Goal: Task Accomplishment & Management: Manage account settings

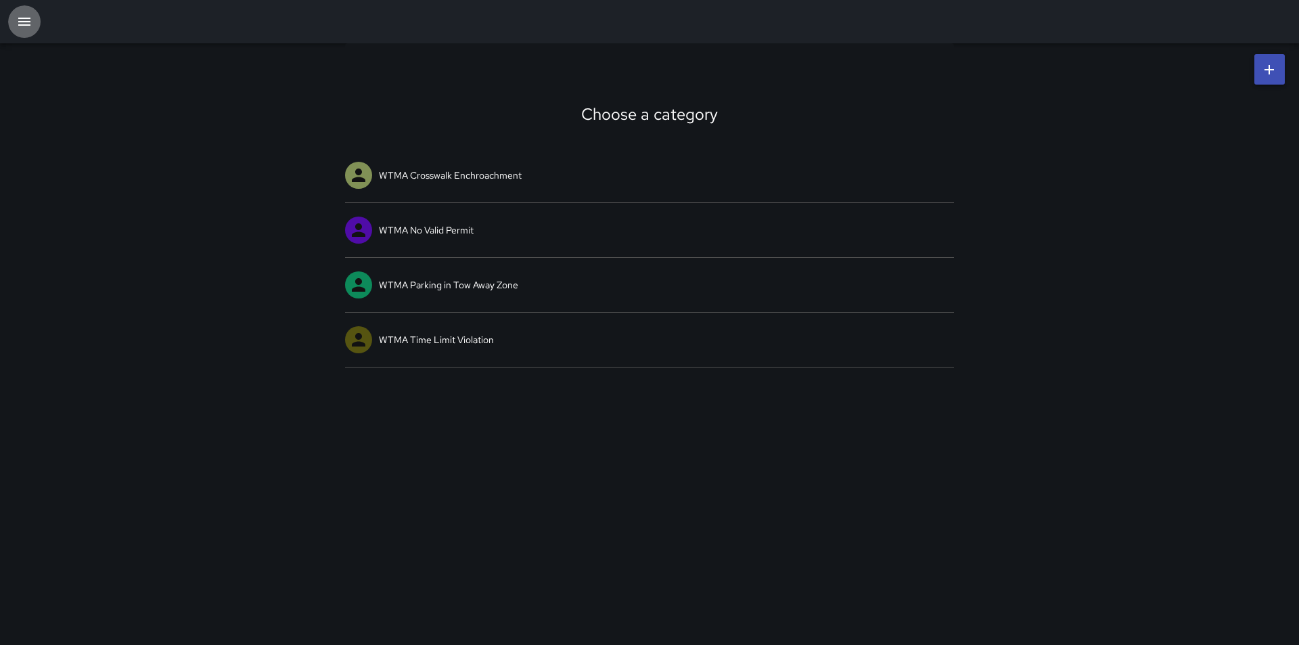
click at [19, 27] on icon "button" at bounding box center [24, 22] width 16 height 16
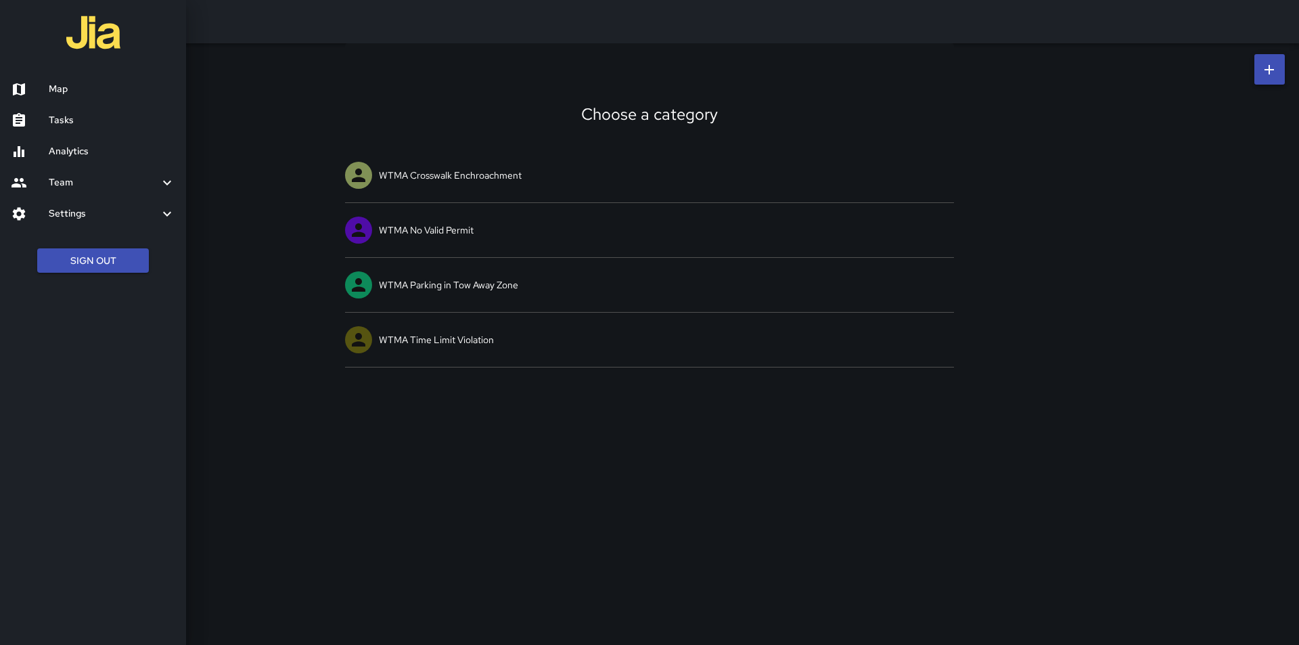
click at [158, 212] on h6 "Settings" at bounding box center [104, 213] width 110 height 15
click at [143, 247] on h6 "Divisions and Categories" at bounding box center [112, 250] width 126 height 15
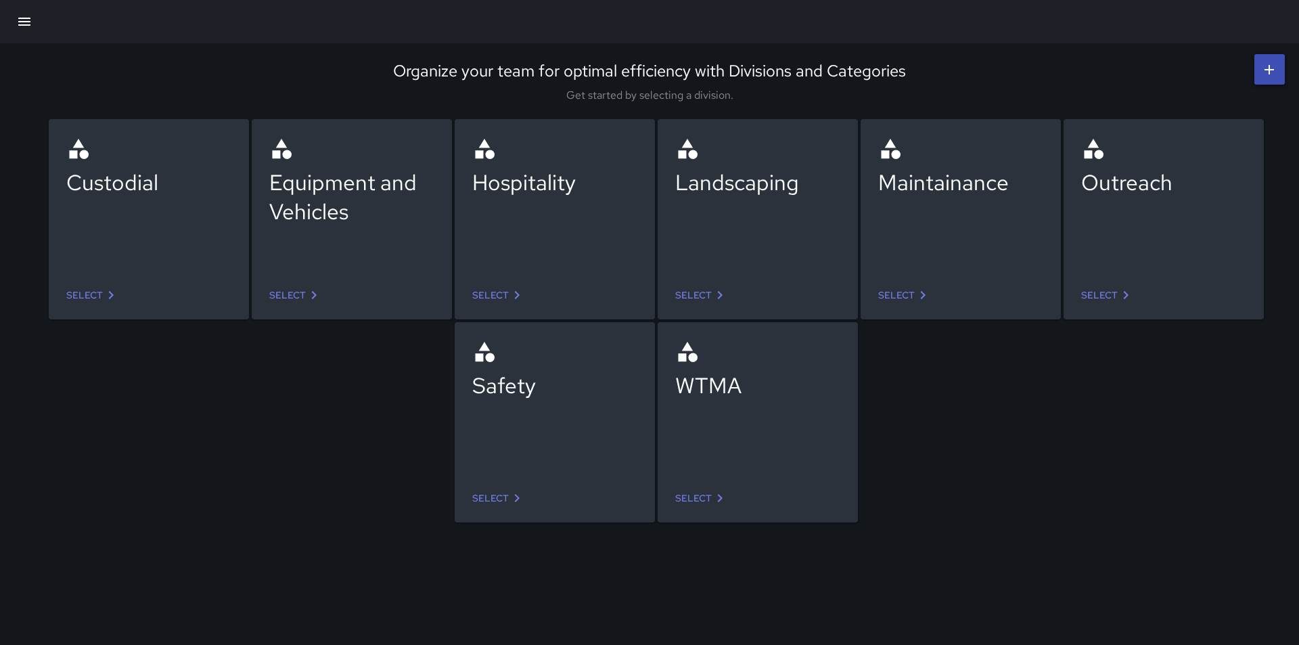
click at [84, 287] on link "Select" at bounding box center [93, 295] width 64 height 25
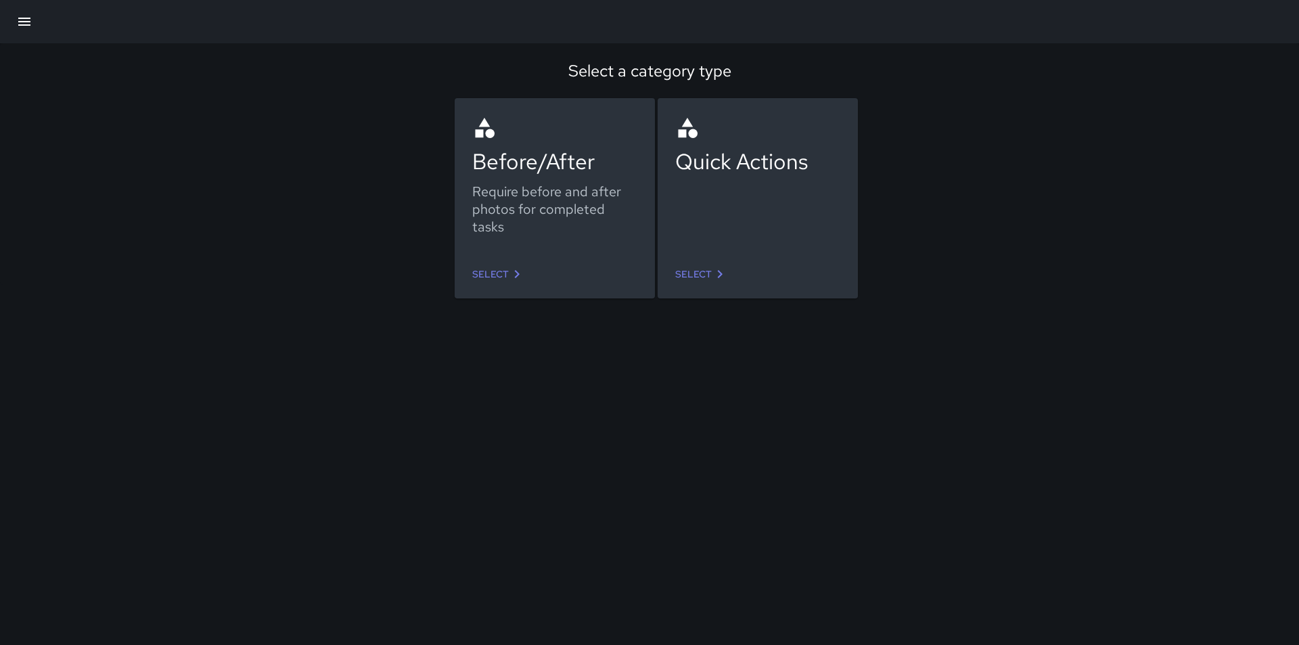
click at [499, 274] on link "Select" at bounding box center [499, 274] width 64 height 25
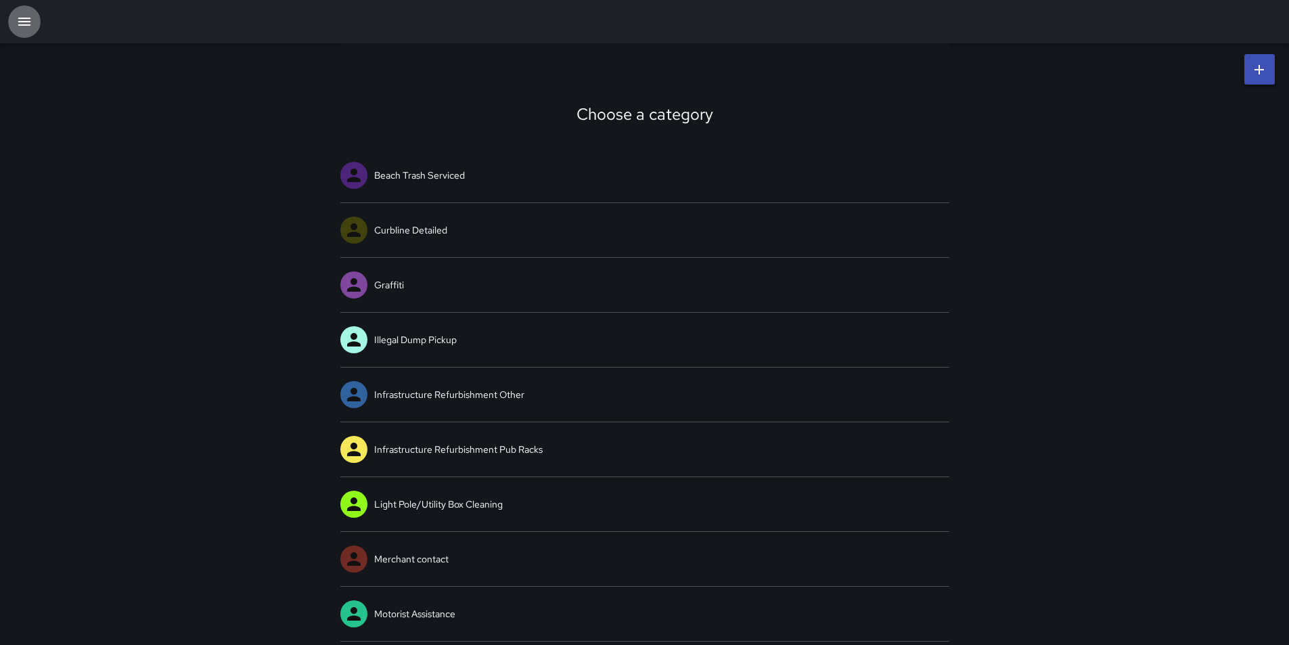
click at [24, 22] on icon "button" at bounding box center [24, 22] width 12 height 8
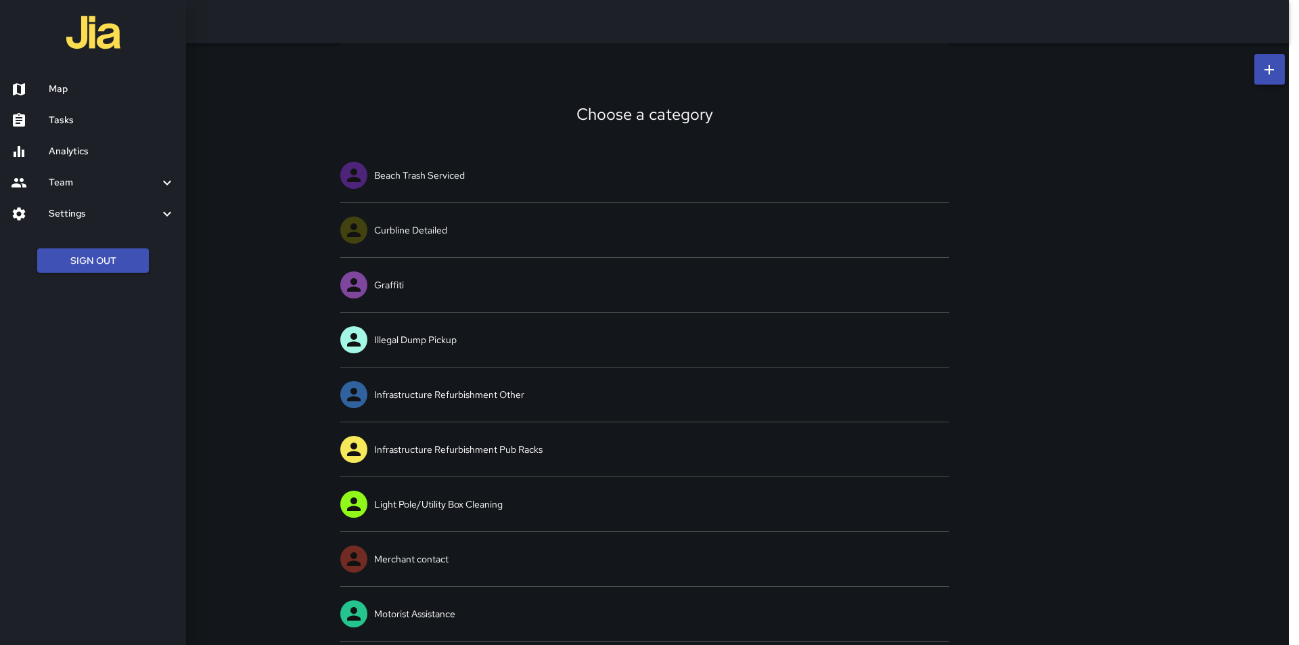
click at [25, 214] on icon at bounding box center [19, 214] width 16 height 16
click at [77, 249] on h6 "Divisions and Categories" at bounding box center [112, 250] width 126 height 15
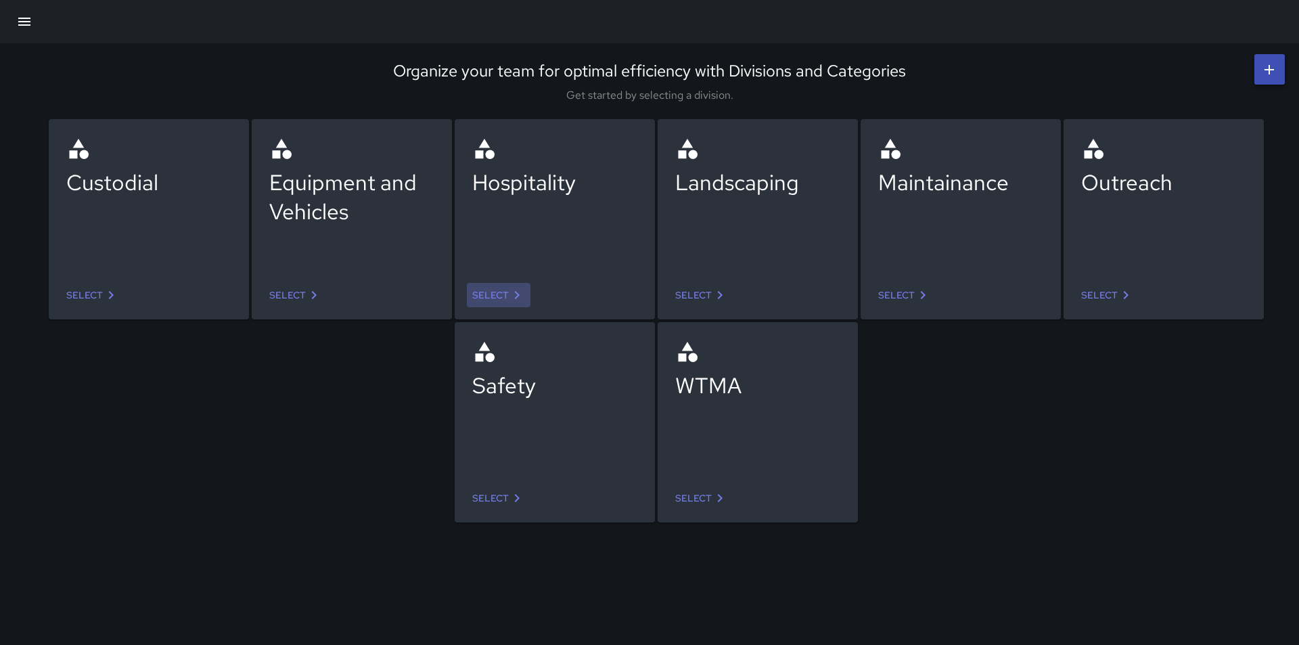
click at [519, 291] on icon at bounding box center [517, 295] width 16 height 16
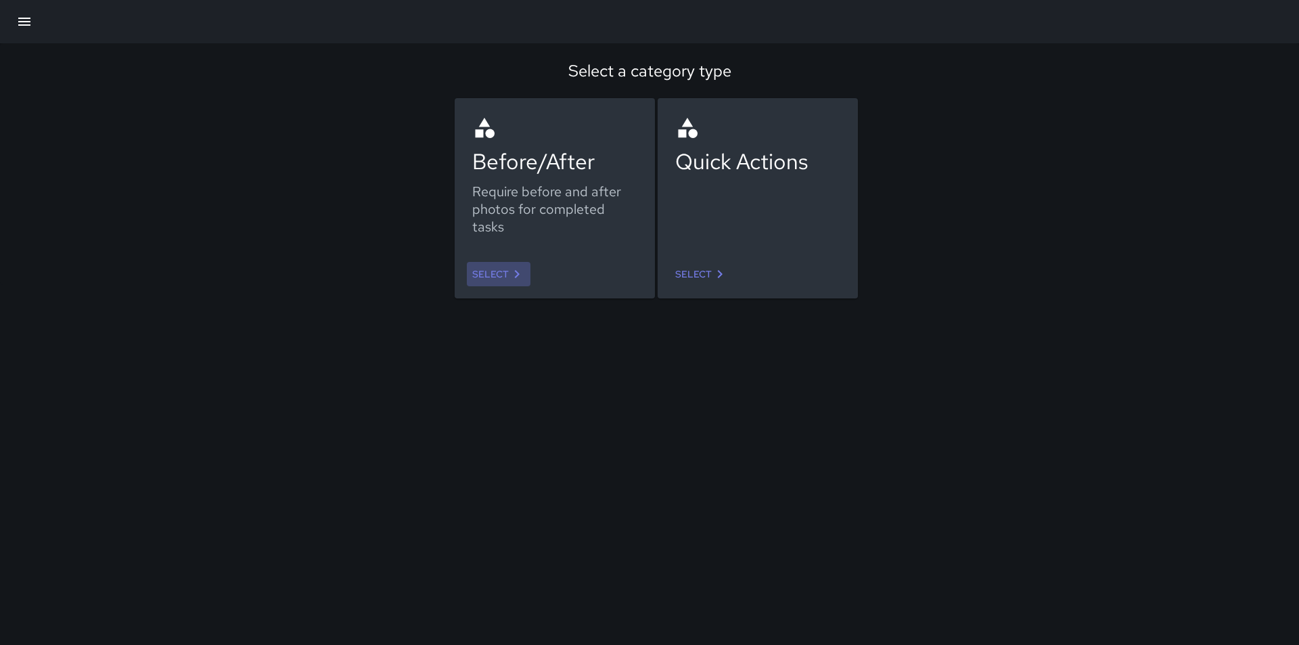
click at [519, 274] on icon at bounding box center [517, 274] width 5 height 8
click at [22, 20] on icon "button" at bounding box center [24, 22] width 16 height 16
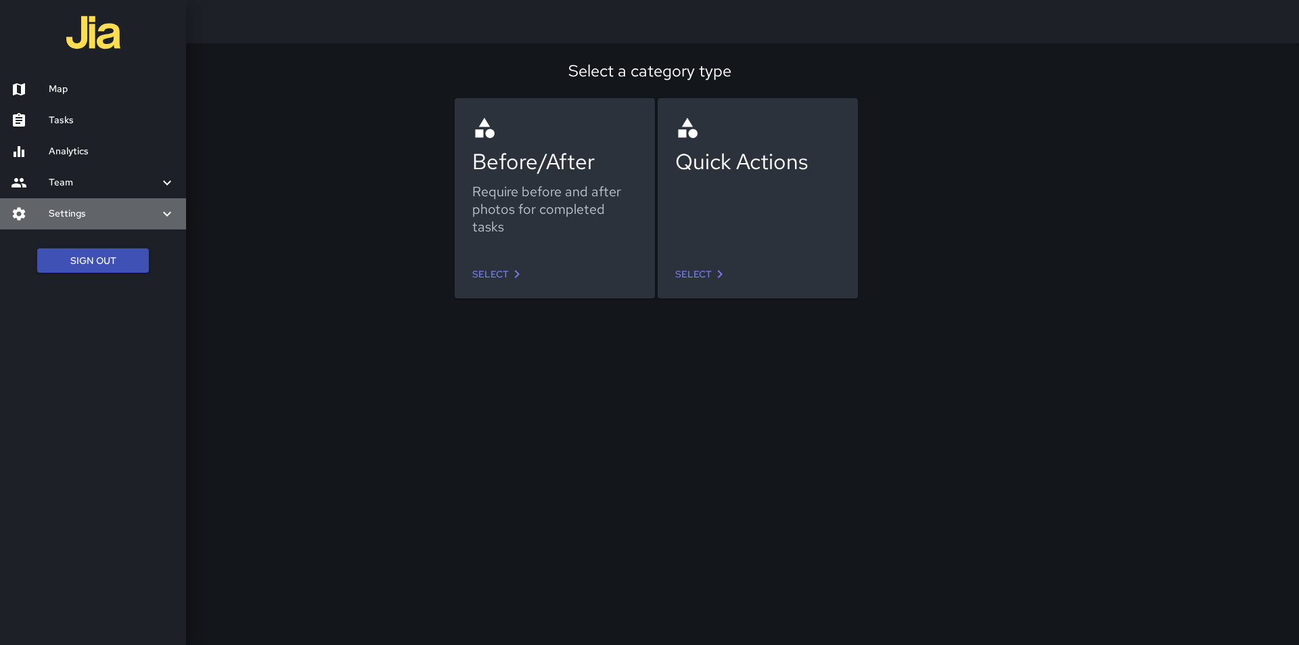
click at [83, 212] on h6 "Settings" at bounding box center [104, 213] width 110 height 15
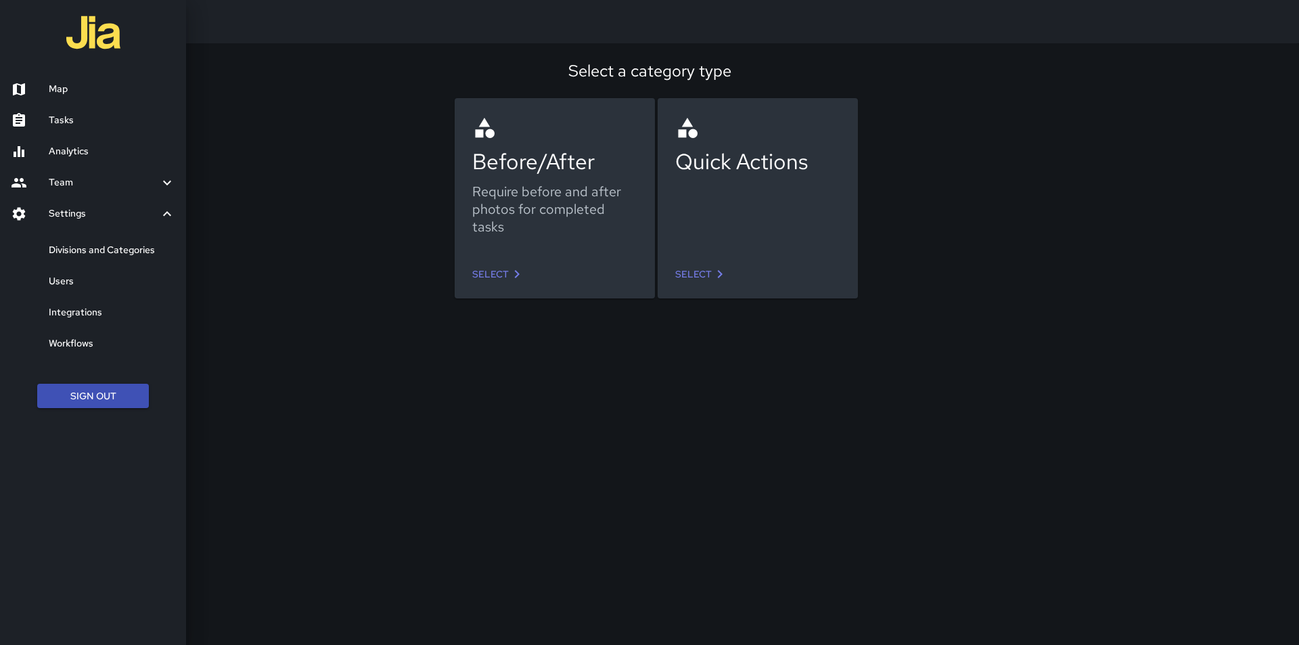
click at [72, 254] on h6 "Divisions and Categories" at bounding box center [112, 250] width 126 height 15
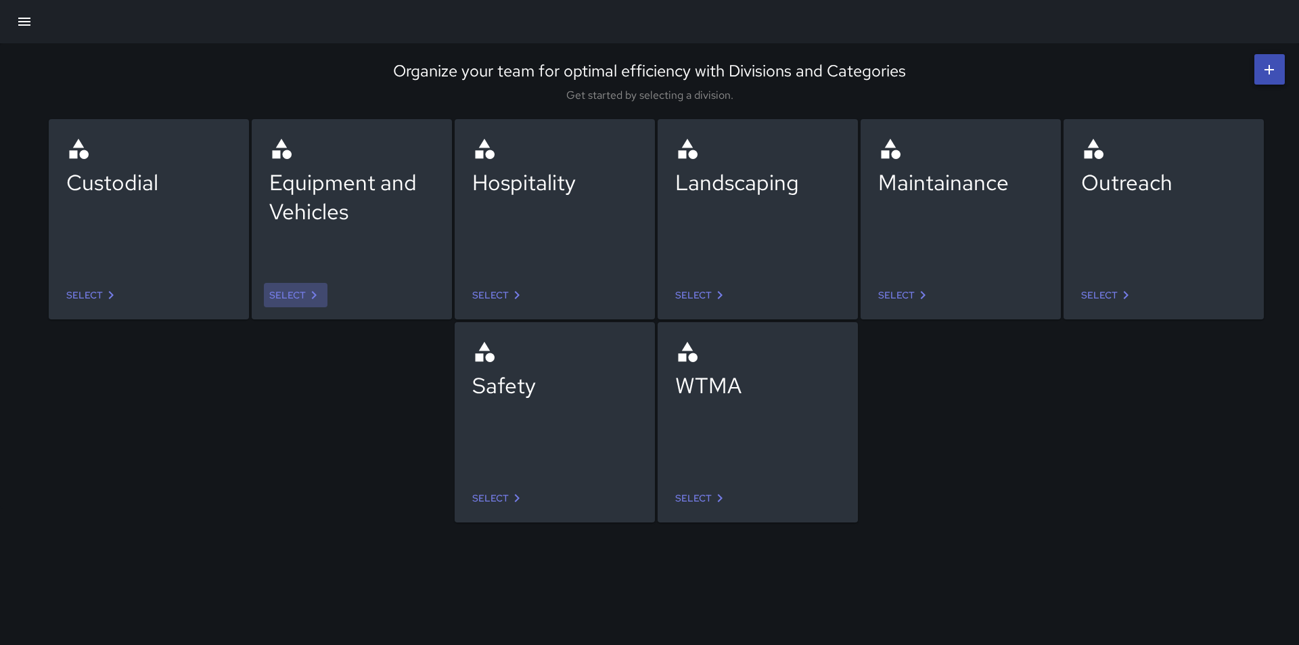
click at [298, 297] on link "Select" at bounding box center [296, 295] width 64 height 25
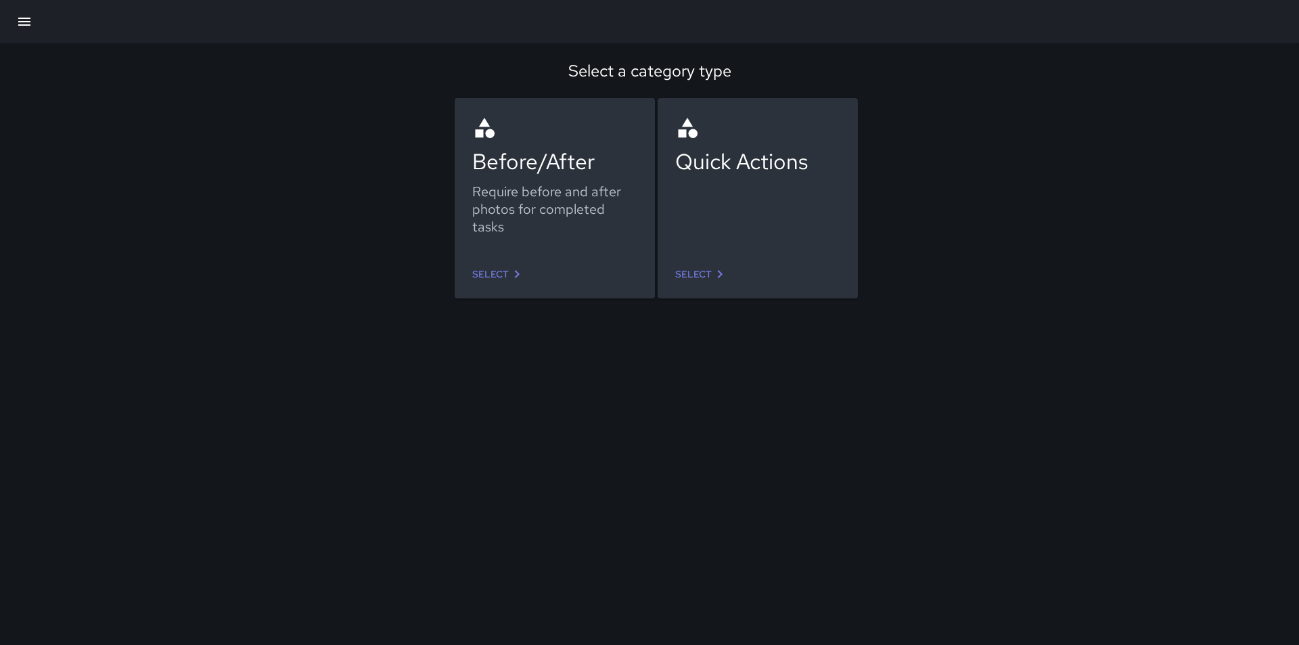
click at [500, 279] on link "Select" at bounding box center [499, 274] width 64 height 25
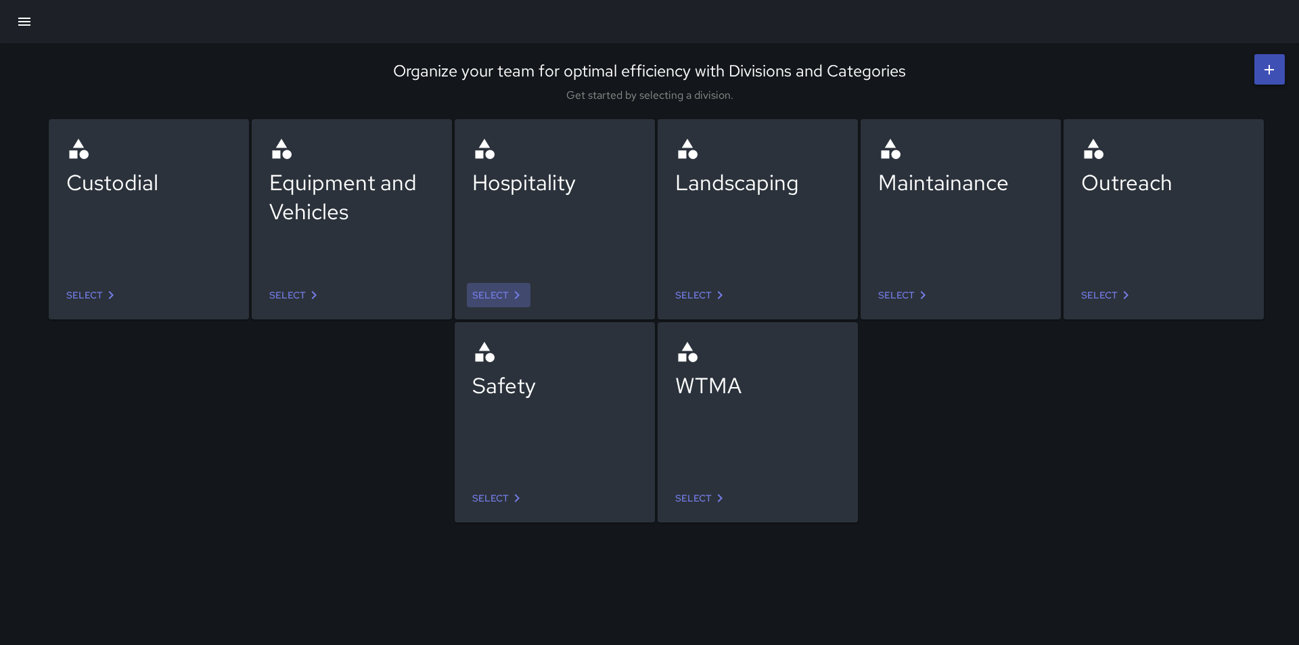
click at [492, 288] on link "Select" at bounding box center [499, 295] width 64 height 25
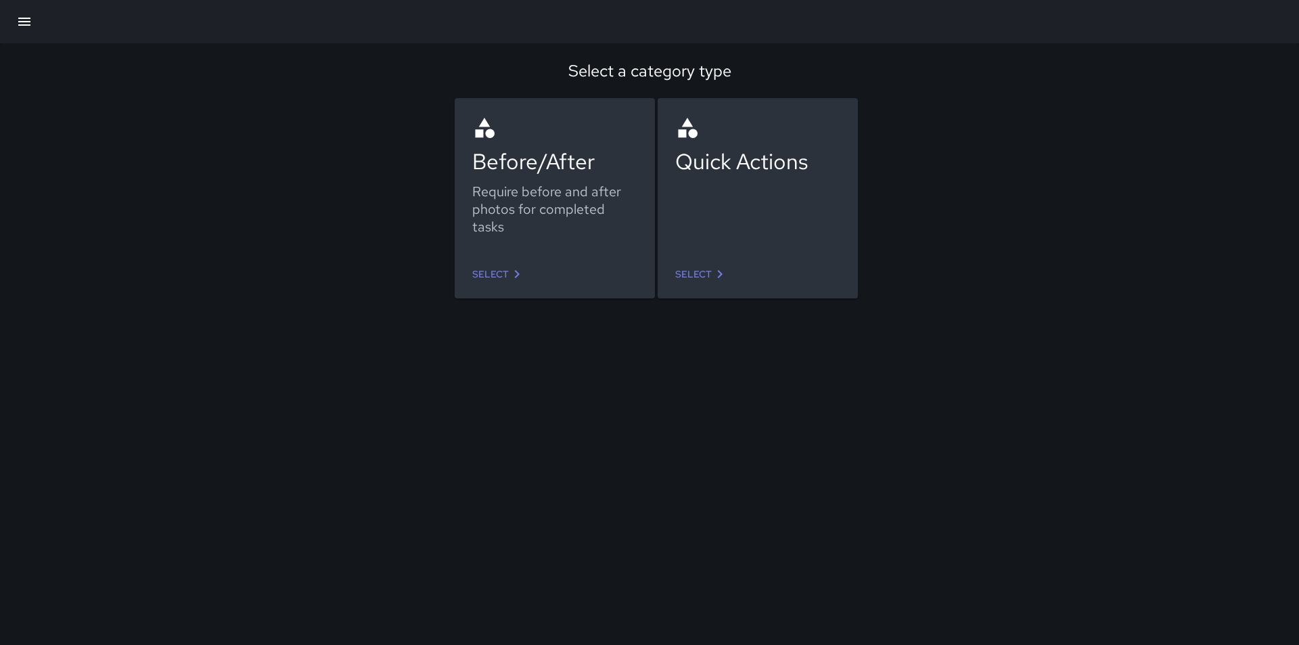
click at [499, 273] on link "Select" at bounding box center [499, 274] width 64 height 25
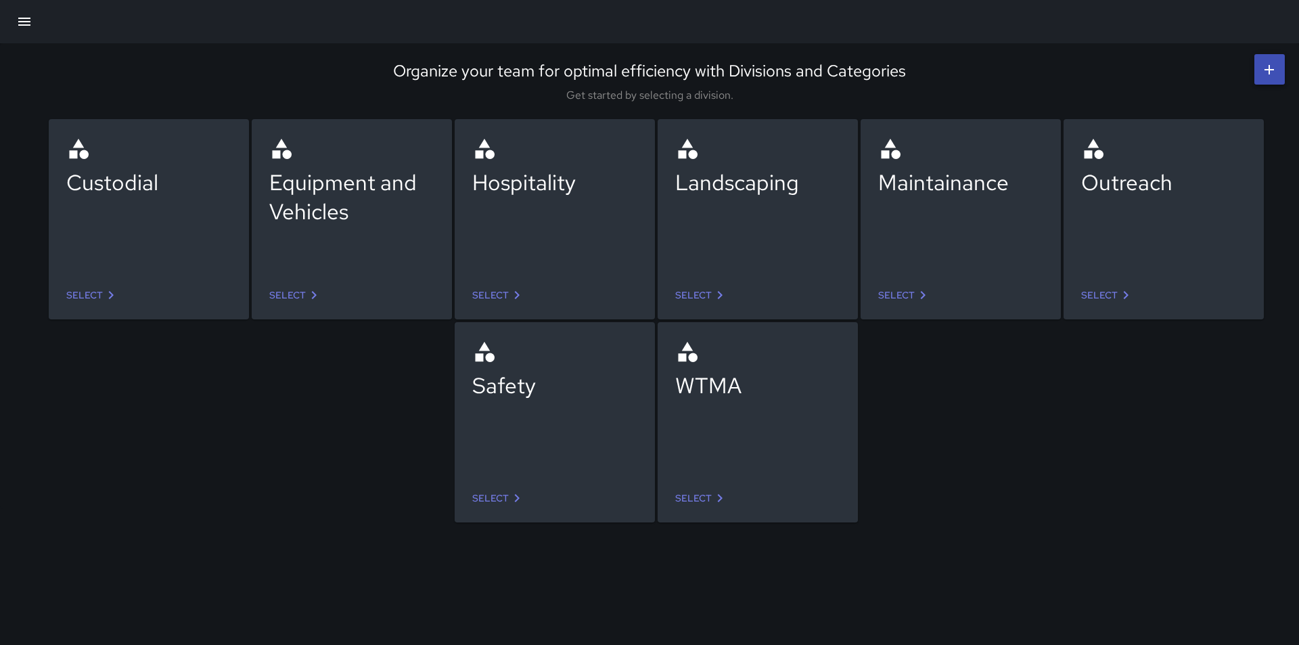
click at [484, 492] on link "Select" at bounding box center [499, 498] width 64 height 25
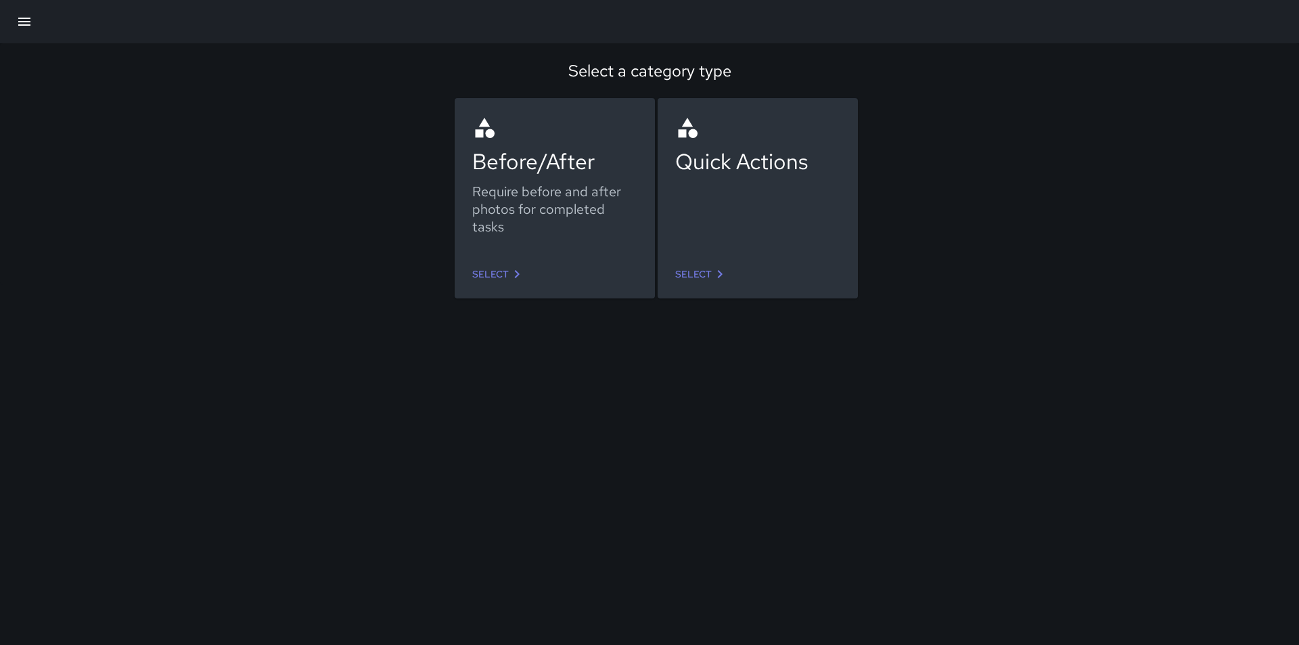
click at [517, 273] on icon at bounding box center [517, 274] width 5 height 8
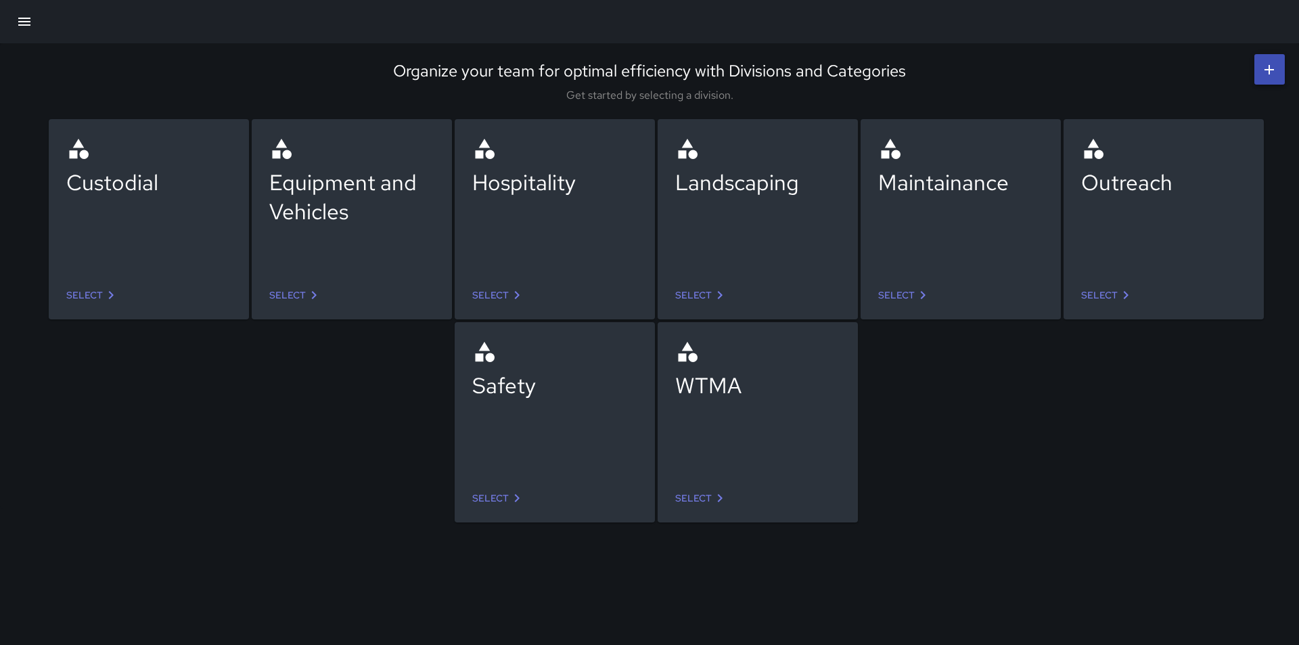
click at [522, 294] on icon at bounding box center [517, 295] width 16 height 16
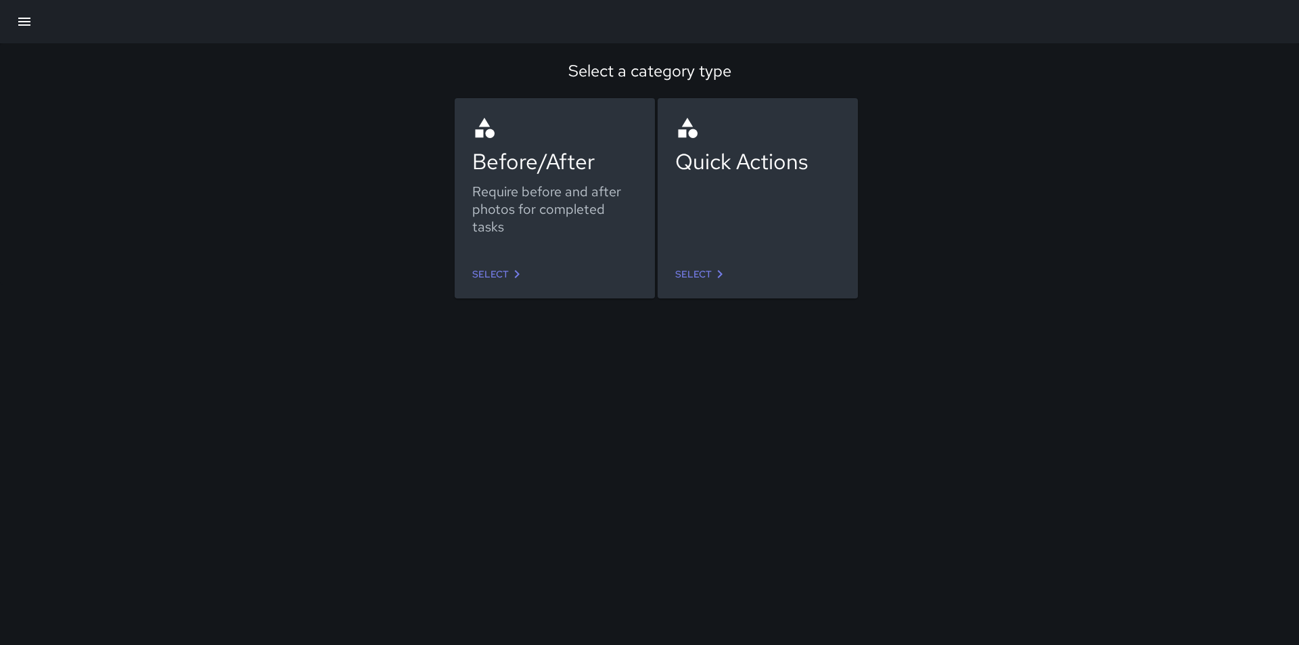
click at [718, 270] on icon at bounding box center [720, 274] width 16 height 16
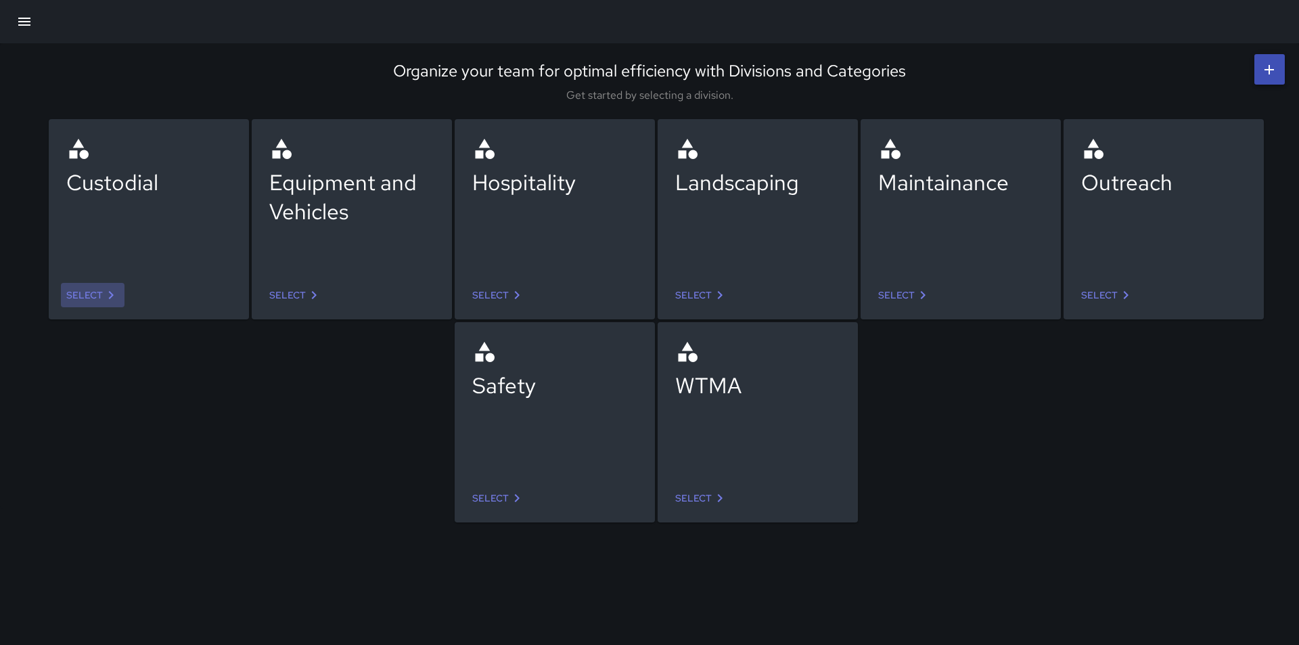
click at [109, 294] on icon at bounding box center [111, 295] width 16 height 16
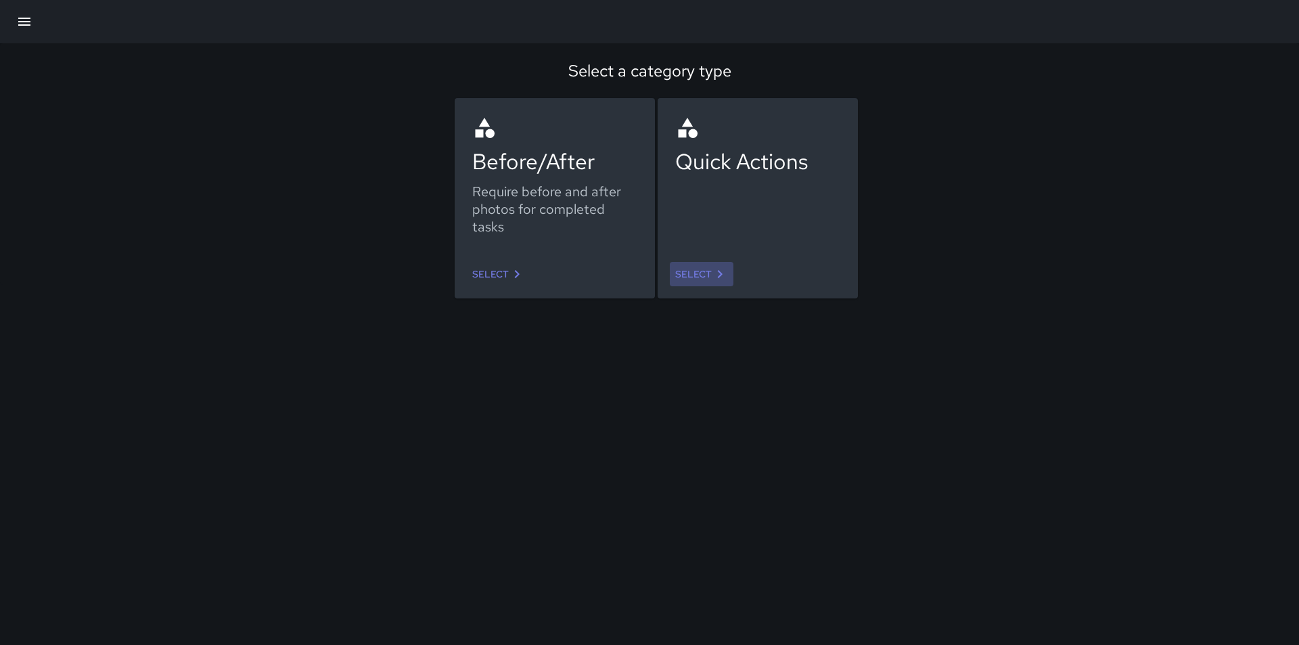
click at [712, 272] on icon at bounding box center [720, 274] width 16 height 16
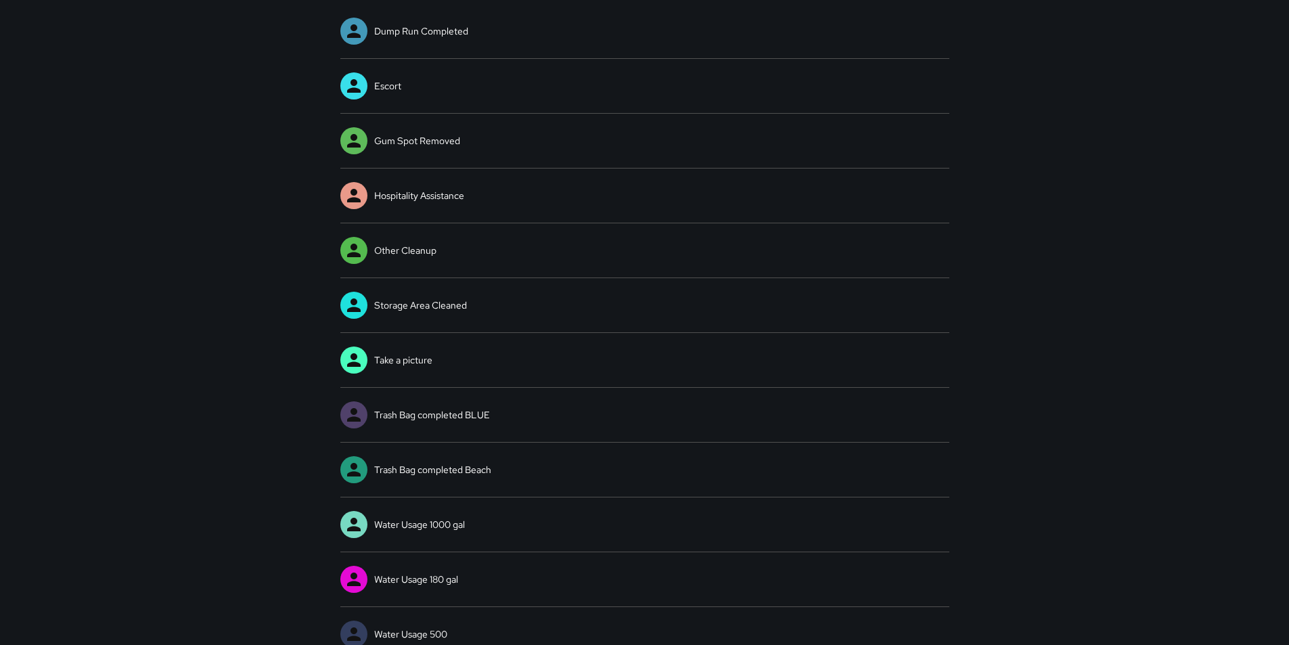
scroll to position [161, 0]
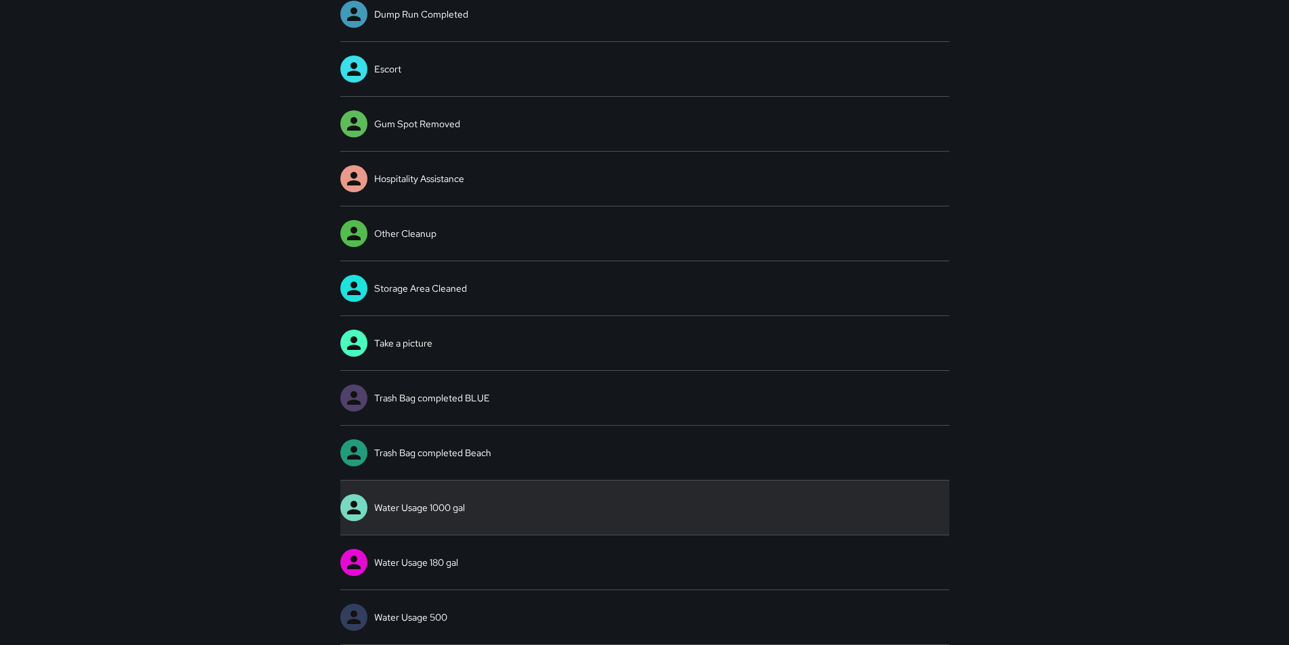
click at [444, 505] on link "Water Usage 1000 gal" at bounding box center [644, 507] width 609 height 54
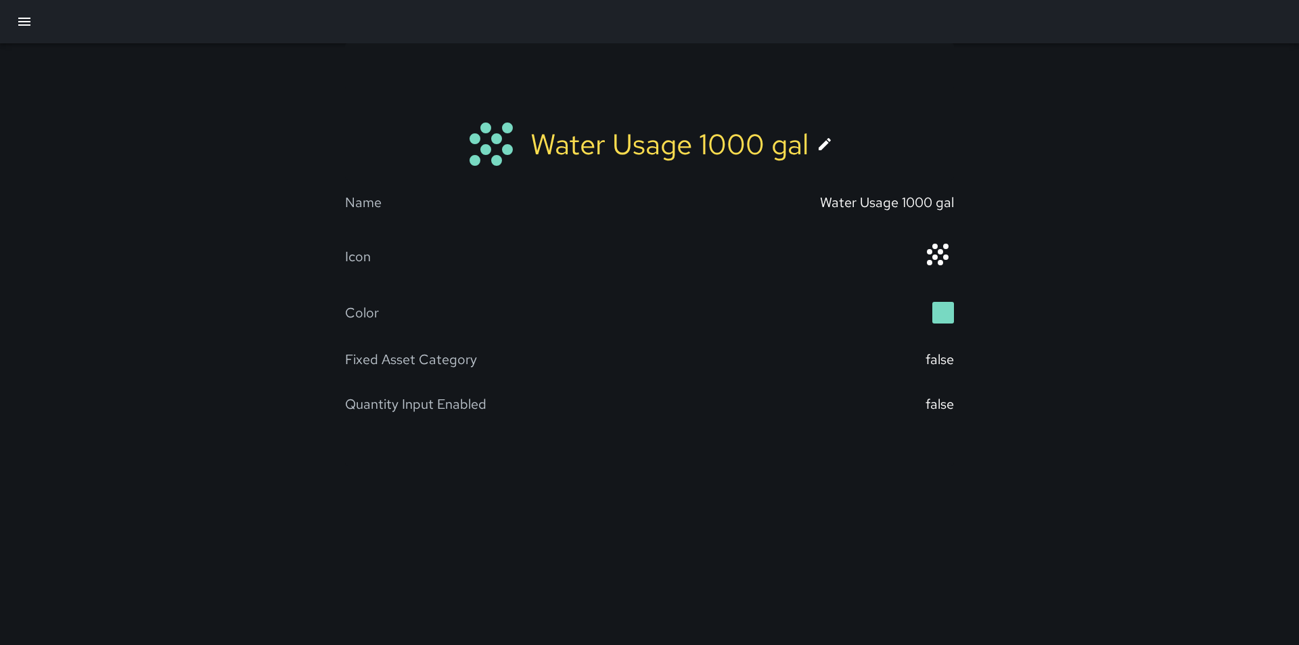
click at [825, 143] on icon at bounding box center [824, 144] width 12 height 12
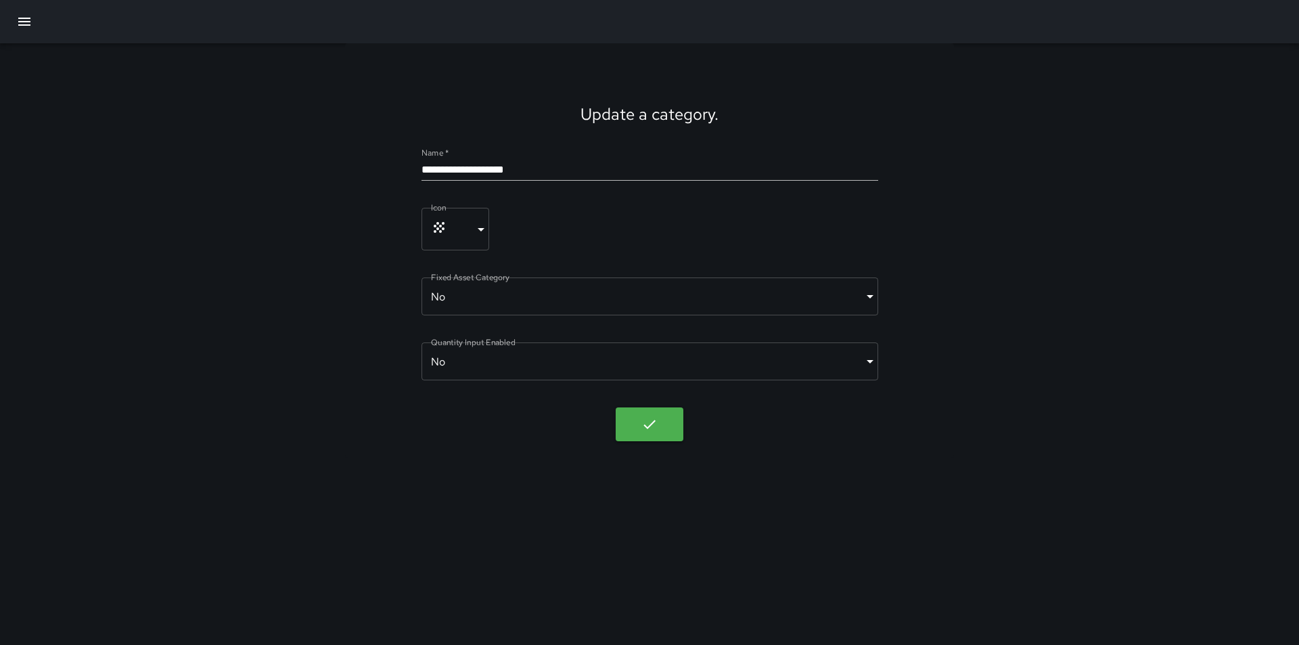
click at [484, 169] on input "**********" at bounding box center [649, 170] width 457 height 22
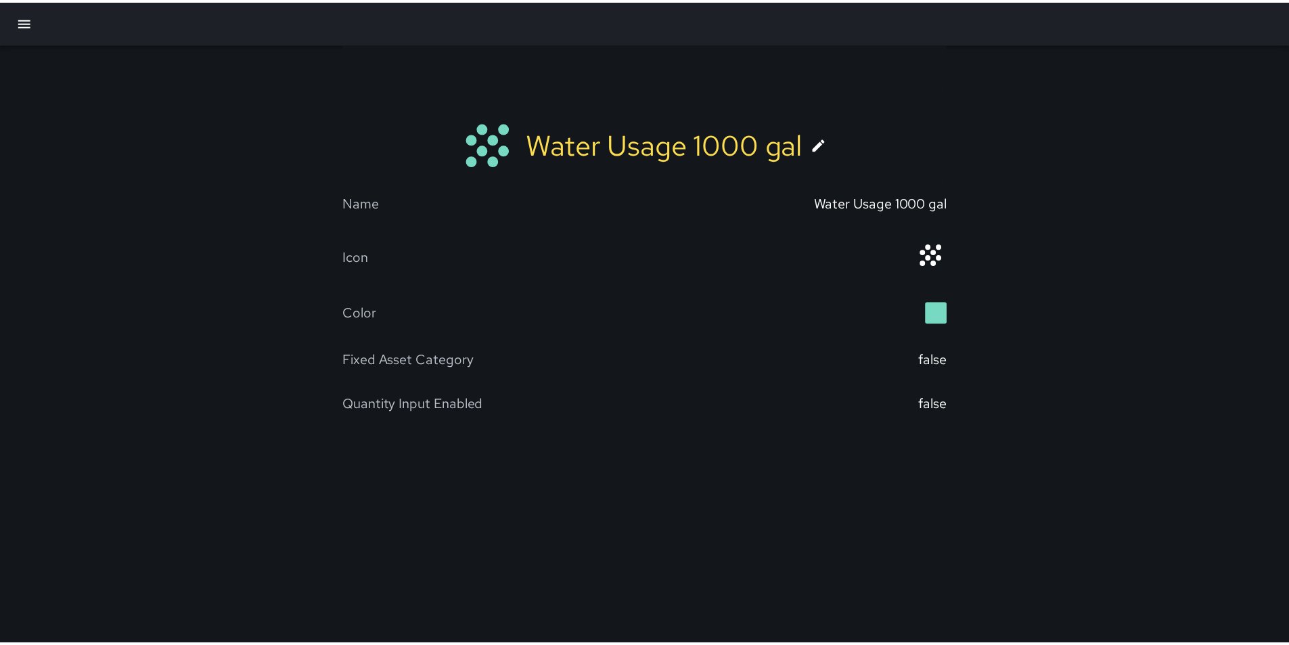
scroll to position [161, 0]
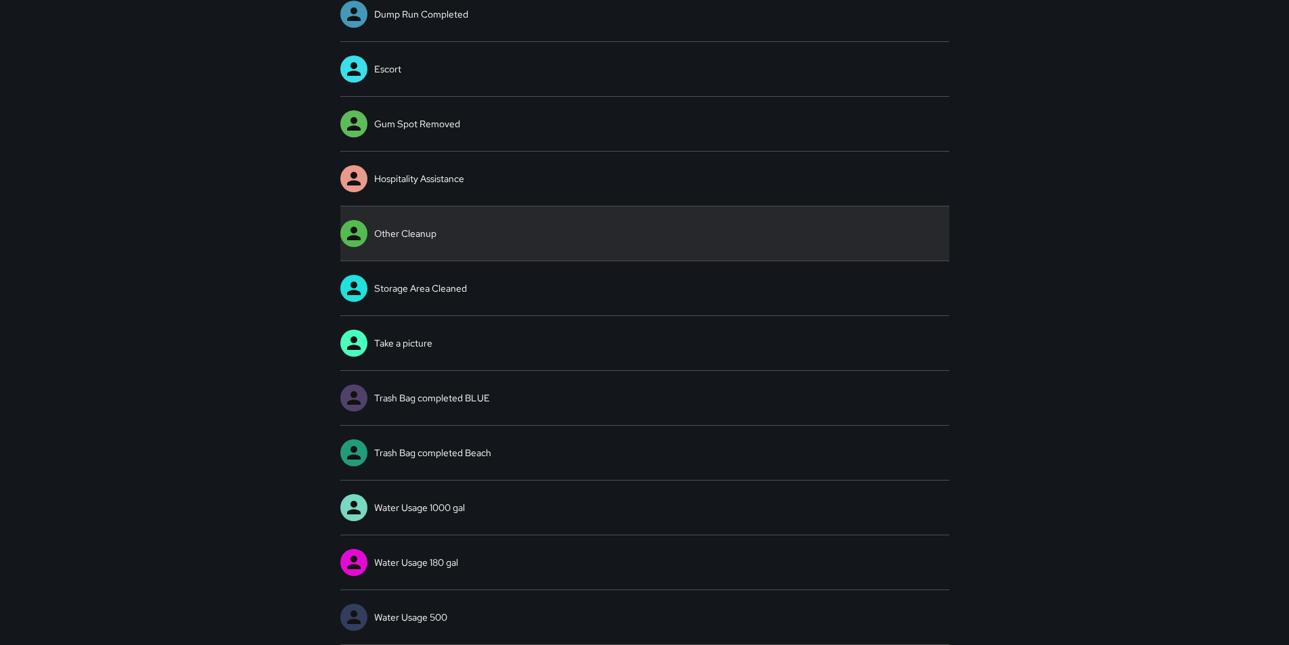
click at [421, 235] on link "Other Cleanup" at bounding box center [644, 233] width 609 height 54
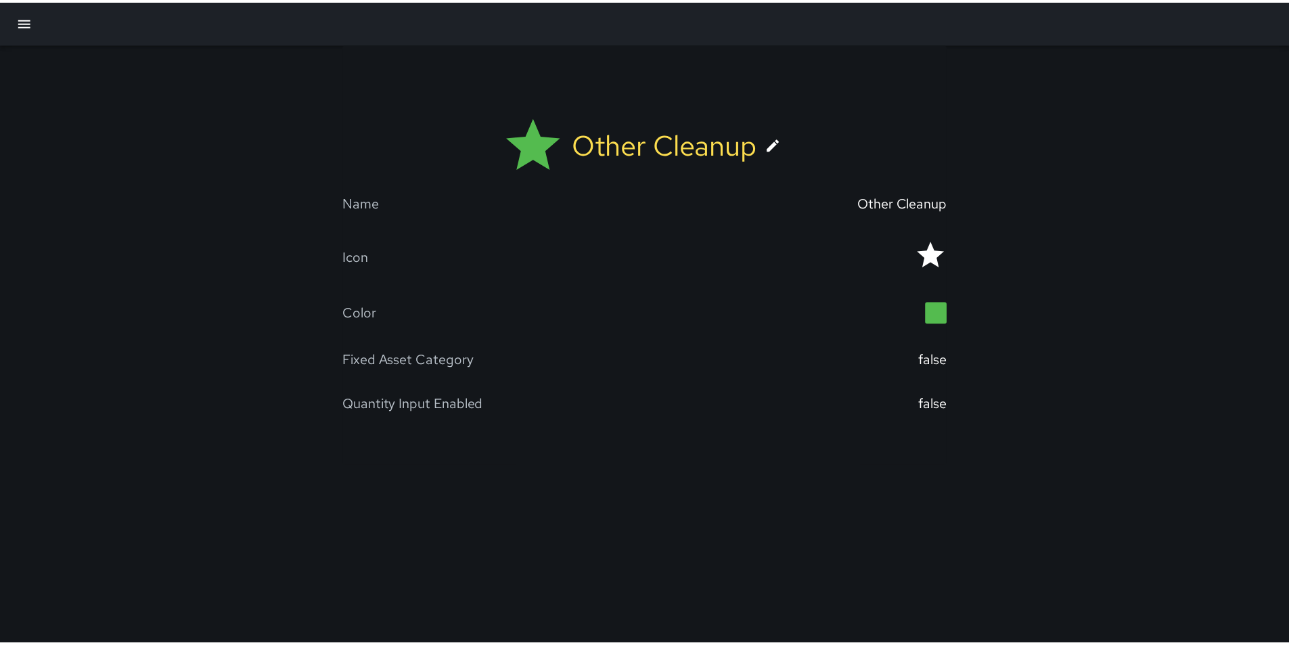
scroll to position [161, 0]
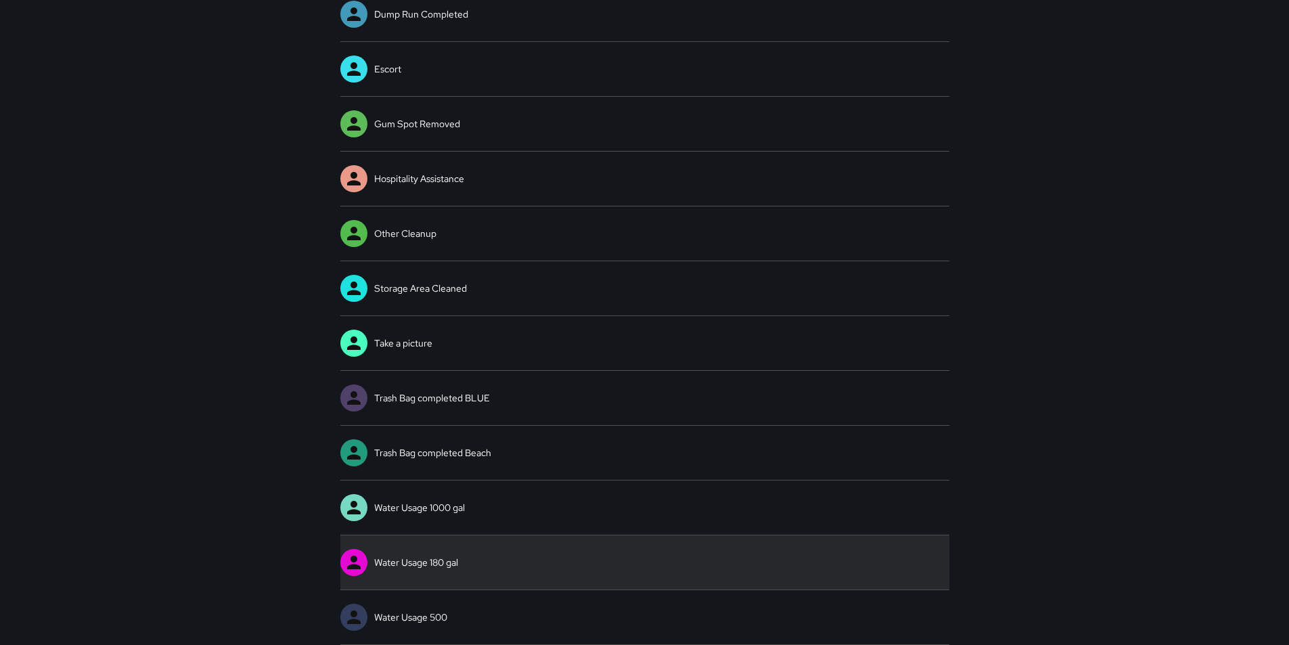
click at [369, 561] on link "Water Usage 180 gal" at bounding box center [644, 562] width 609 height 54
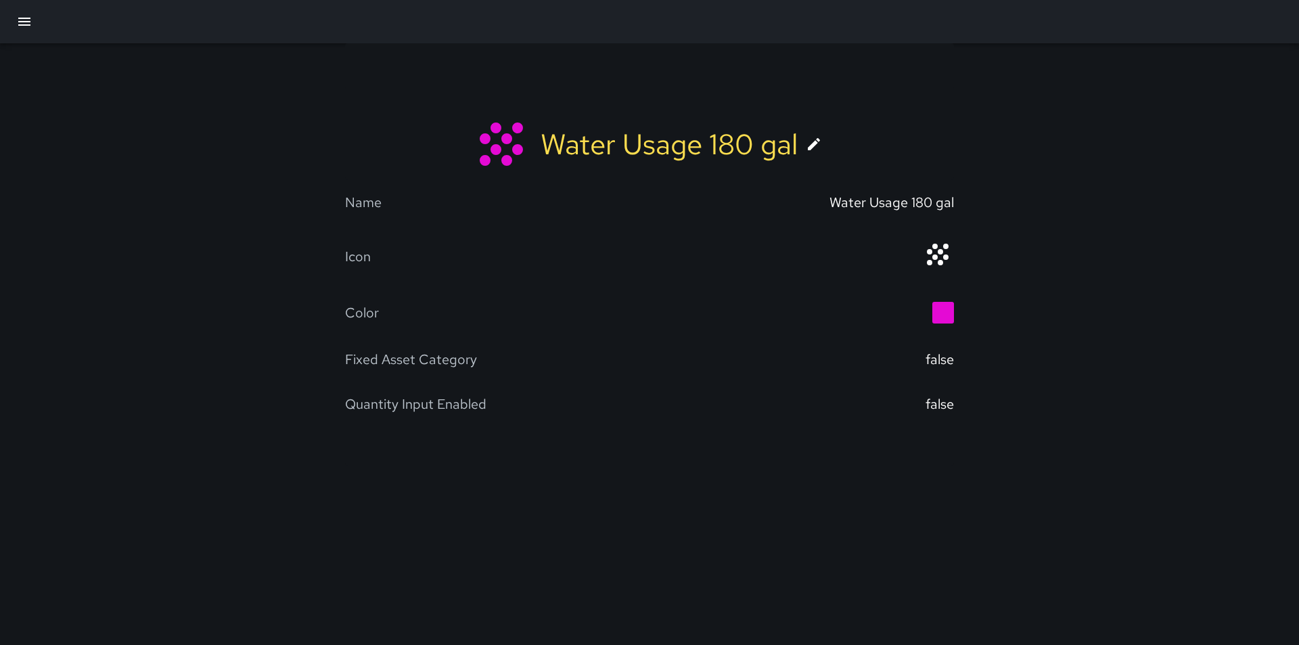
click at [809, 144] on icon at bounding box center [814, 144] width 16 height 16
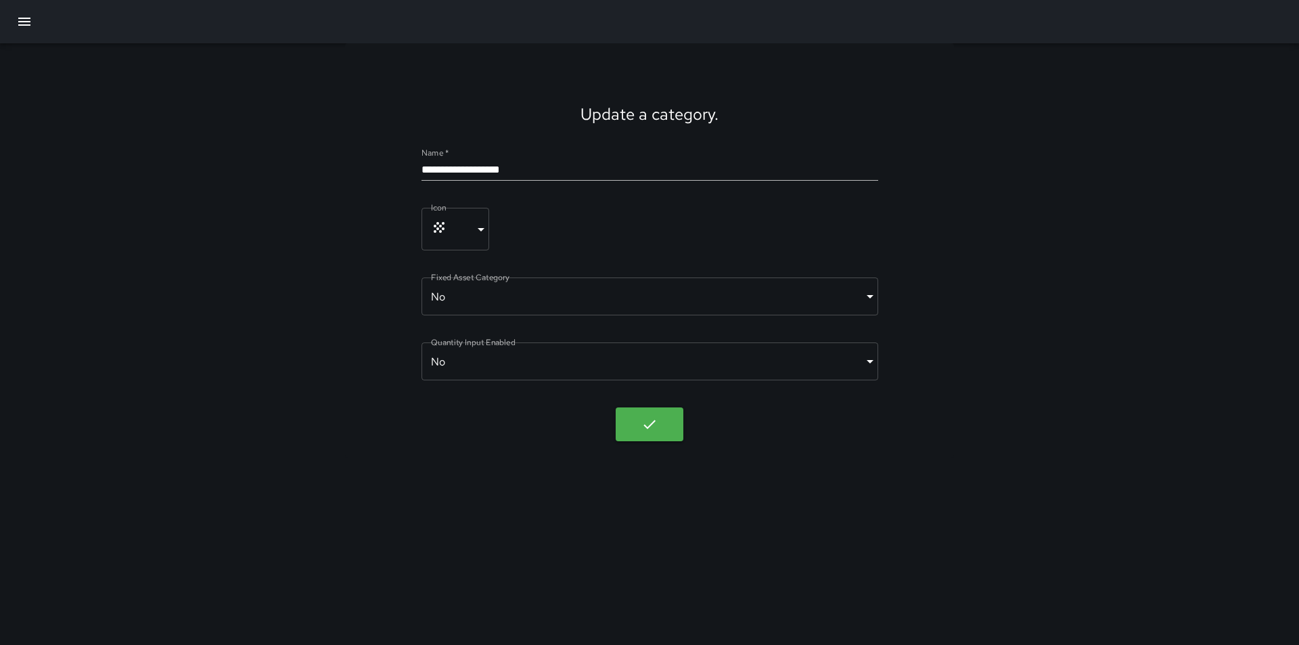
click at [484, 166] on input "**********" at bounding box center [649, 170] width 457 height 22
type input "**********"
click at [646, 421] on icon "button" at bounding box center [649, 424] width 16 height 16
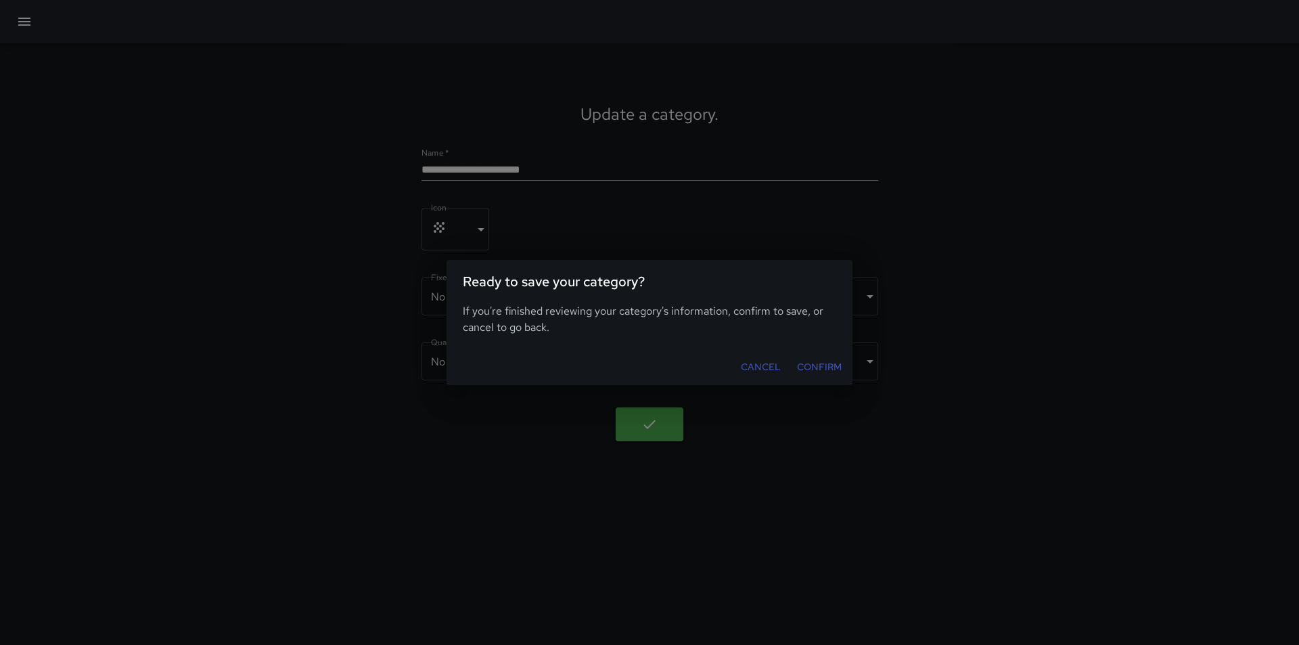
click at [838, 369] on button "Confirm" at bounding box center [818, 366] width 55 height 25
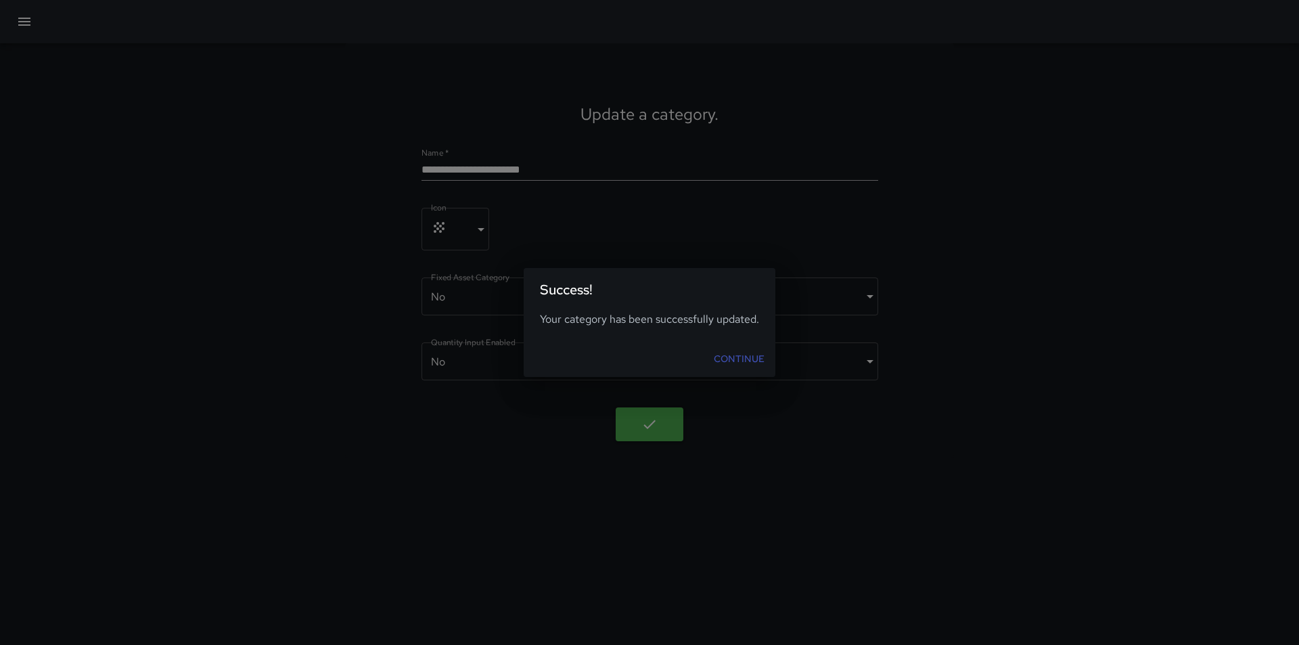
click at [739, 361] on link "Continue" at bounding box center [739, 358] width 62 height 25
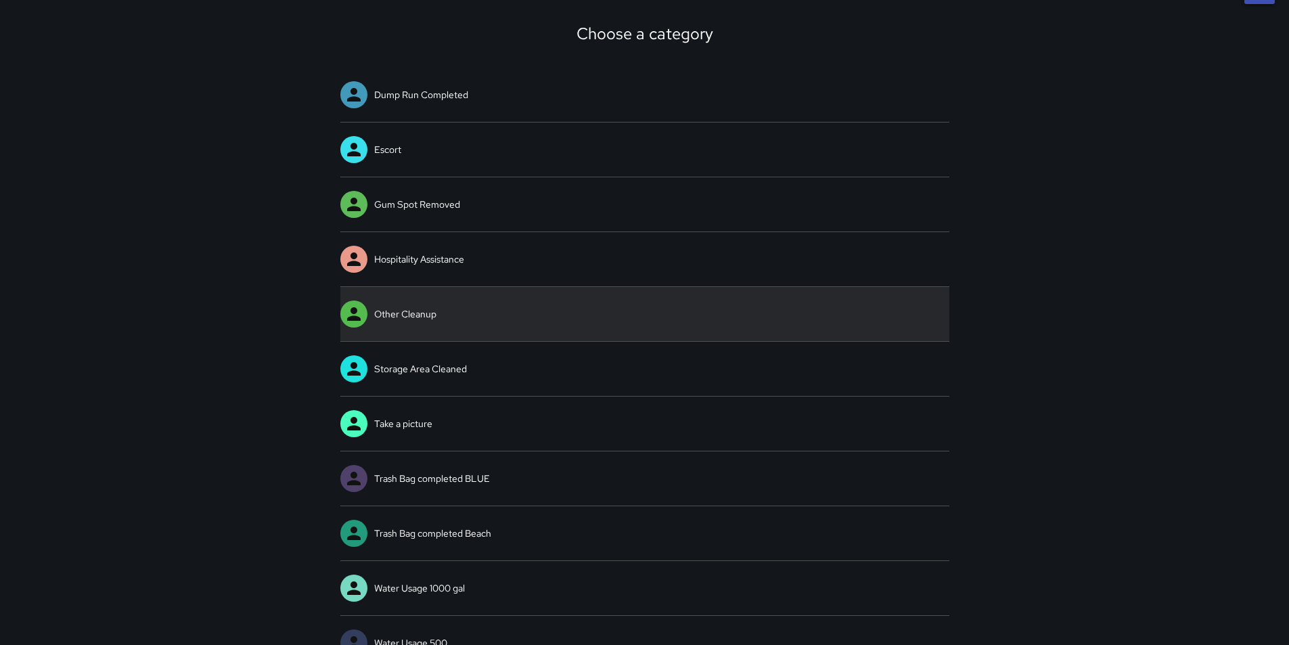
scroll to position [161, 0]
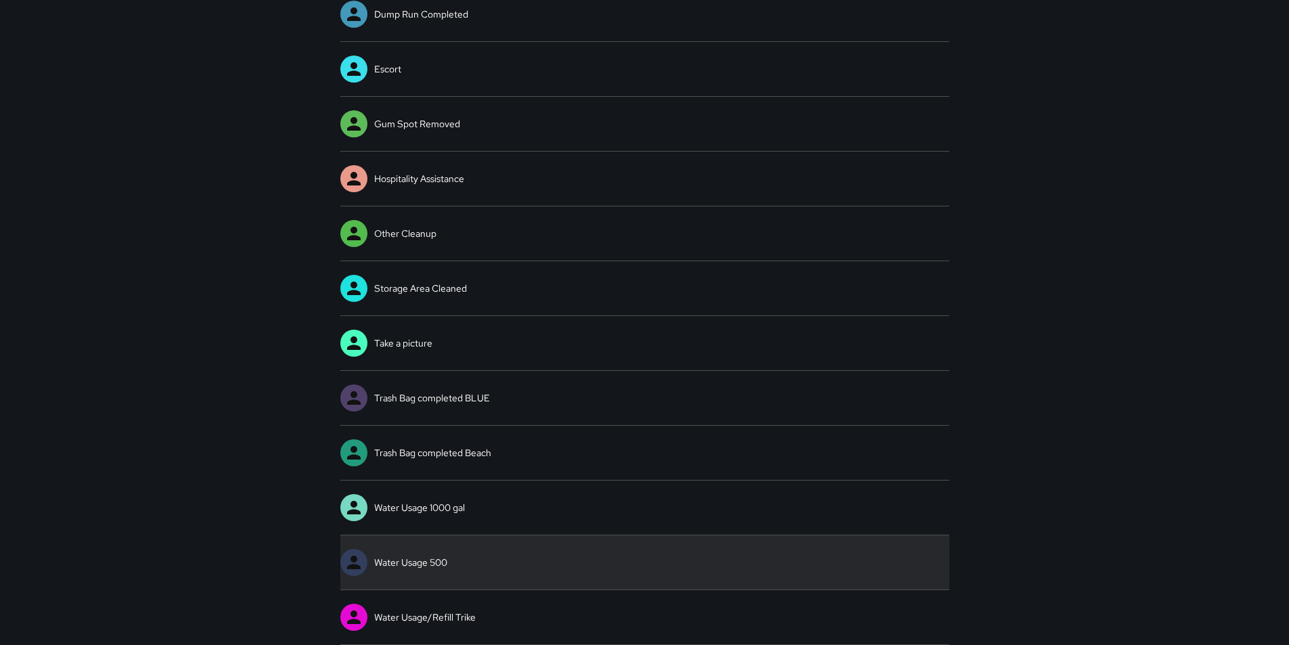
click at [359, 563] on icon at bounding box center [354, 562] width 20 height 20
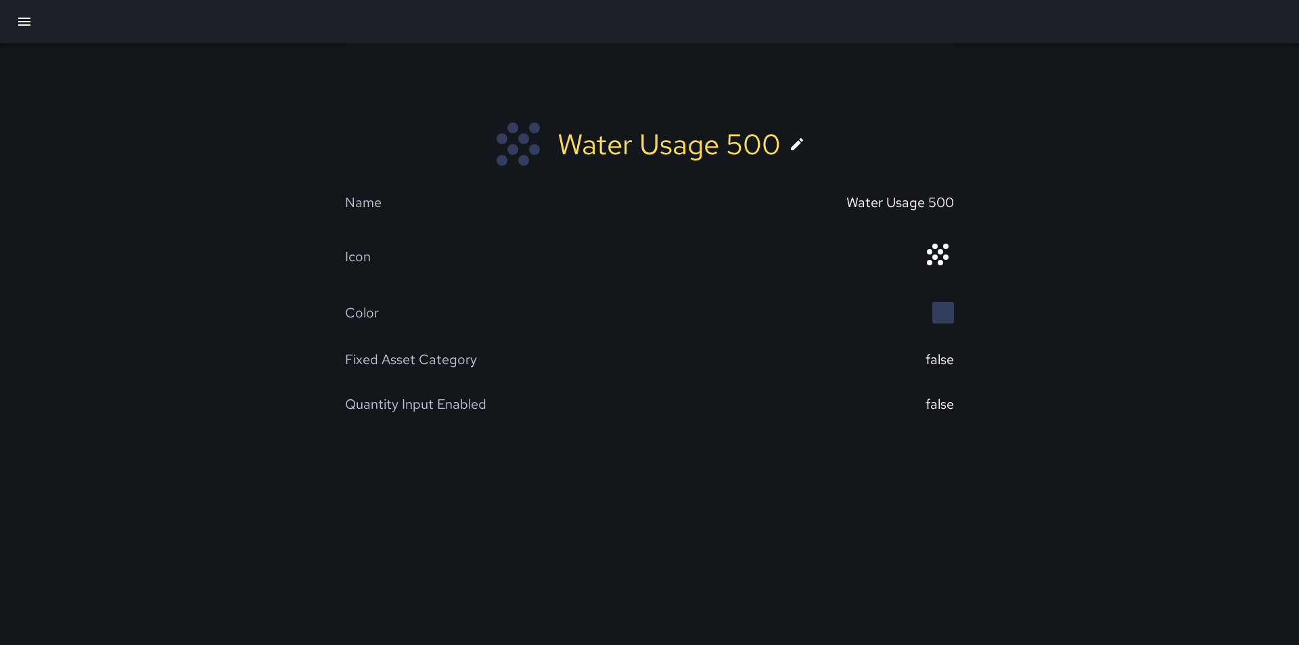
click at [798, 144] on icon at bounding box center [797, 144] width 12 height 12
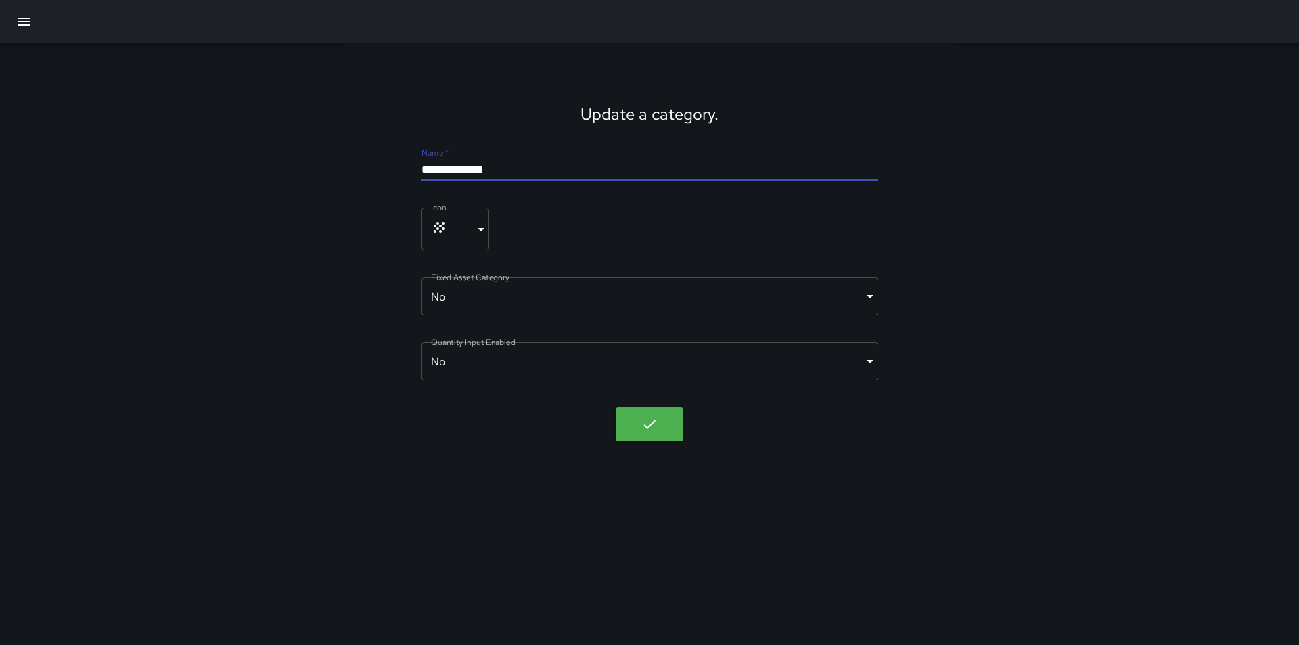
click at [515, 173] on input "**********" at bounding box center [649, 170] width 457 height 22
click at [540, 166] on input "**********" at bounding box center [649, 170] width 457 height 22
type input "**********"
click at [646, 434] on button "button" at bounding box center [650, 424] width 68 height 34
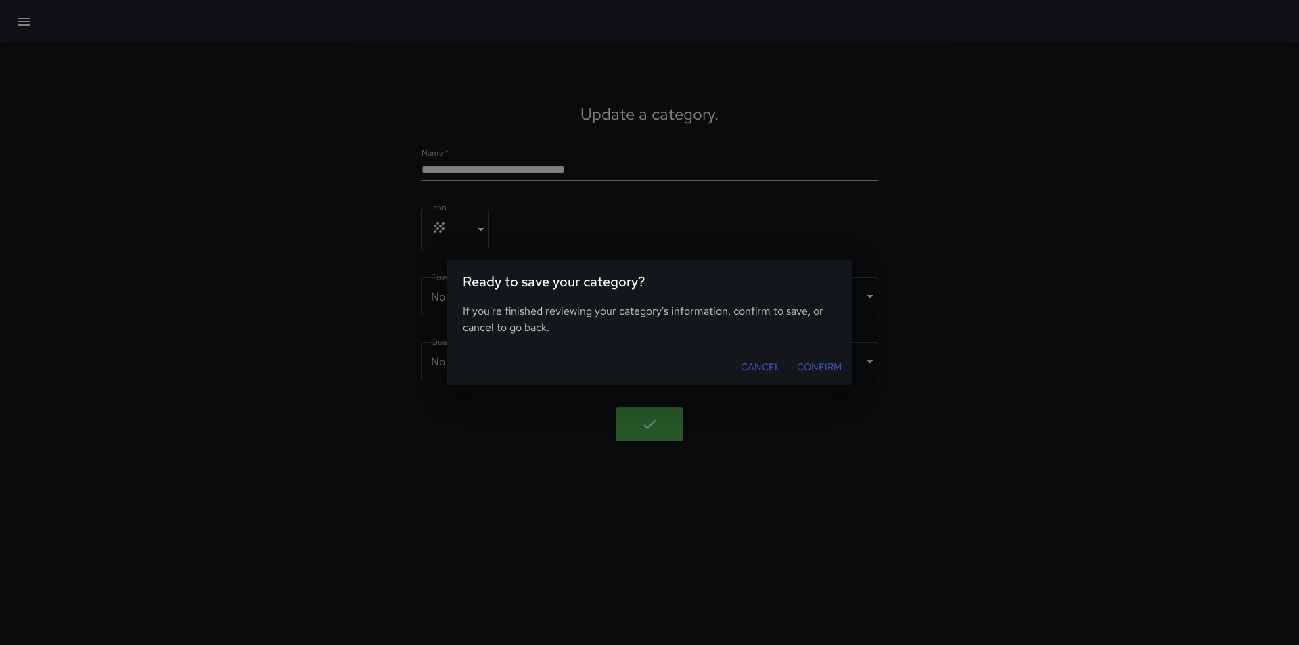
click at [649, 426] on div "Ready to save your category? If you're finished reviewing your category's infor…" at bounding box center [649, 322] width 1299 height 645
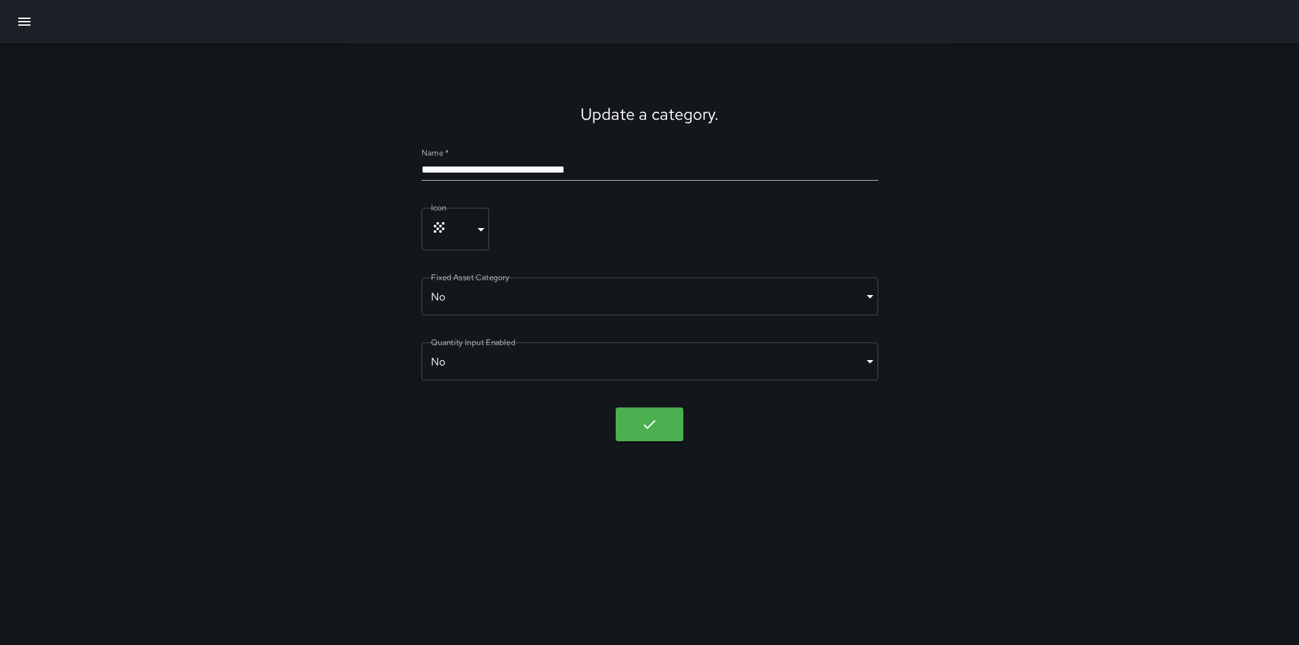
click at [649, 426] on icon "button" at bounding box center [649, 424] width 12 height 9
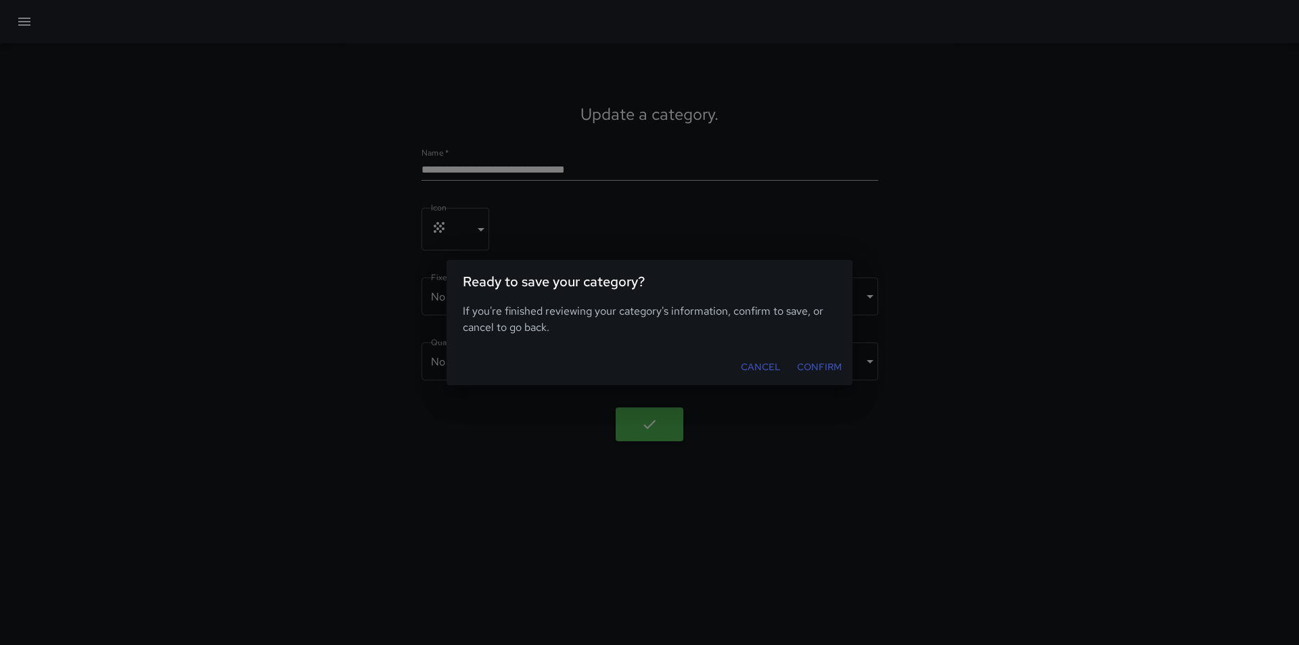
click at [825, 364] on button "Confirm" at bounding box center [818, 366] width 55 height 25
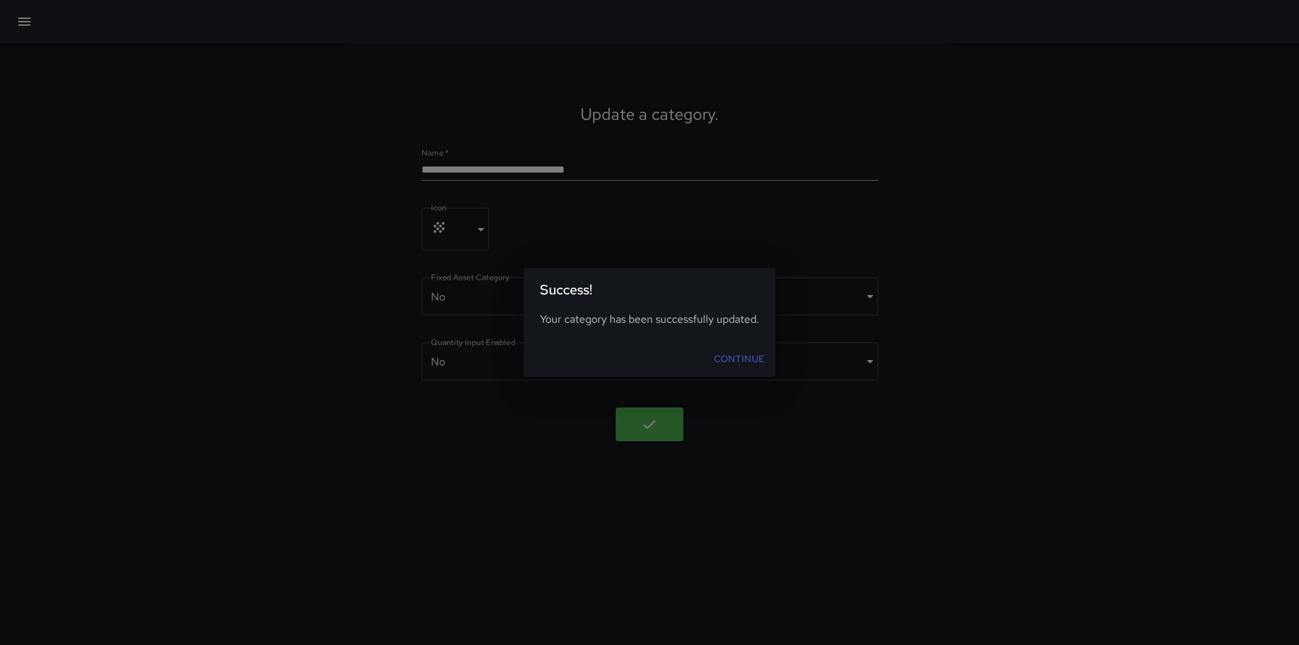
click at [744, 355] on link "Continue" at bounding box center [739, 358] width 62 height 25
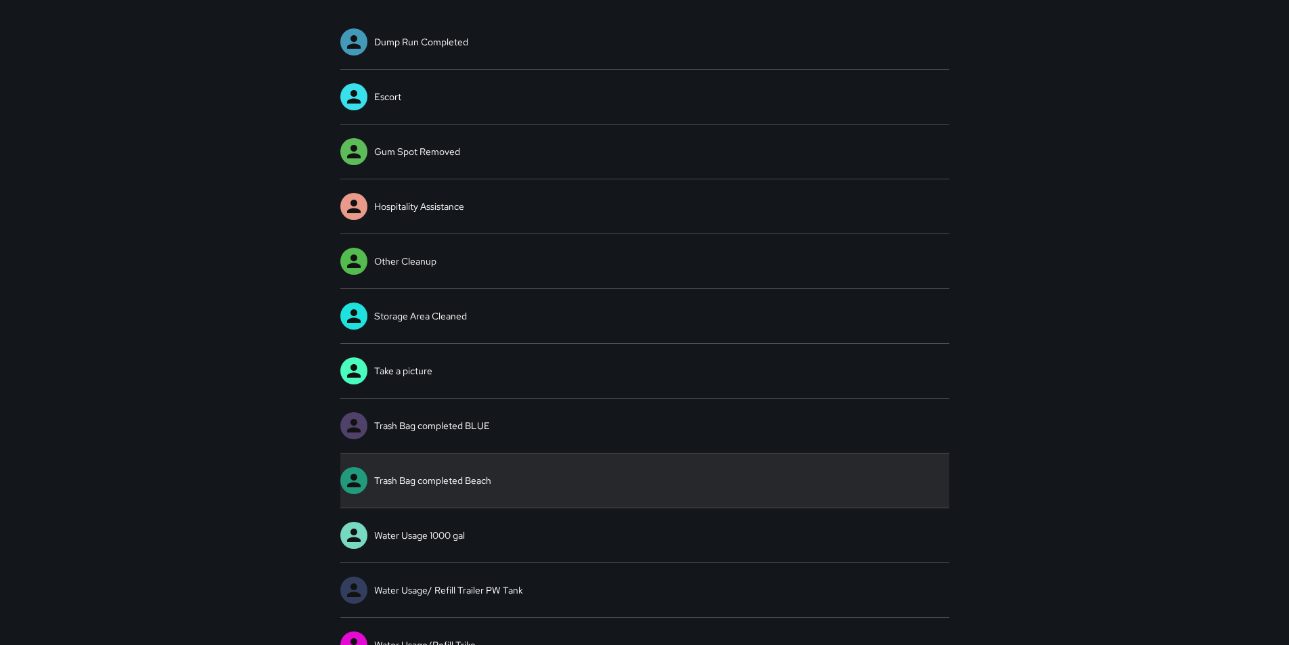
scroll to position [161, 0]
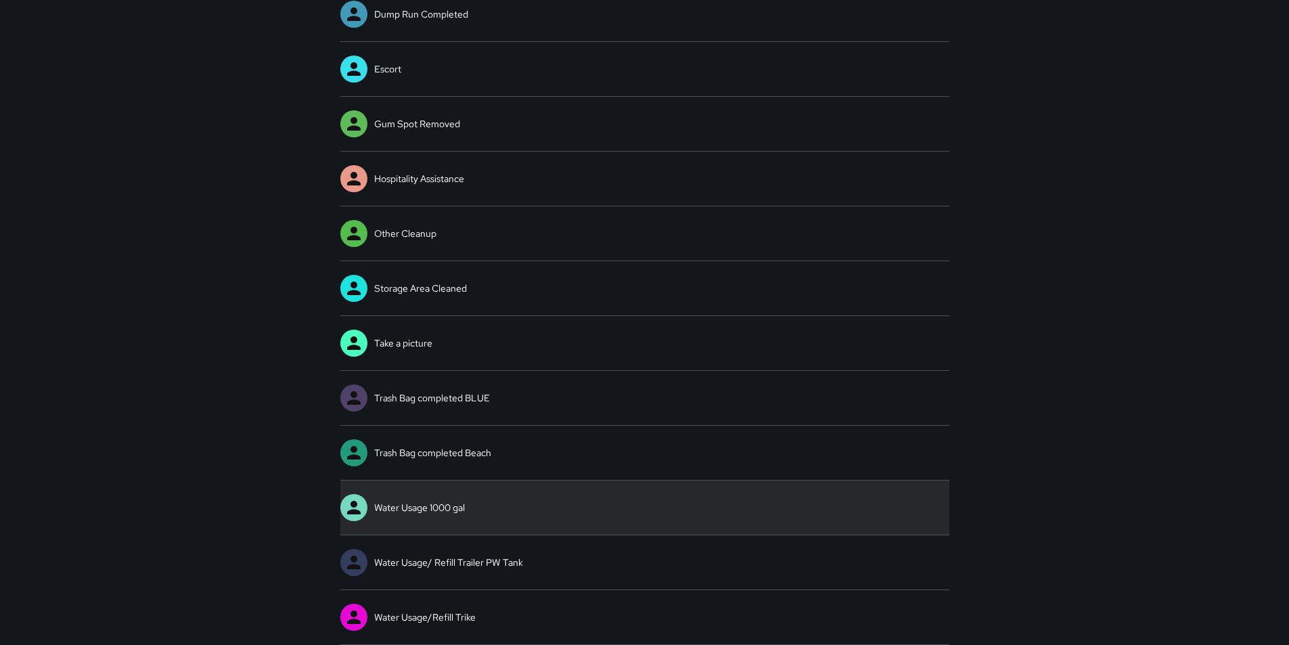
click at [351, 509] on icon at bounding box center [354, 507] width 20 height 20
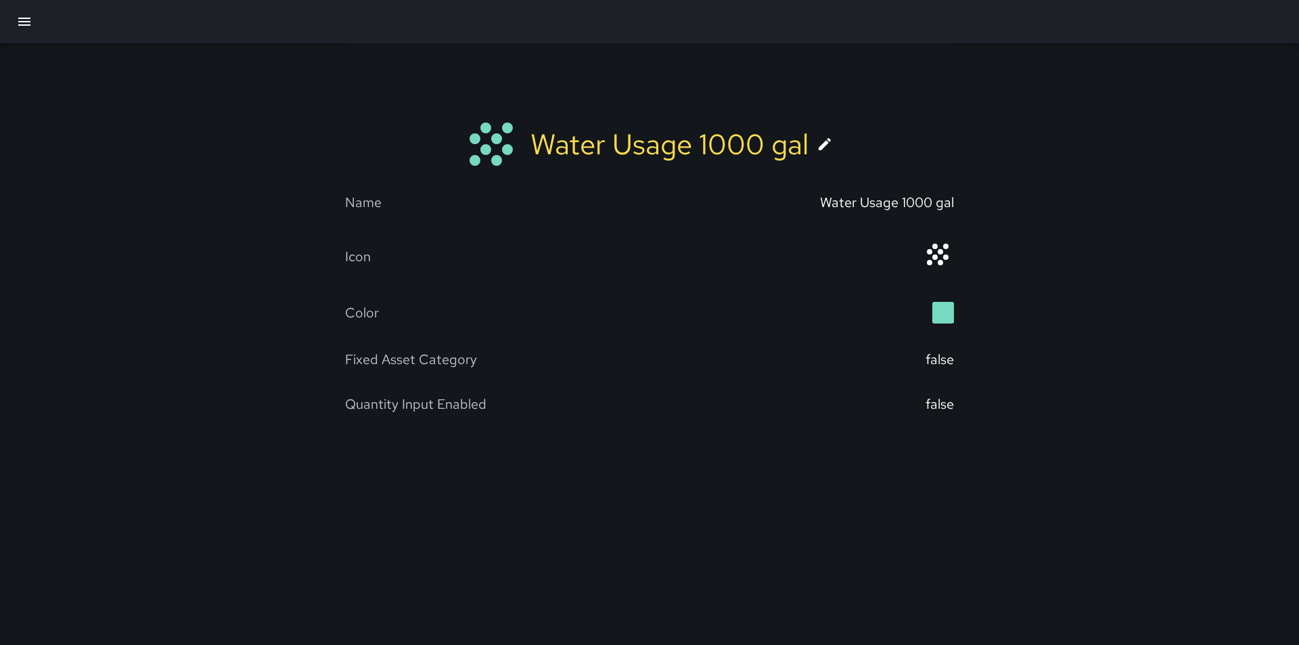
click at [824, 143] on icon at bounding box center [824, 144] width 12 height 12
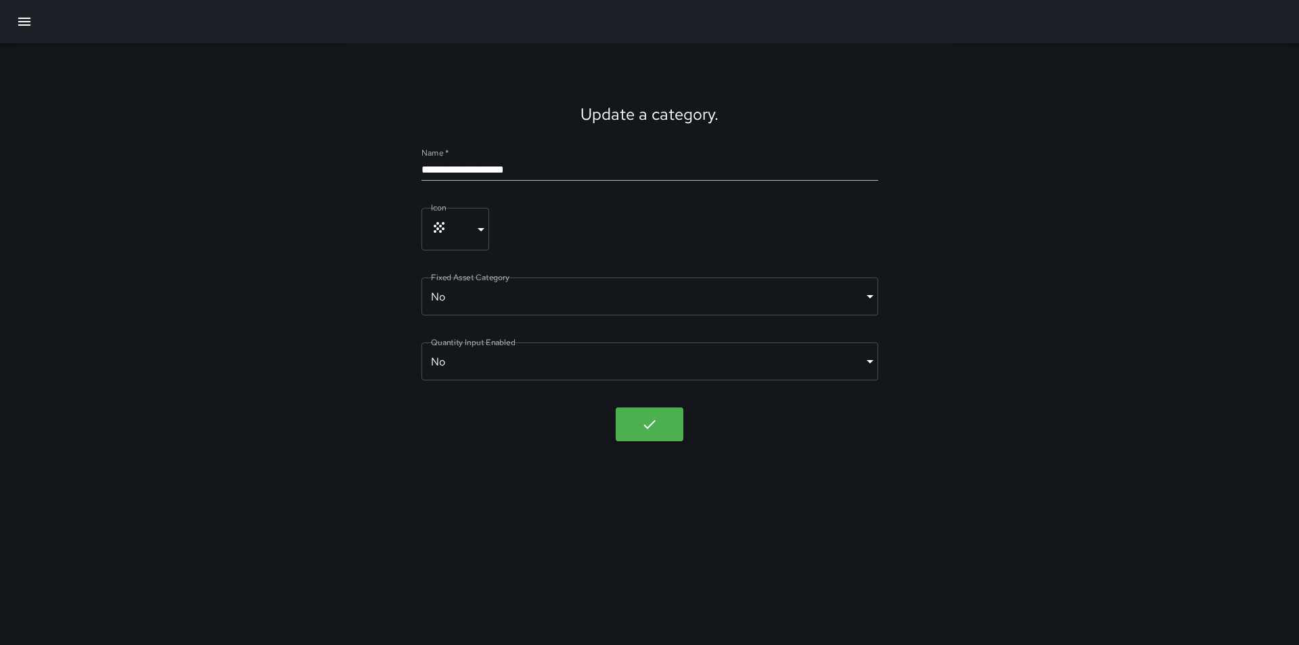
click at [484, 170] on input "**********" at bounding box center [649, 170] width 457 height 22
type input "**********"
click at [651, 421] on icon "button" at bounding box center [649, 424] width 16 height 16
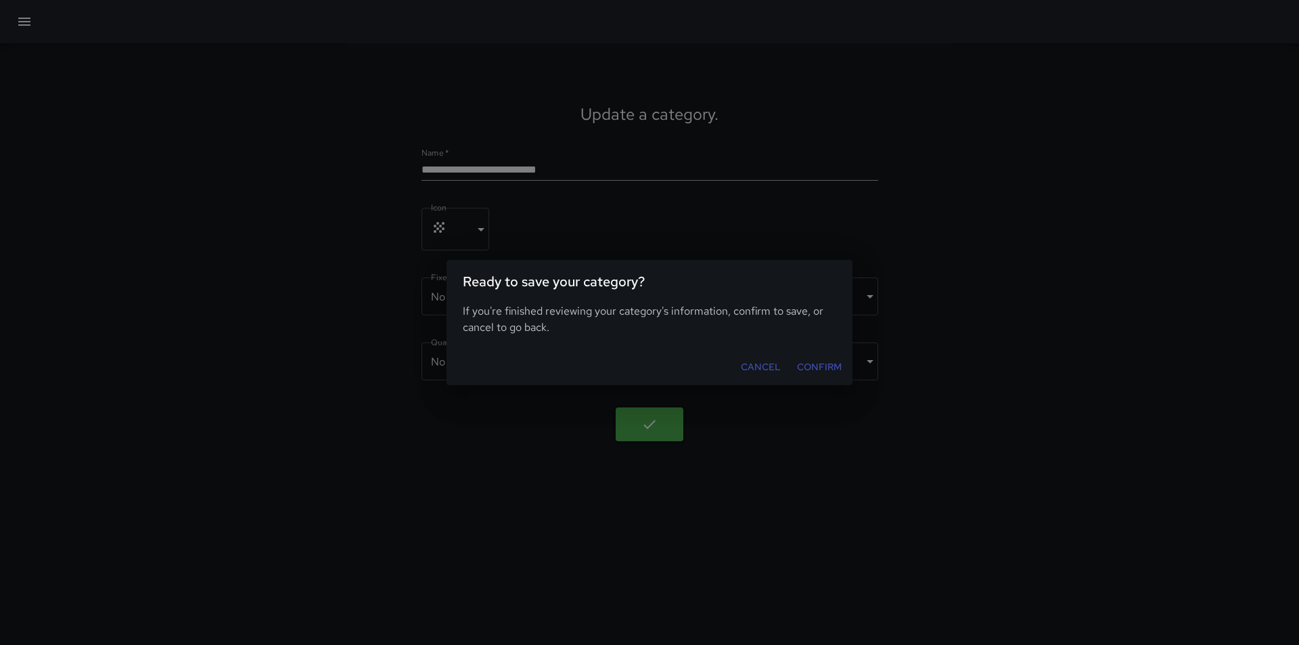
click at [817, 369] on button "Confirm" at bounding box center [818, 366] width 55 height 25
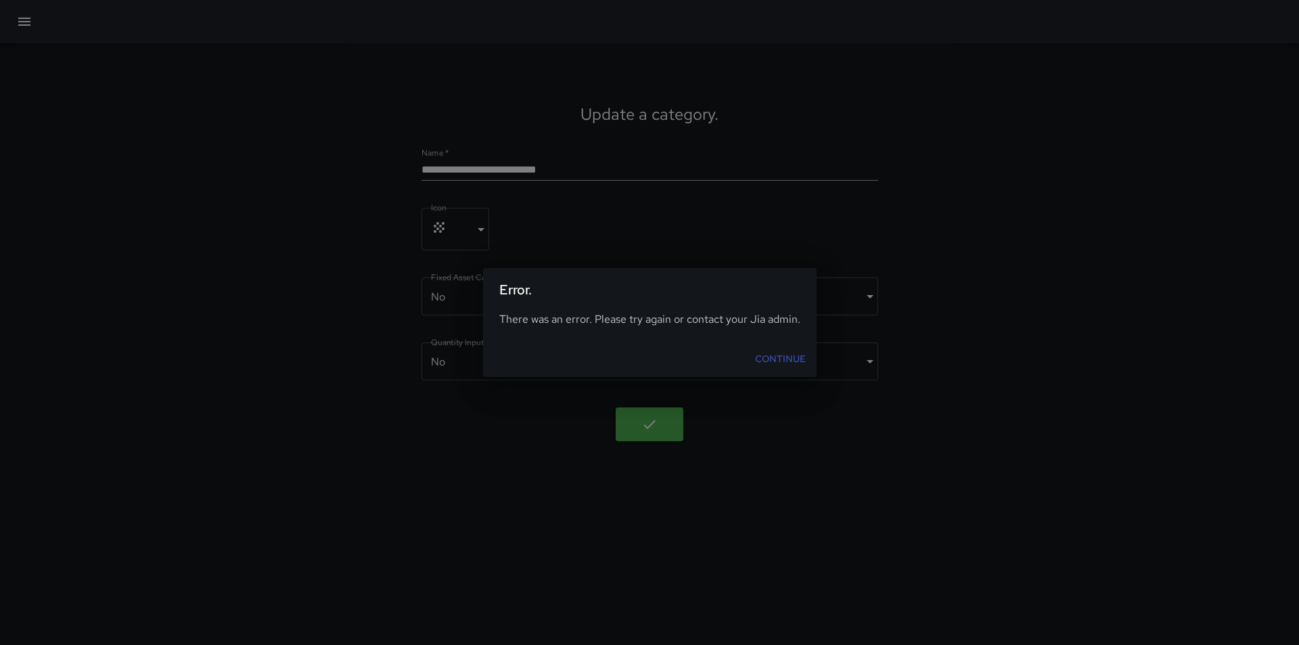
click at [779, 356] on link "Continue" at bounding box center [780, 358] width 62 height 25
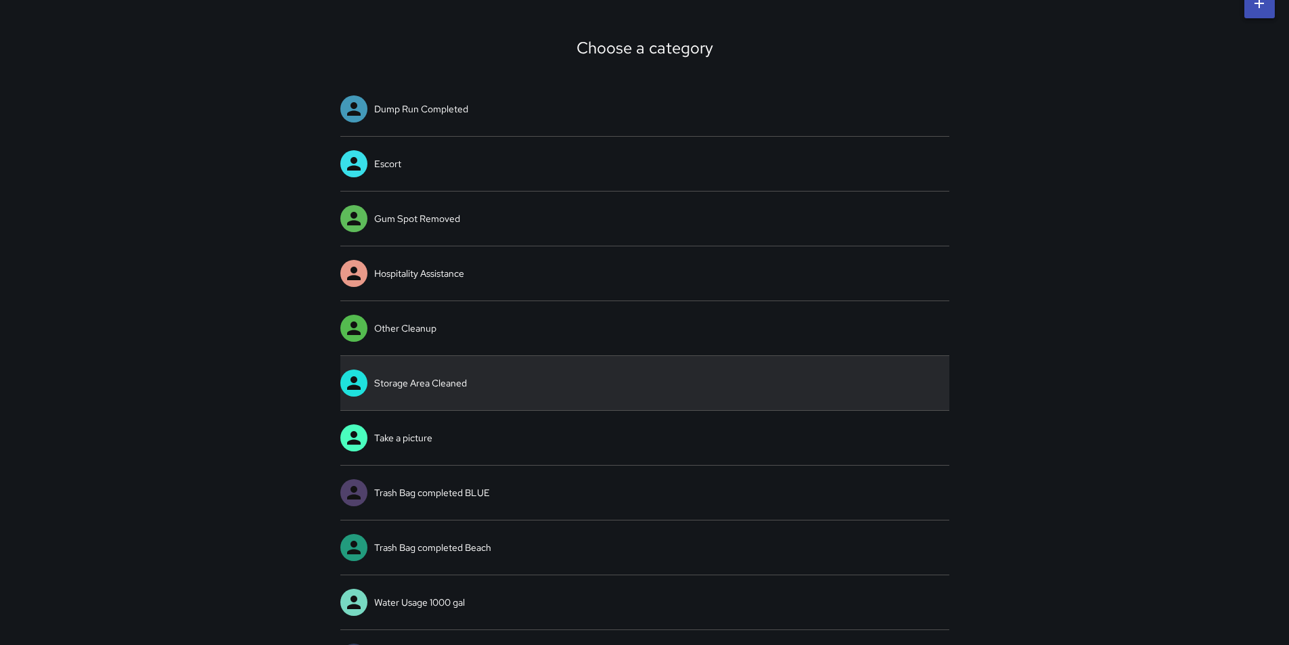
scroll to position [161, 0]
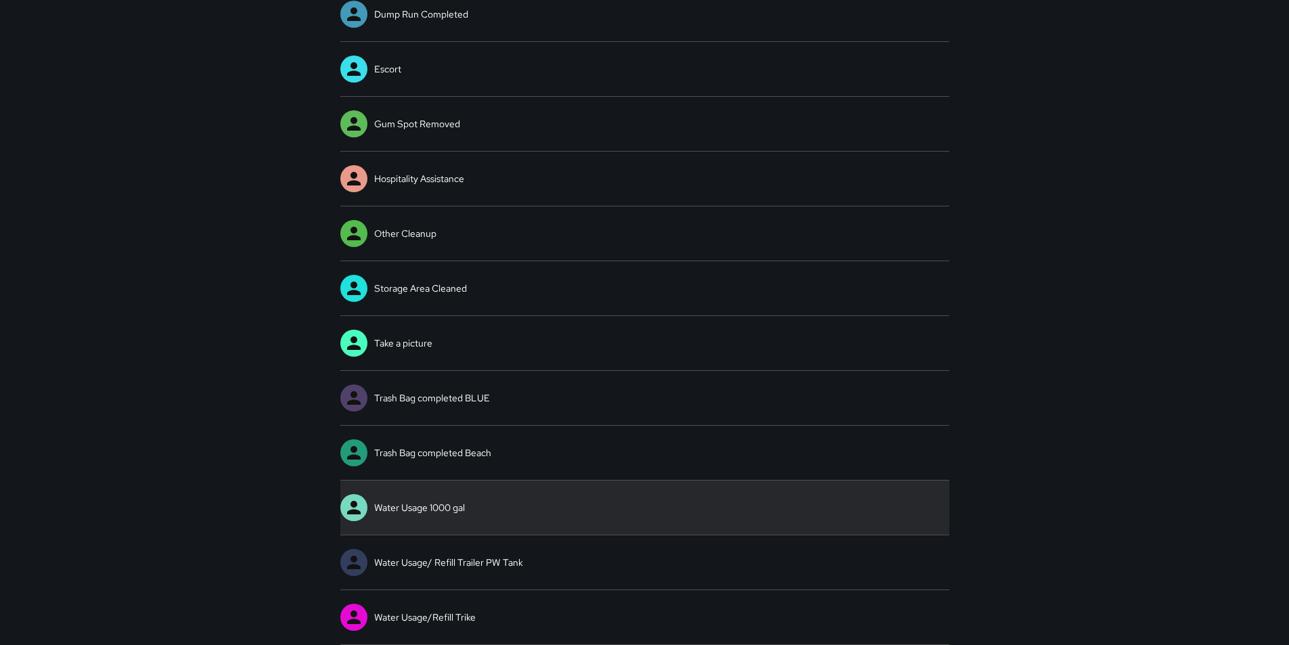
click at [361, 501] on icon at bounding box center [354, 507] width 20 height 20
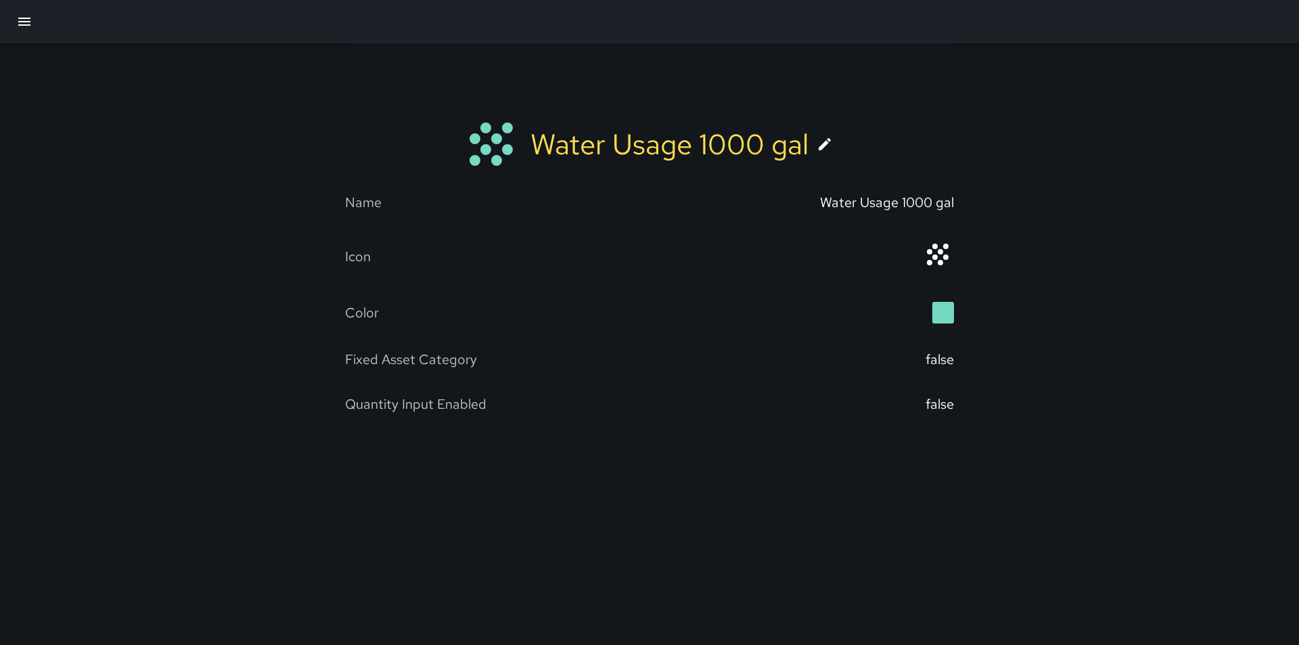
click at [821, 143] on icon at bounding box center [824, 144] width 16 height 16
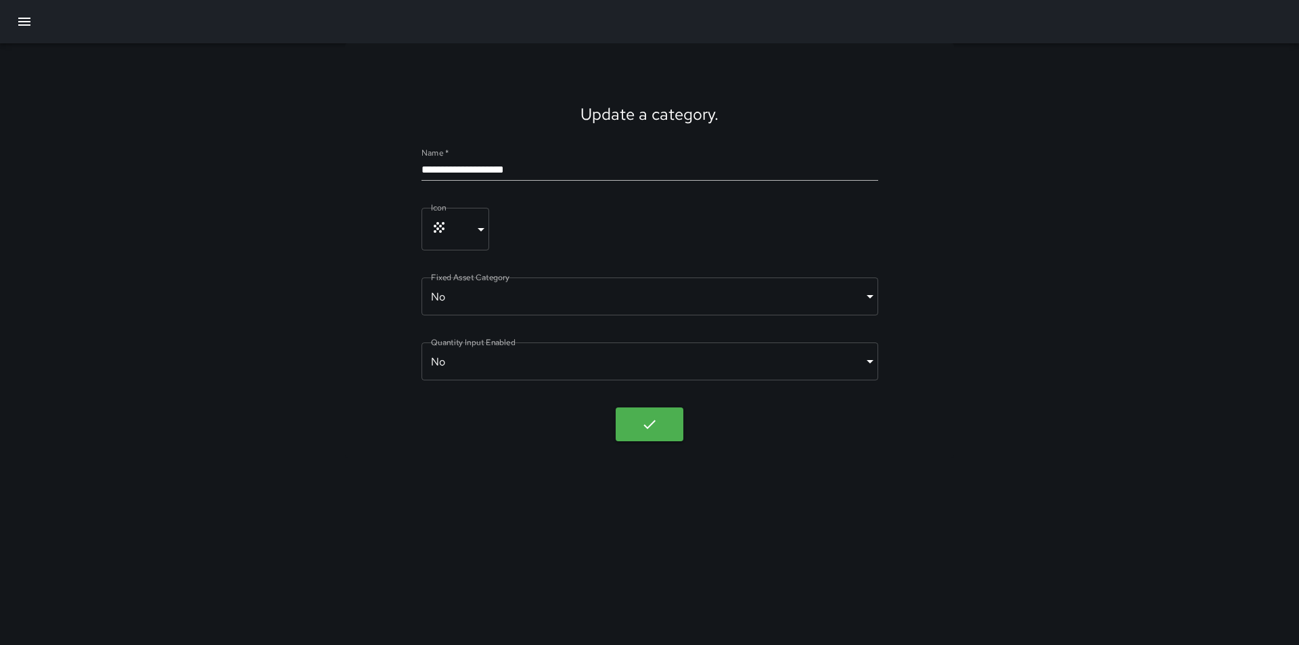
click at [483, 164] on input "**********" at bounding box center [649, 170] width 457 height 22
type input "**********"
click at [655, 425] on icon "button" at bounding box center [649, 424] width 16 height 16
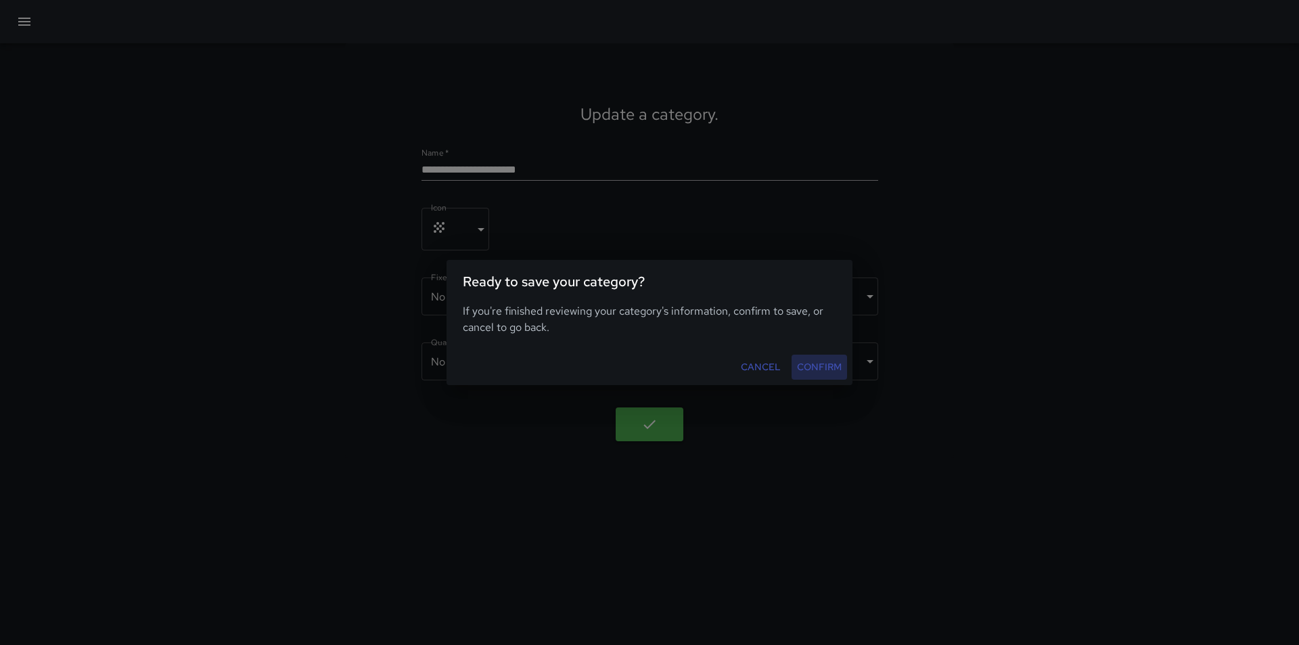
click at [833, 367] on button "Confirm" at bounding box center [818, 366] width 55 height 25
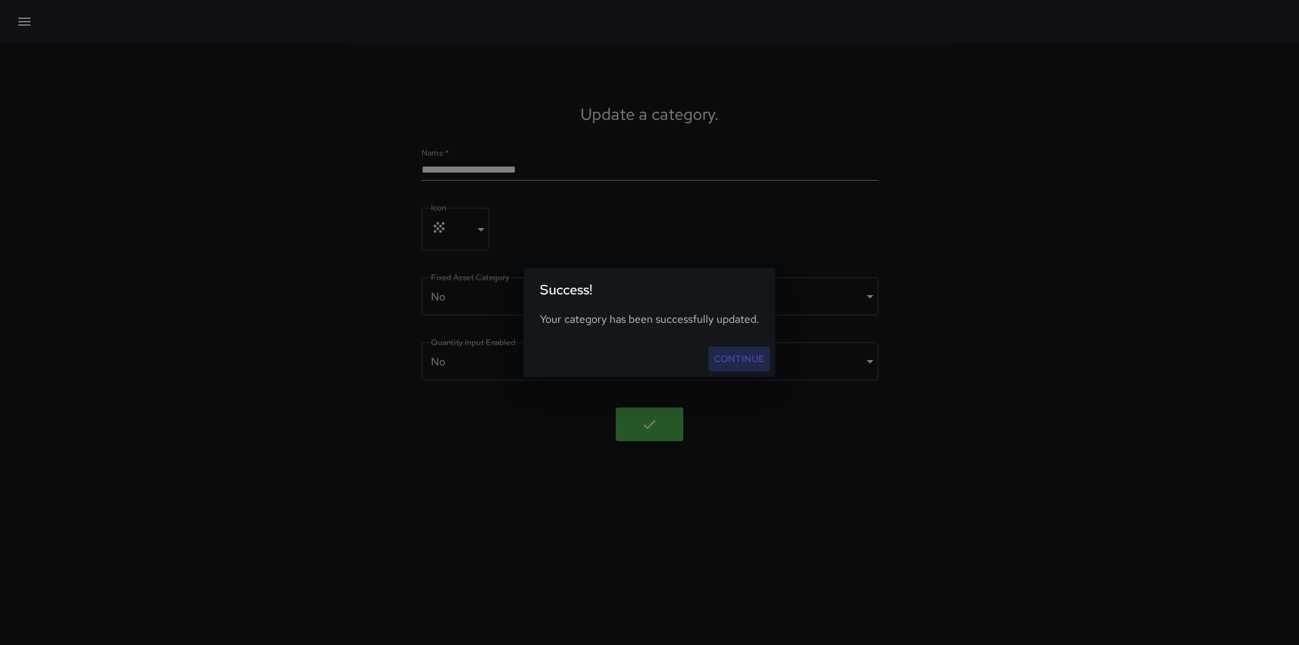
click at [745, 356] on link "Continue" at bounding box center [739, 358] width 62 height 25
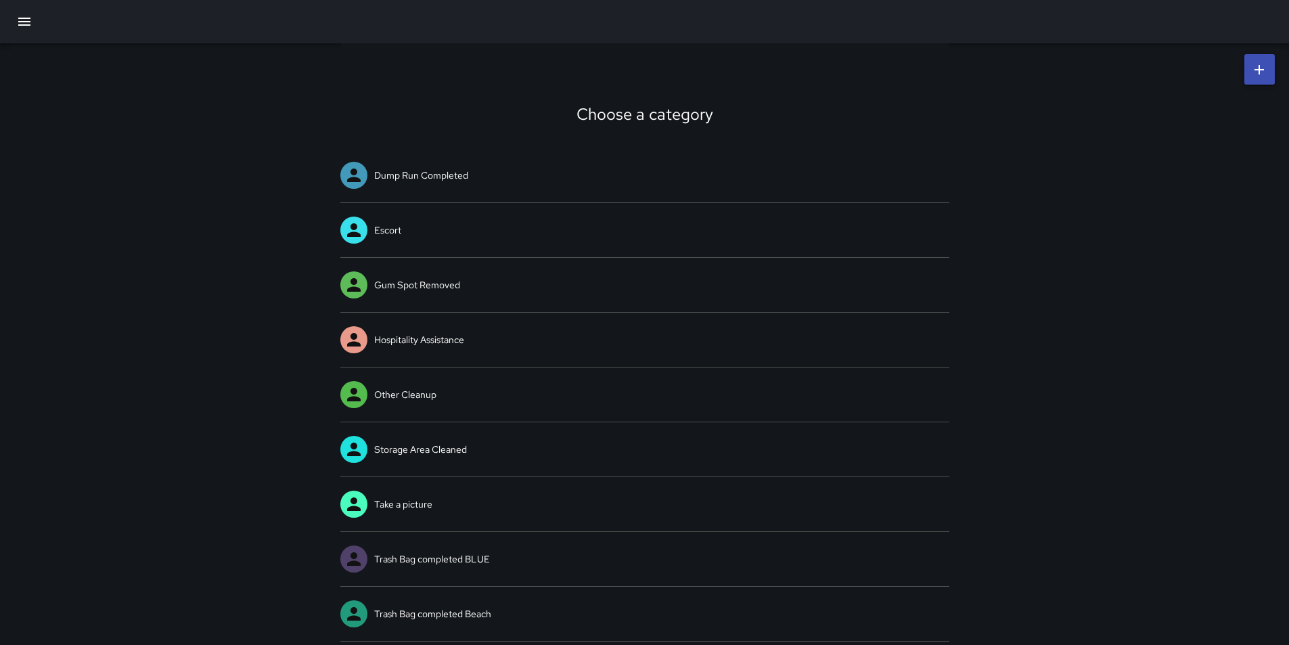
scroll to position [161, 0]
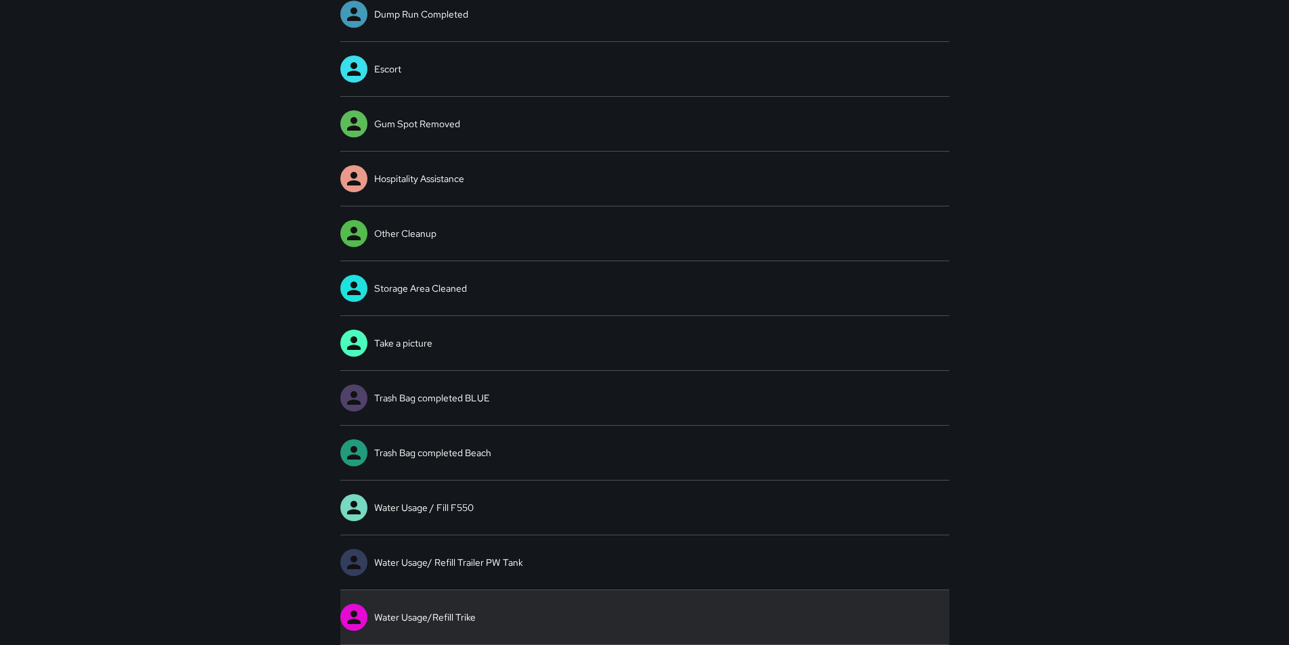
click at [407, 616] on link "Water Usage/Refill Trike" at bounding box center [644, 617] width 609 height 54
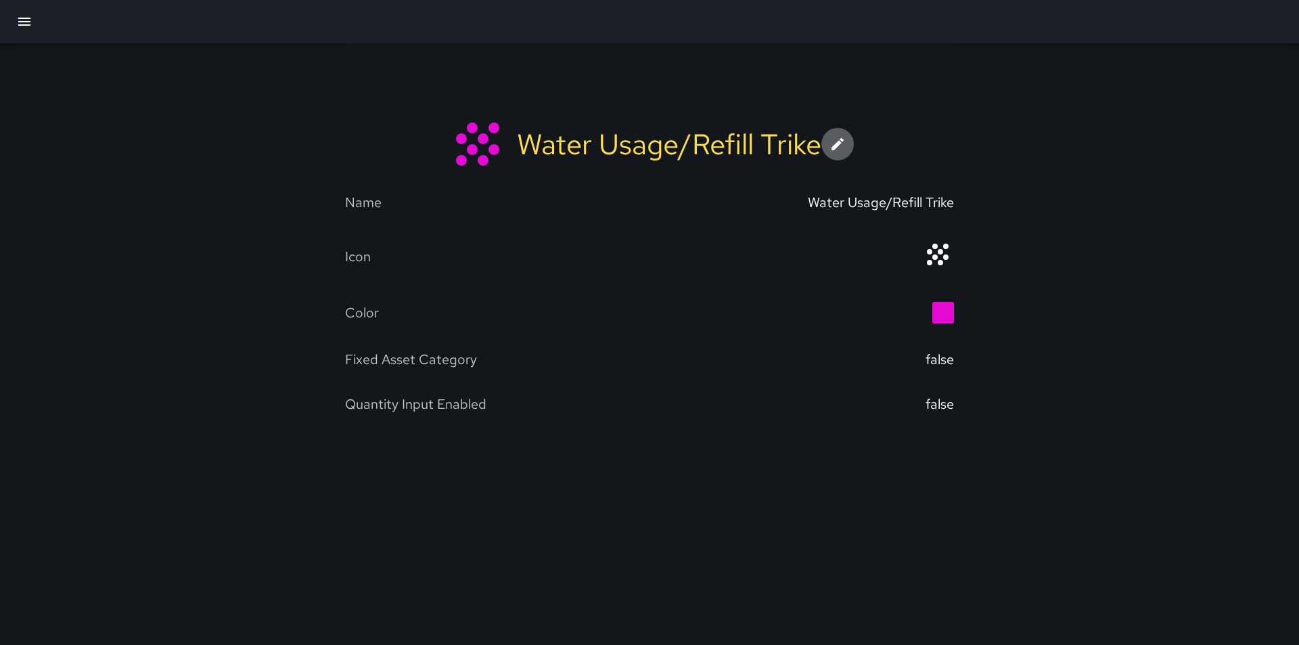
click at [844, 141] on icon at bounding box center [837, 144] width 16 height 16
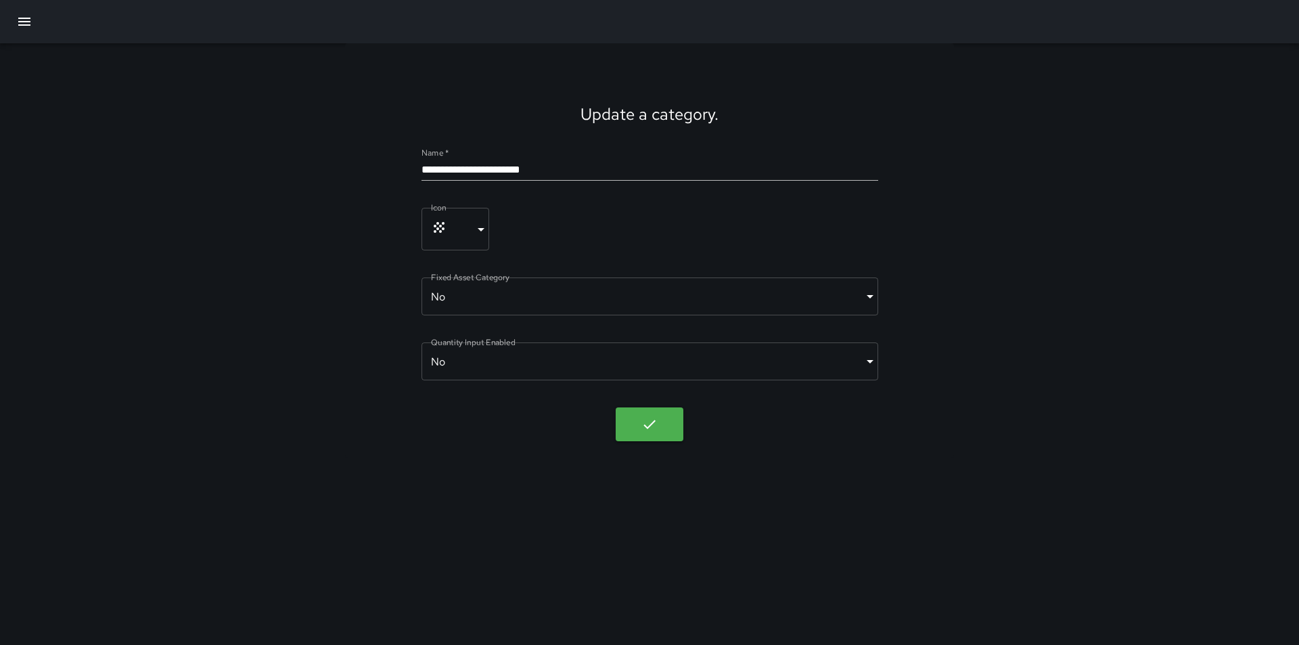
click at [496, 170] on input "**********" at bounding box center [649, 170] width 457 height 22
type input "**********"
click at [645, 423] on icon "button" at bounding box center [649, 424] width 16 height 16
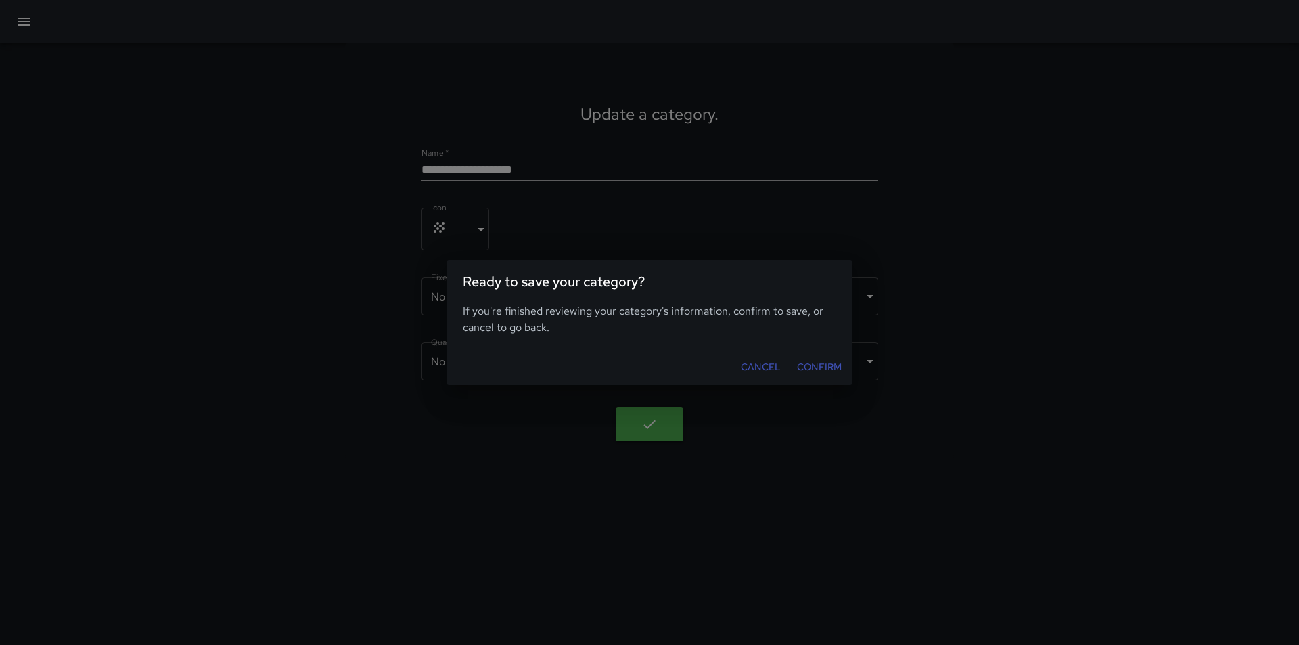
click at [818, 372] on button "Confirm" at bounding box center [818, 366] width 55 height 25
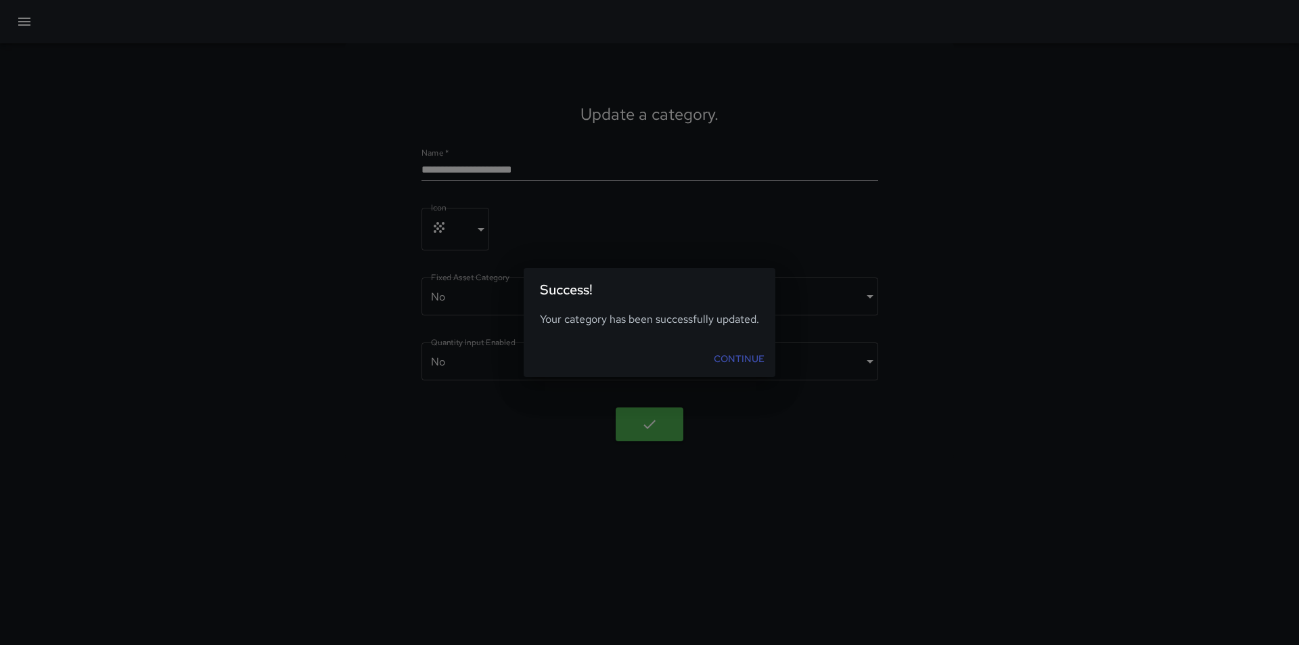
click at [754, 359] on link "Continue" at bounding box center [739, 358] width 62 height 25
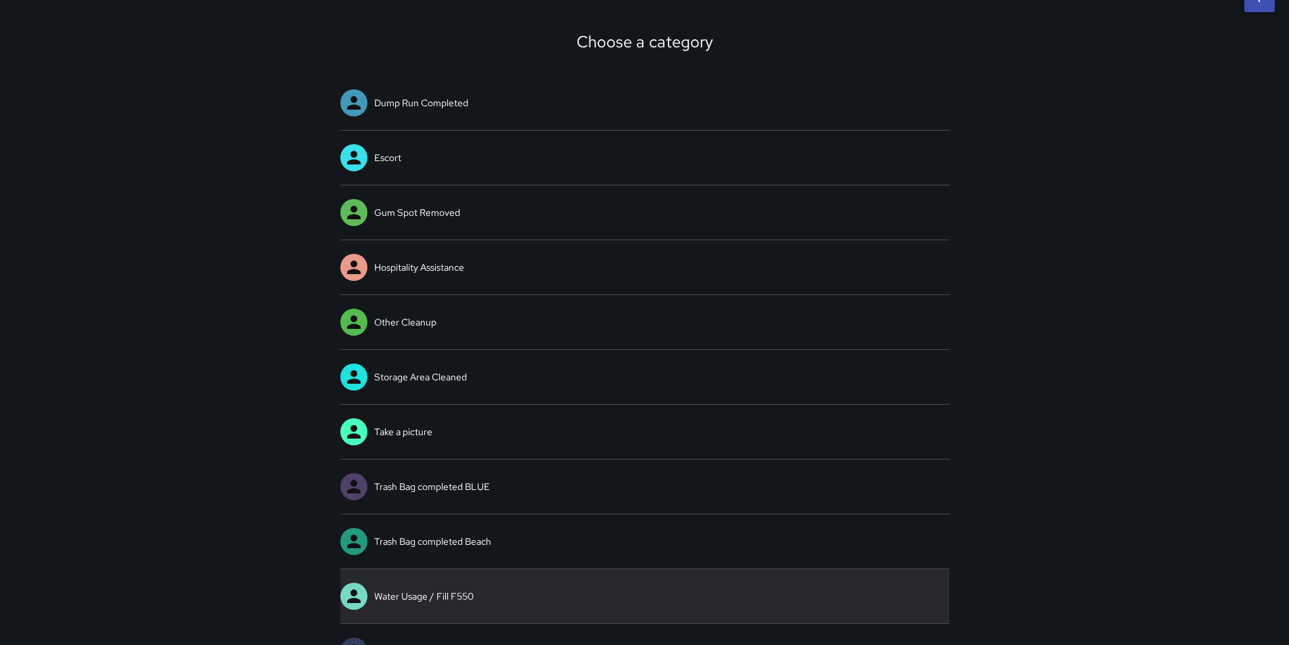
scroll to position [161, 0]
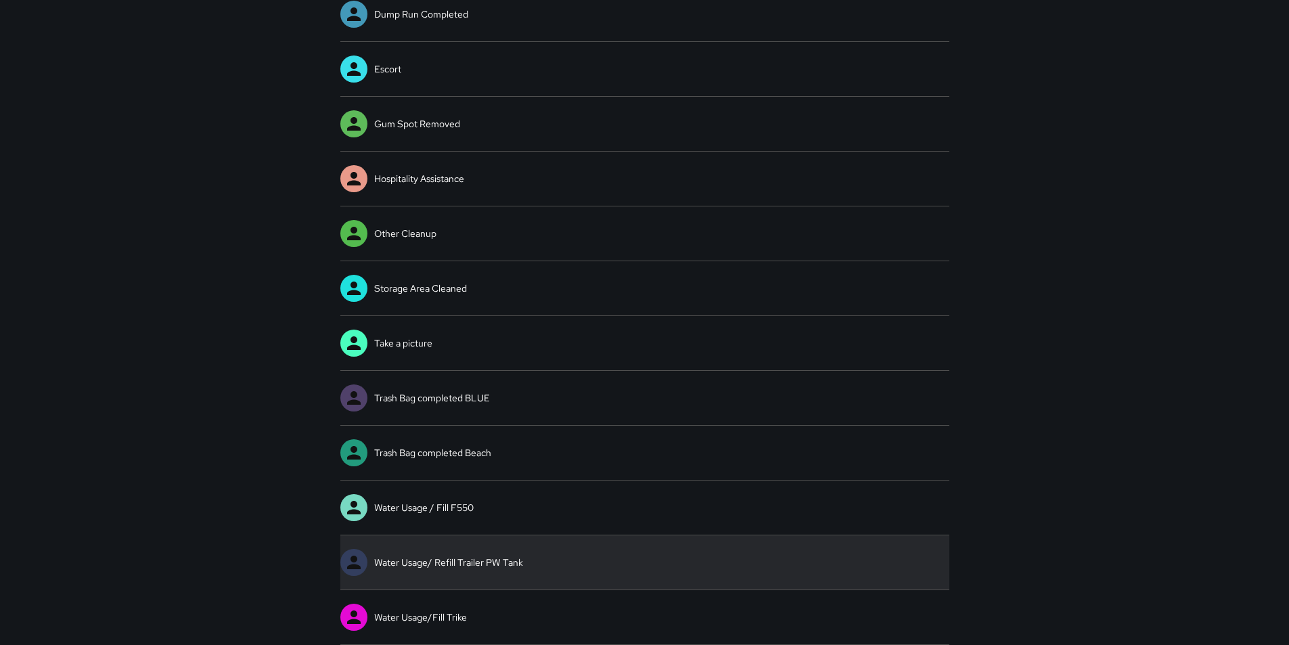
click at [480, 565] on link "Water Usage/ Refill Trailer PW Tank" at bounding box center [644, 562] width 609 height 54
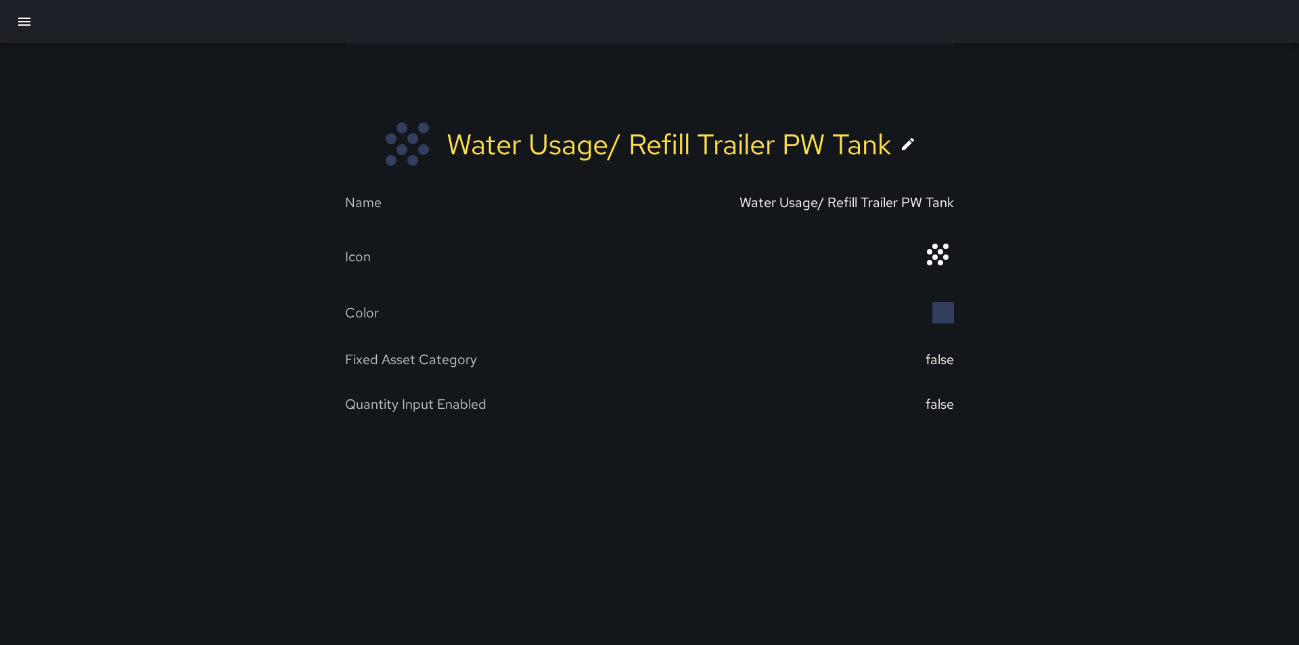
click at [908, 139] on icon at bounding box center [908, 144] width 16 height 16
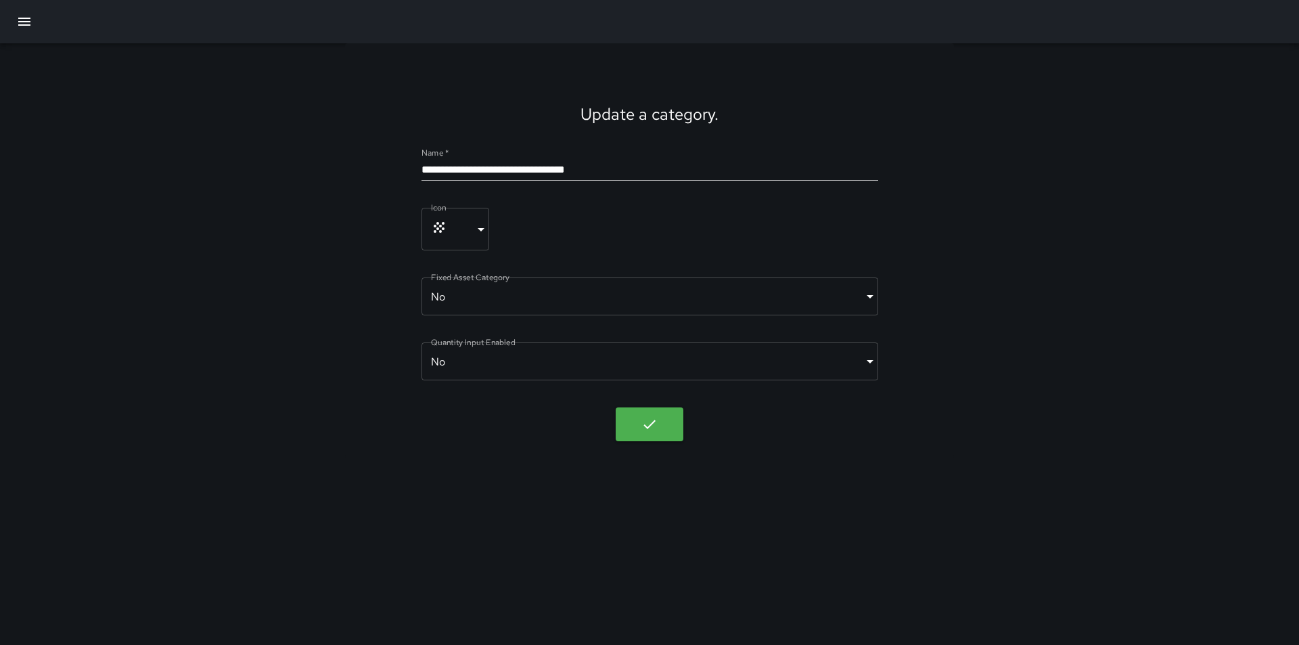
click at [504, 166] on input "**********" at bounding box center [649, 170] width 457 height 22
click at [585, 165] on input "**********" at bounding box center [649, 170] width 457 height 22
type input "**********"
click at [651, 427] on icon "button" at bounding box center [649, 424] width 16 height 16
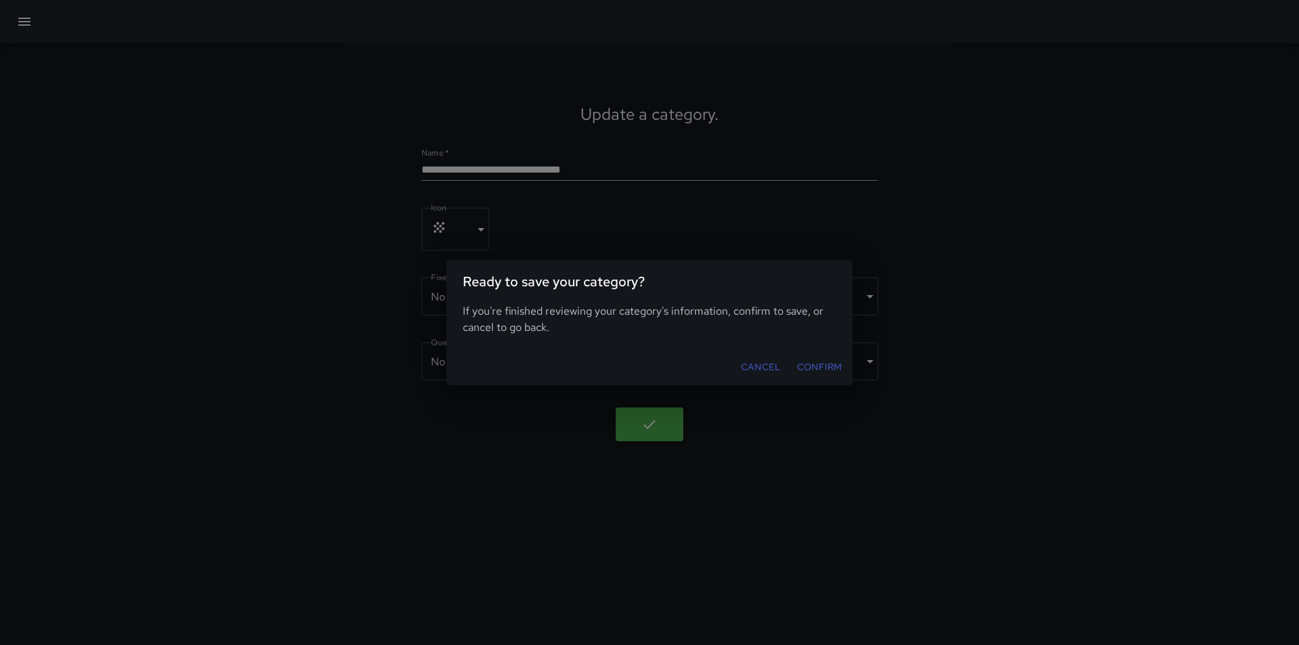
click at [824, 366] on button "Confirm" at bounding box center [818, 366] width 55 height 25
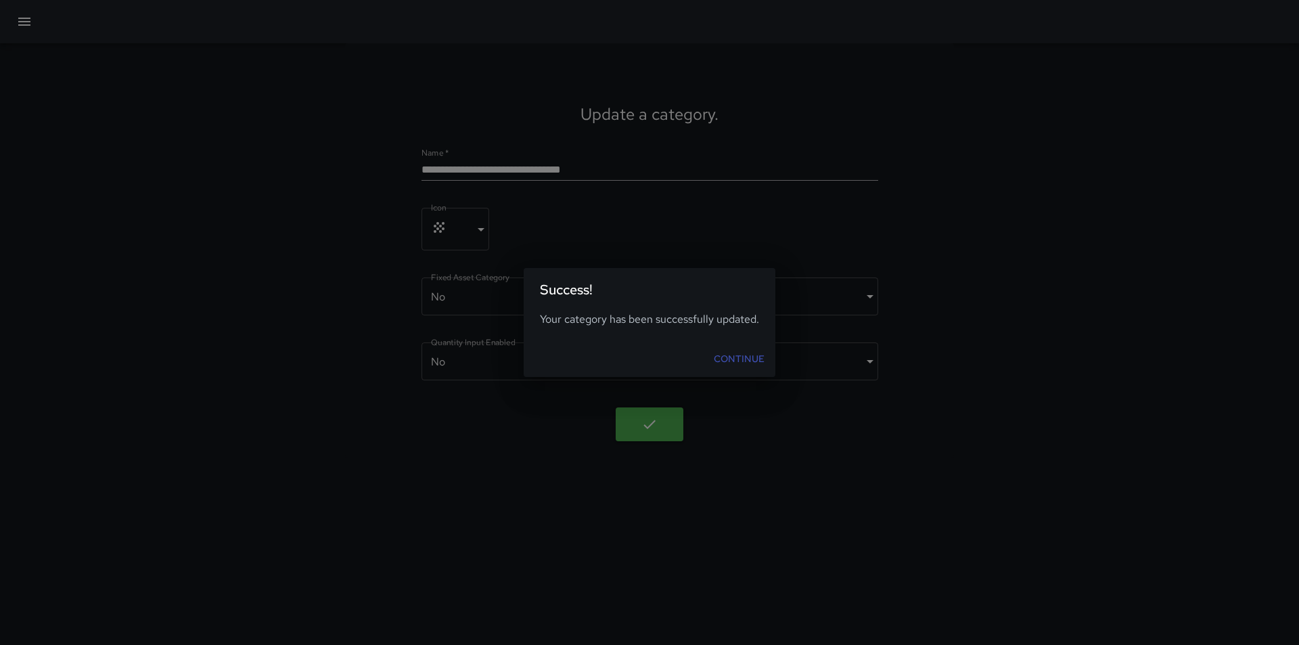
click at [743, 356] on link "Continue" at bounding box center [739, 358] width 62 height 25
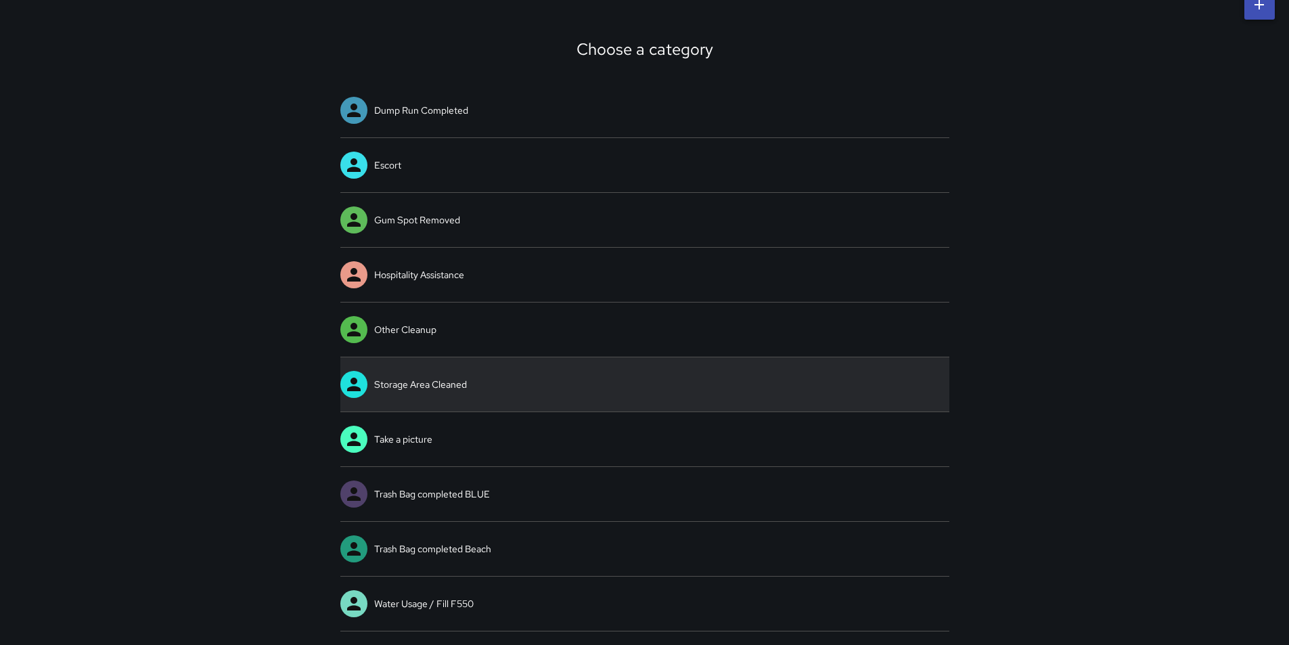
scroll to position [161, 0]
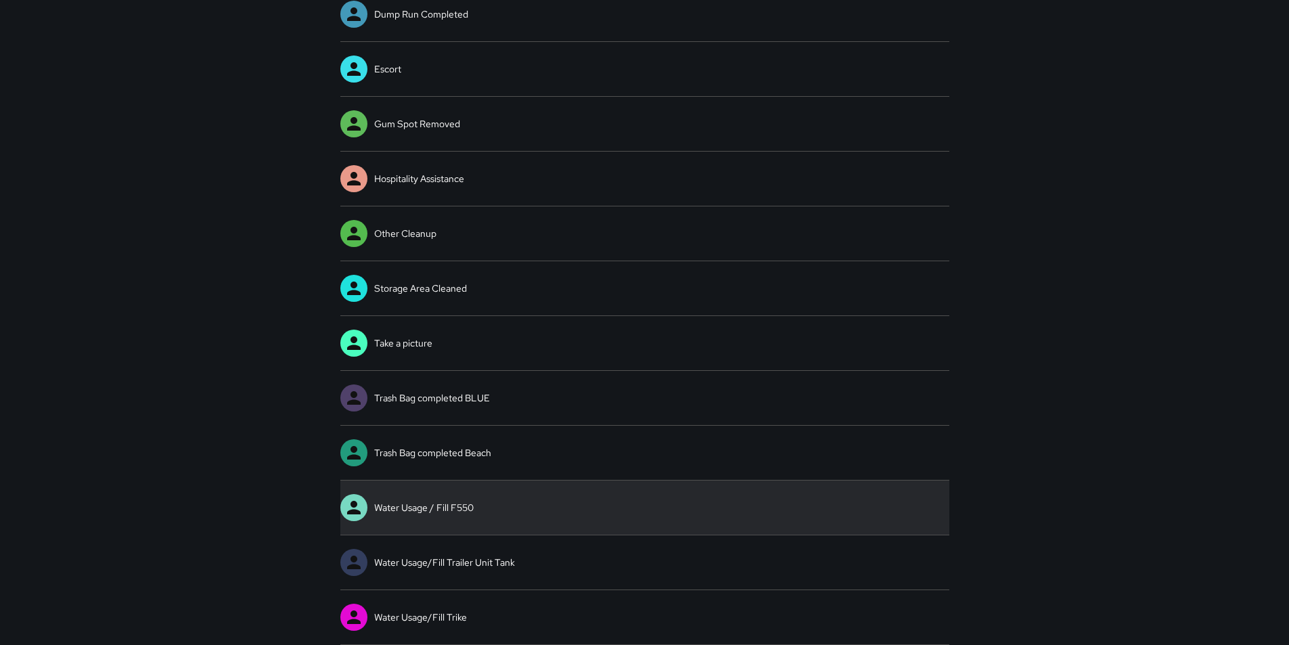
click at [460, 507] on link "Water Usage / Fill F550" at bounding box center [644, 507] width 609 height 54
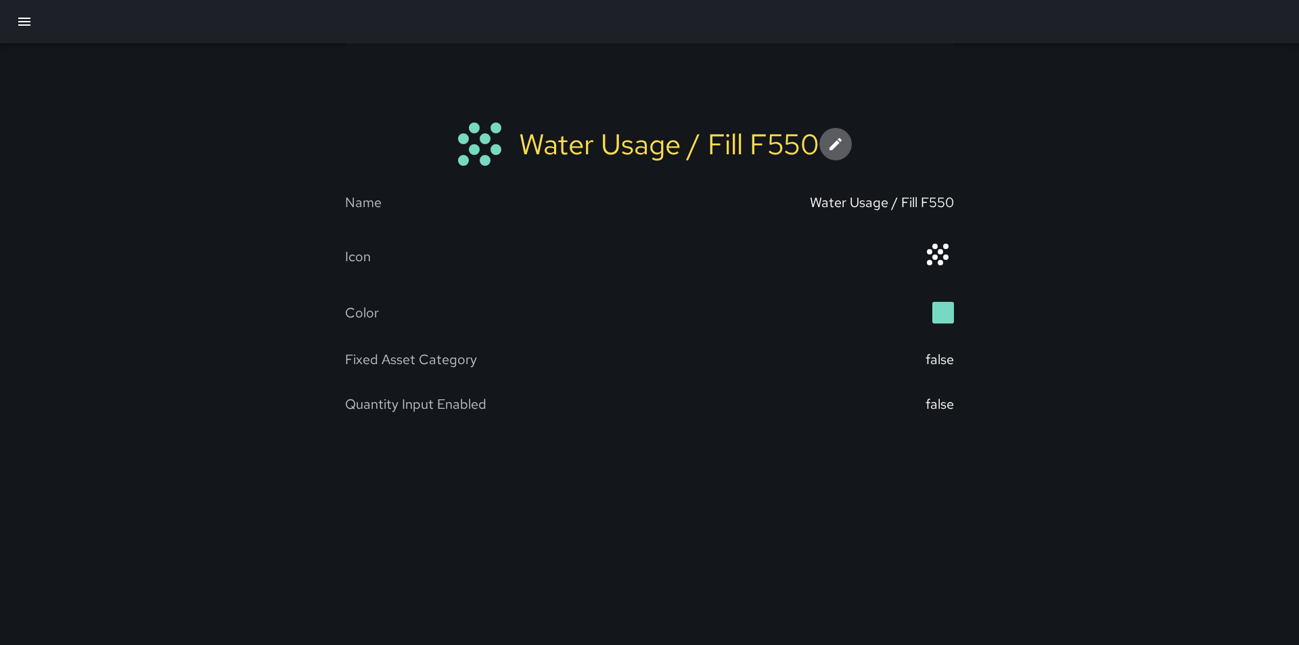
click at [830, 148] on icon at bounding box center [835, 144] width 12 height 12
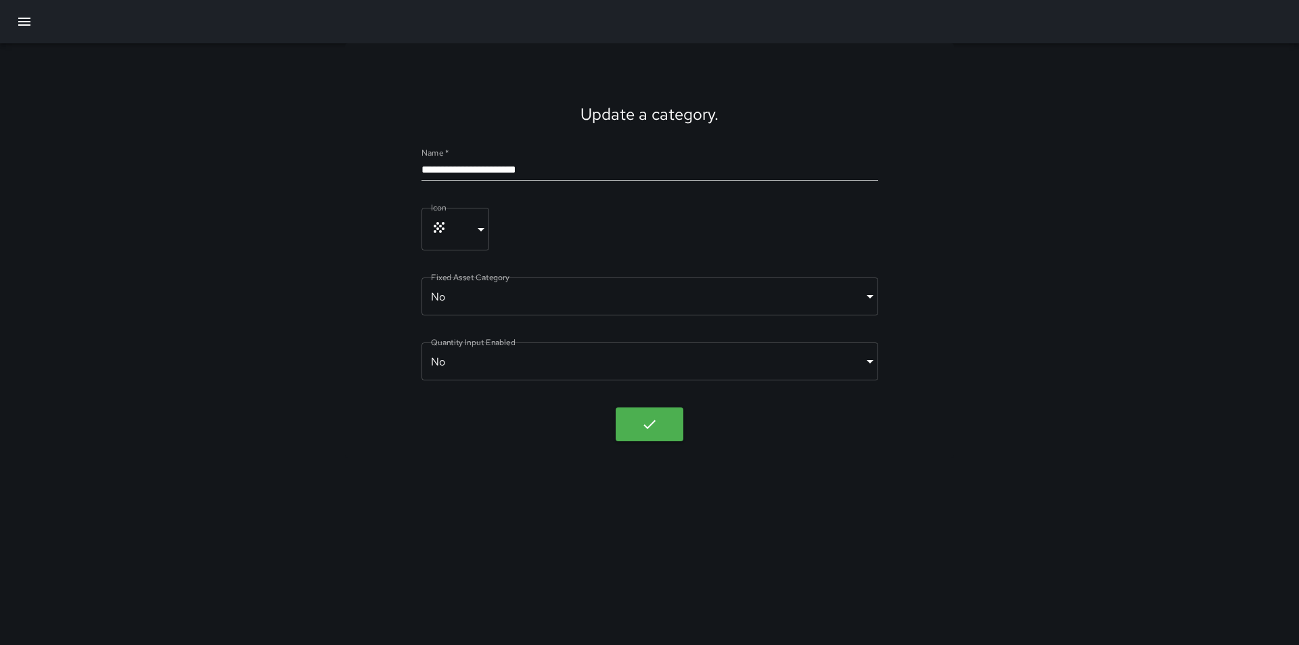
click at [561, 171] on input "**********" at bounding box center [649, 170] width 457 height 22
type input "**********"
click at [653, 423] on icon "button" at bounding box center [649, 424] width 12 height 9
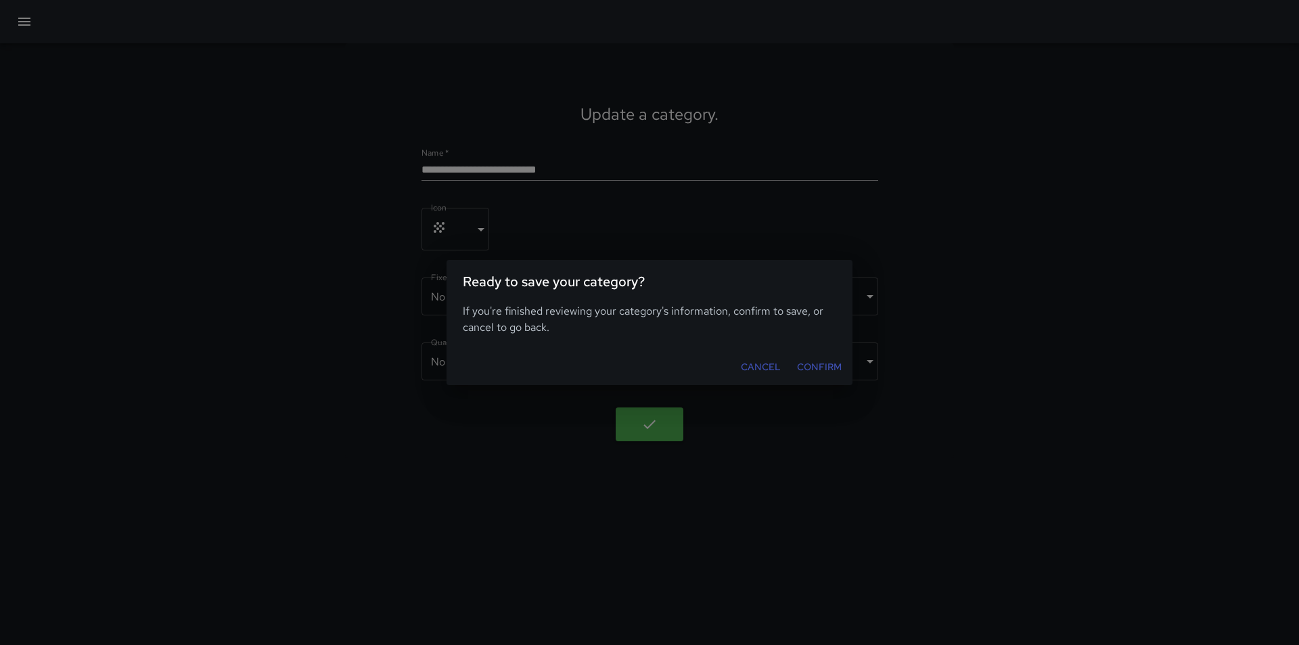
click at [820, 365] on button "Confirm" at bounding box center [818, 366] width 55 height 25
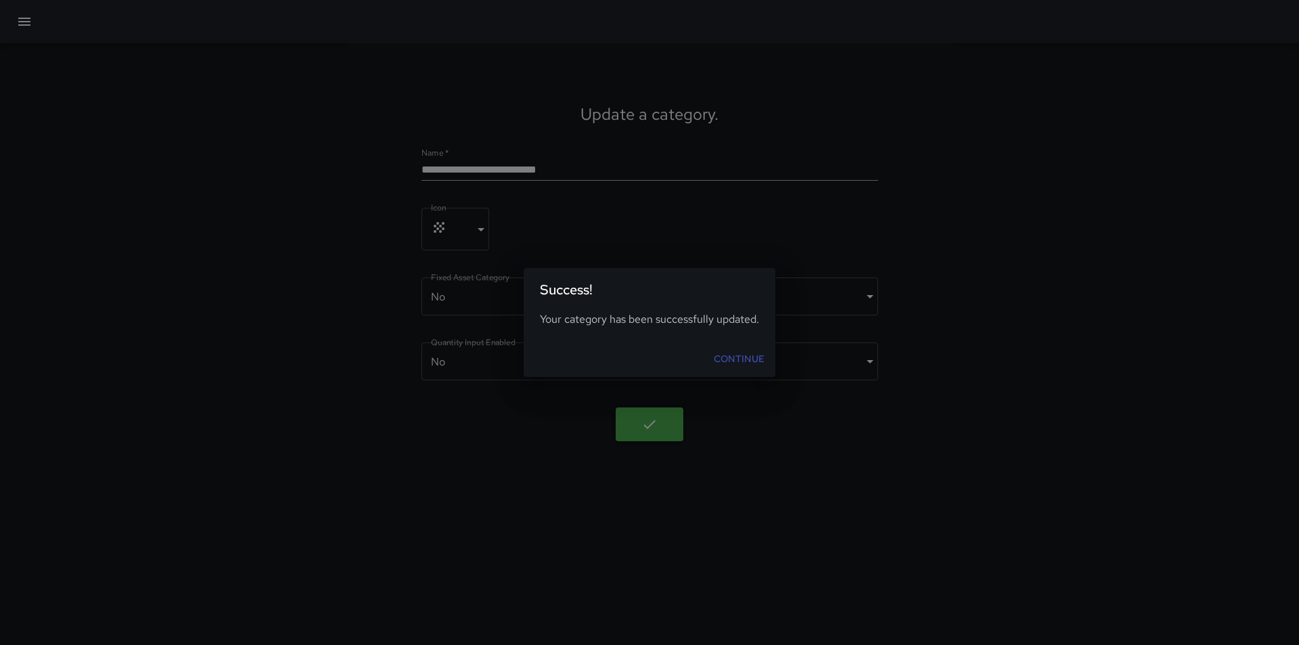
click at [756, 360] on link "Continue" at bounding box center [739, 358] width 62 height 25
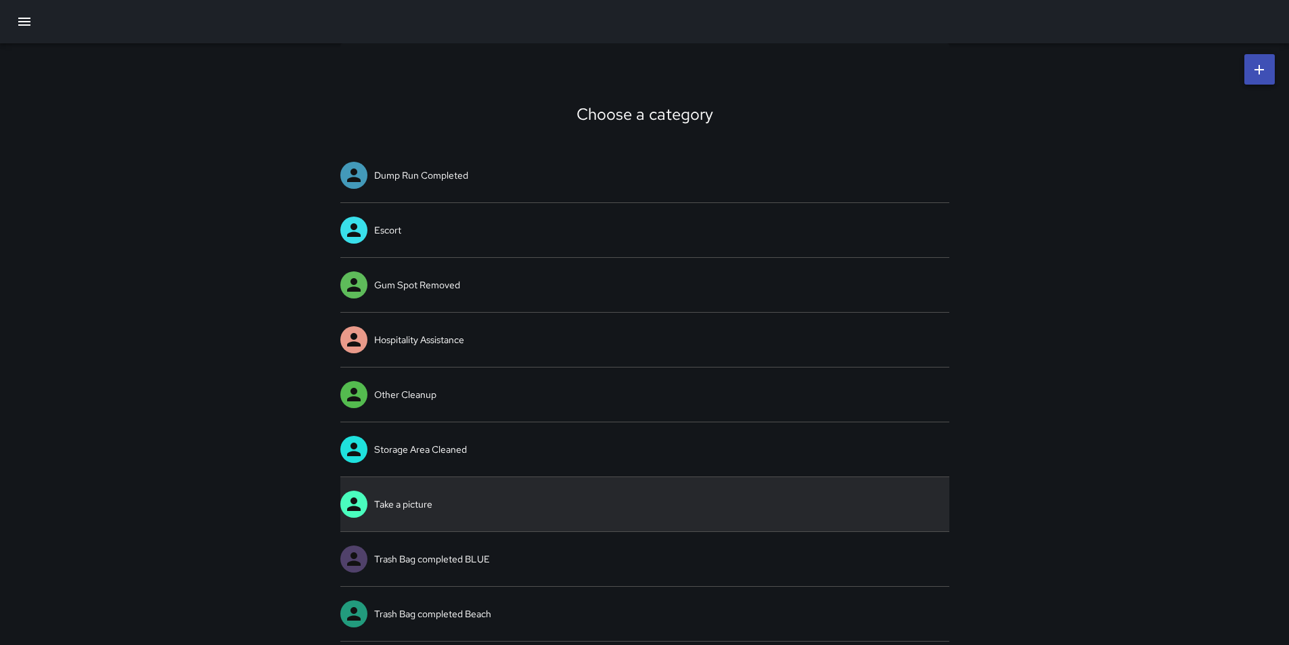
scroll to position [161, 0]
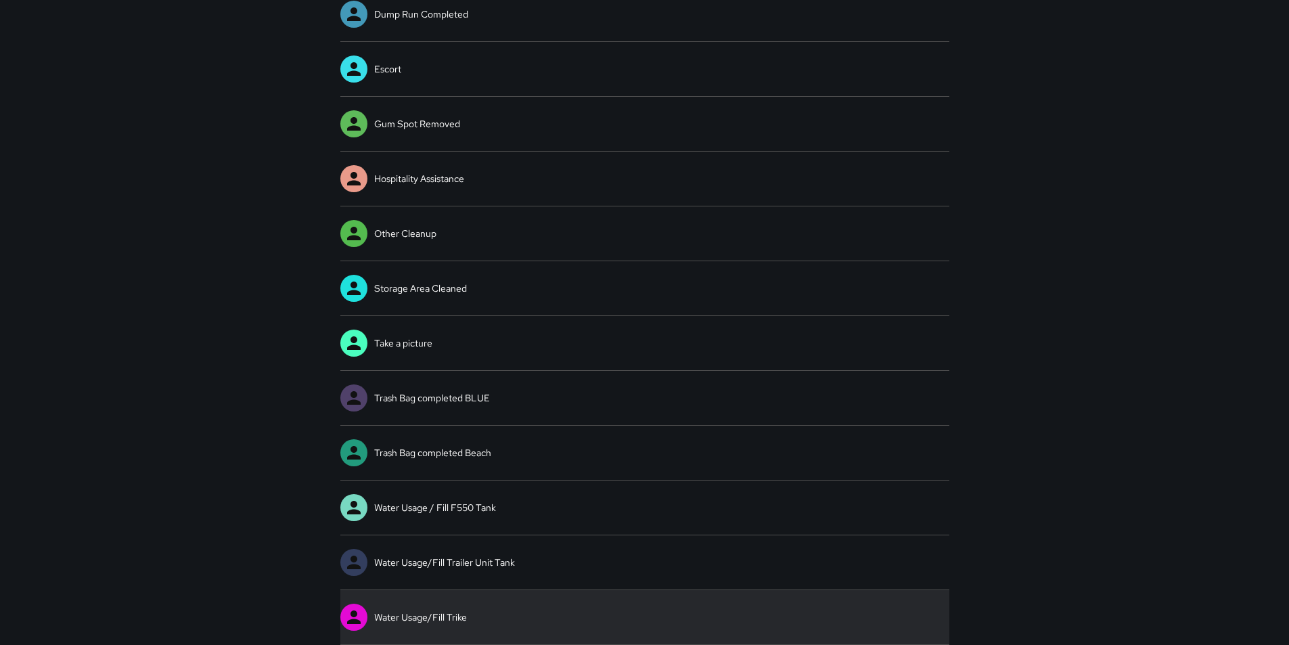
click at [446, 614] on link "Water Usage/Fill Trike" at bounding box center [644, 617] width 609 height 54
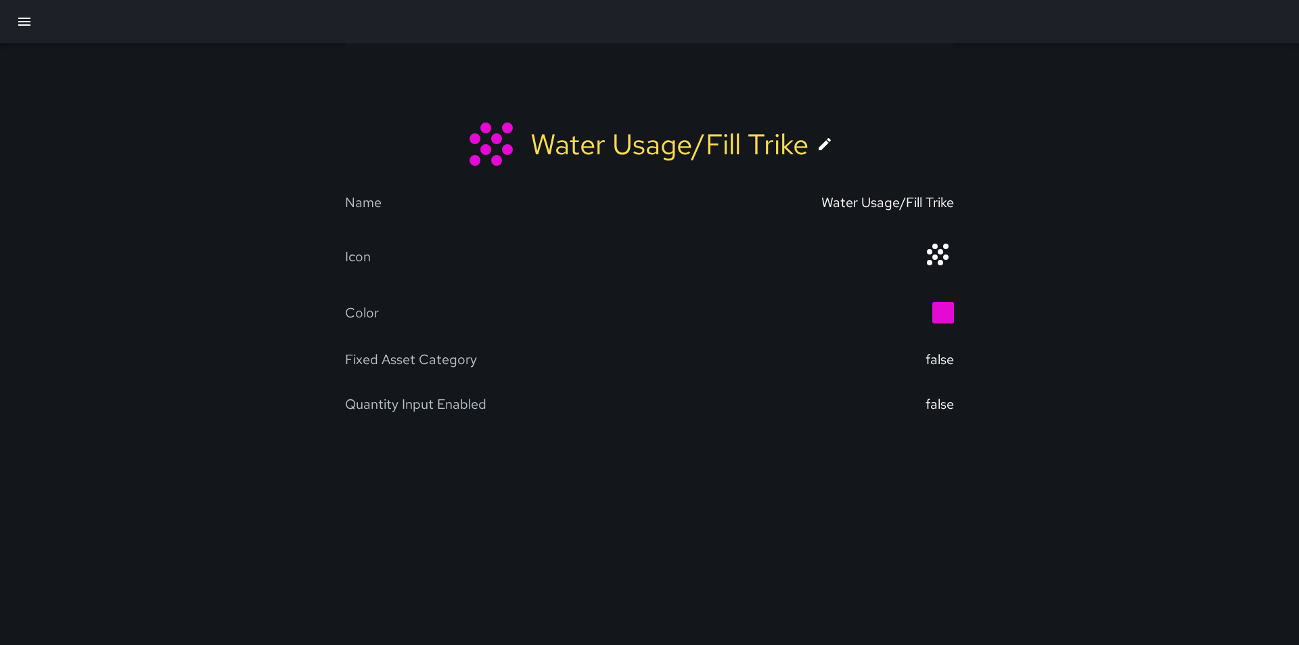
click at [828, 133] on link at bounding box center [824, 144] width 32 height 32
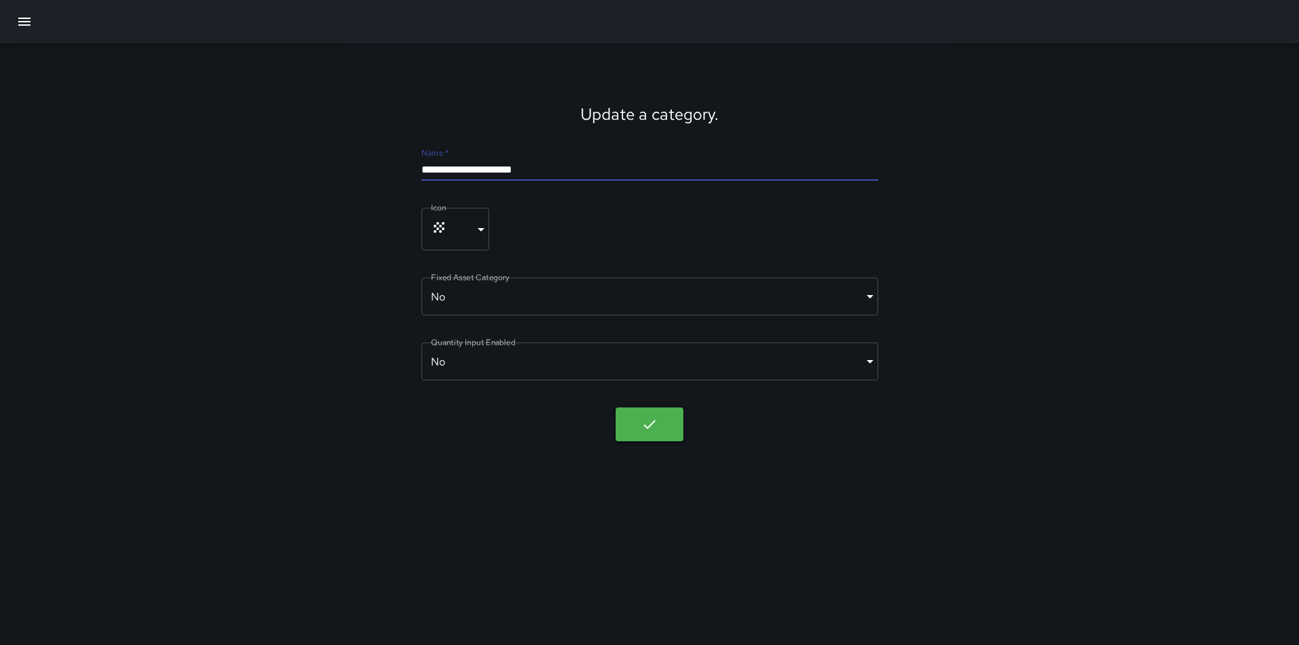
click at [552, 168] on input "**********" at bounding box center [649, 170] width 457 height 22
type input "**********"
click at [643, 424] on icon "button" at bounding box center [649, 424] width 16 height 16
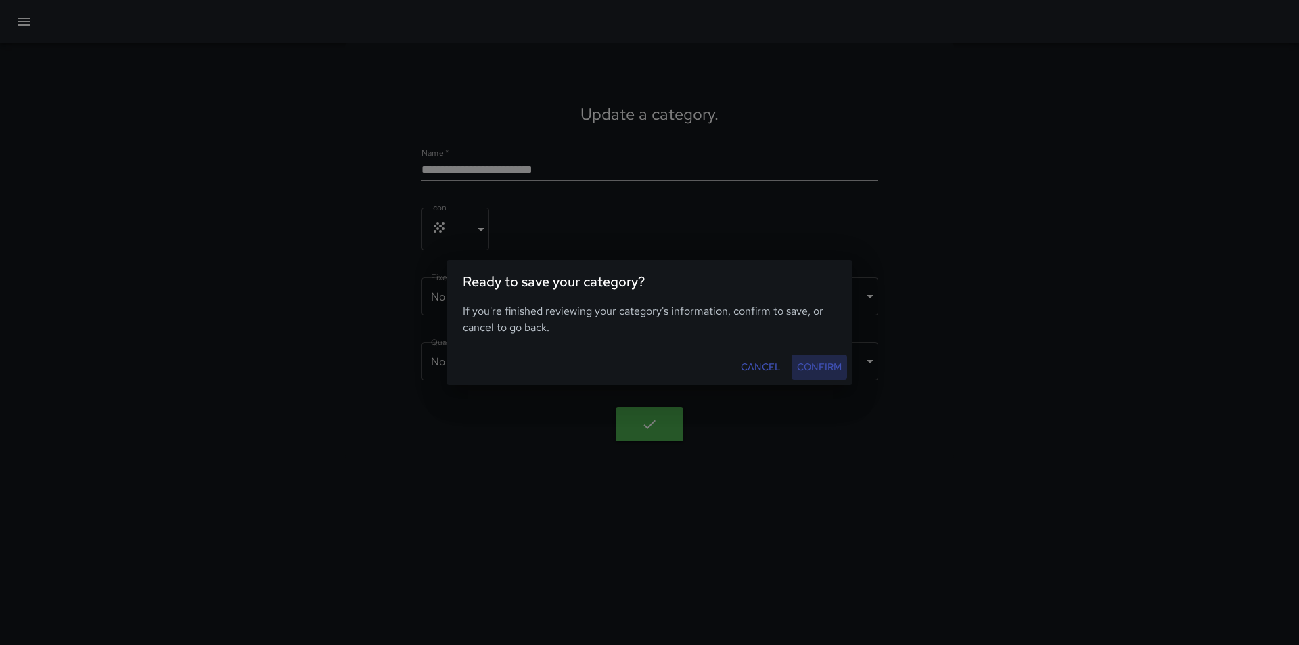
click at [825, 365] on button "Confirm" at bounding box center [818, 366] width 55 height 25
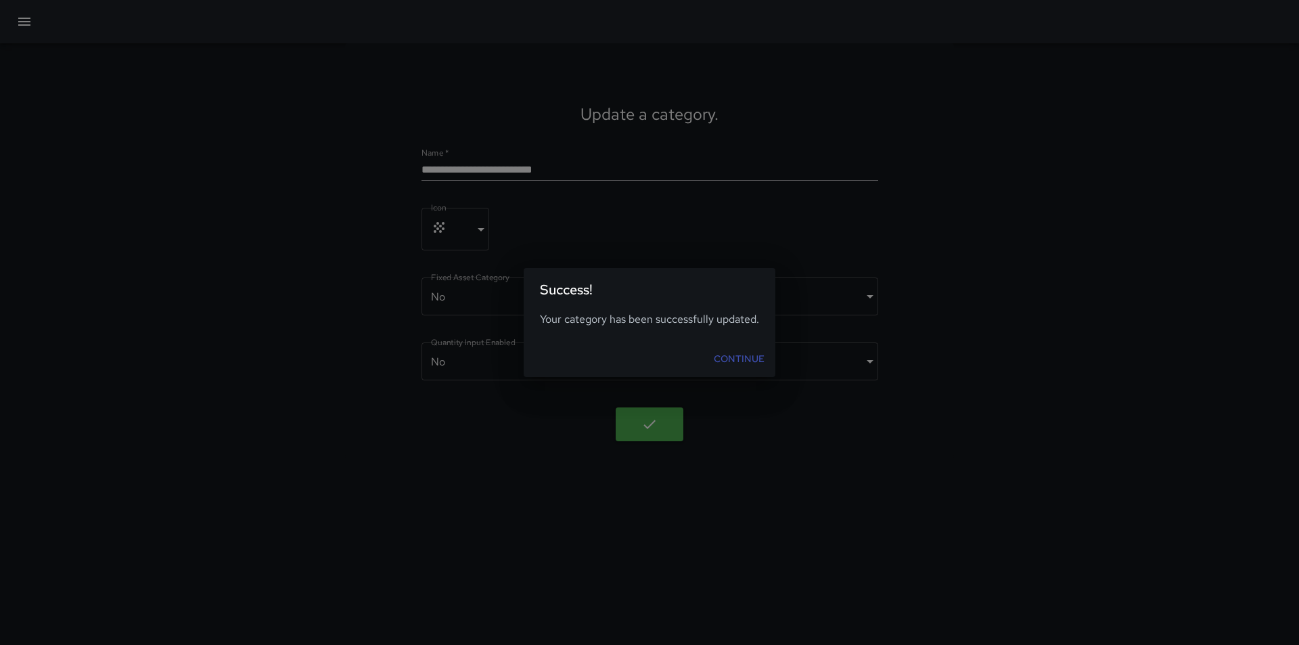
click at [756, 357] on link "Continue" at bounding box center [739, 358] width 62 height 25
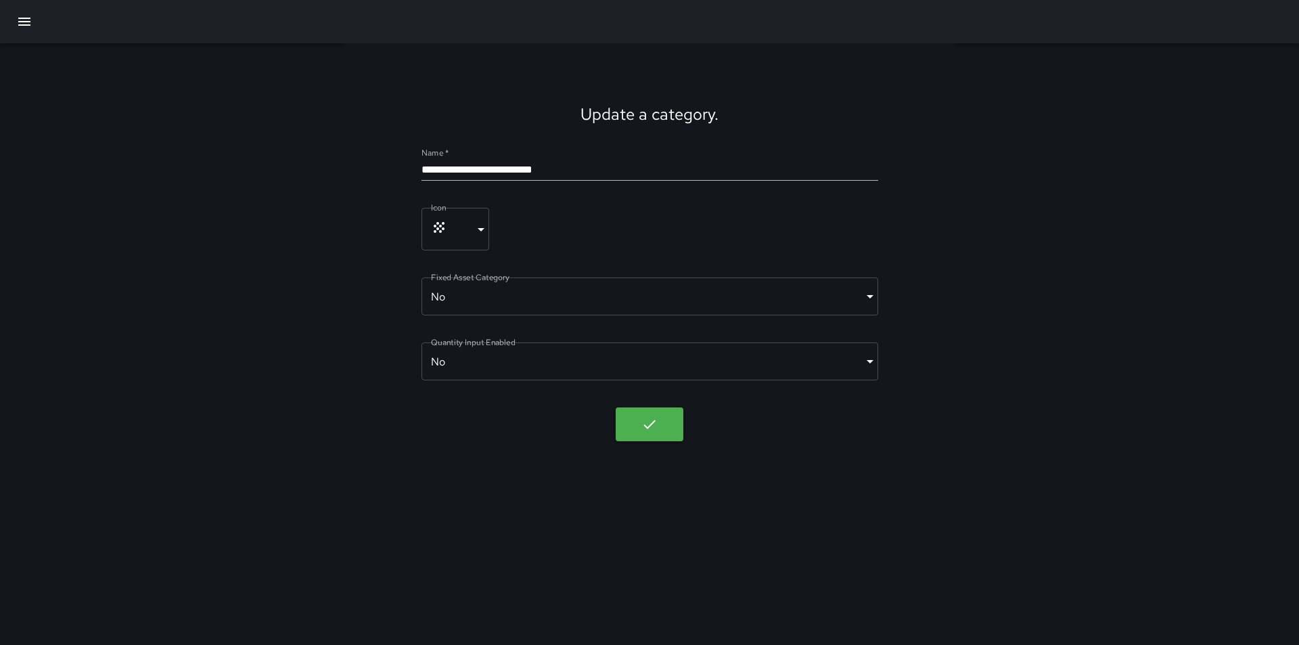
click at [29, 20] on icon "button" at bounding box center [24, 22] width 16 height 16
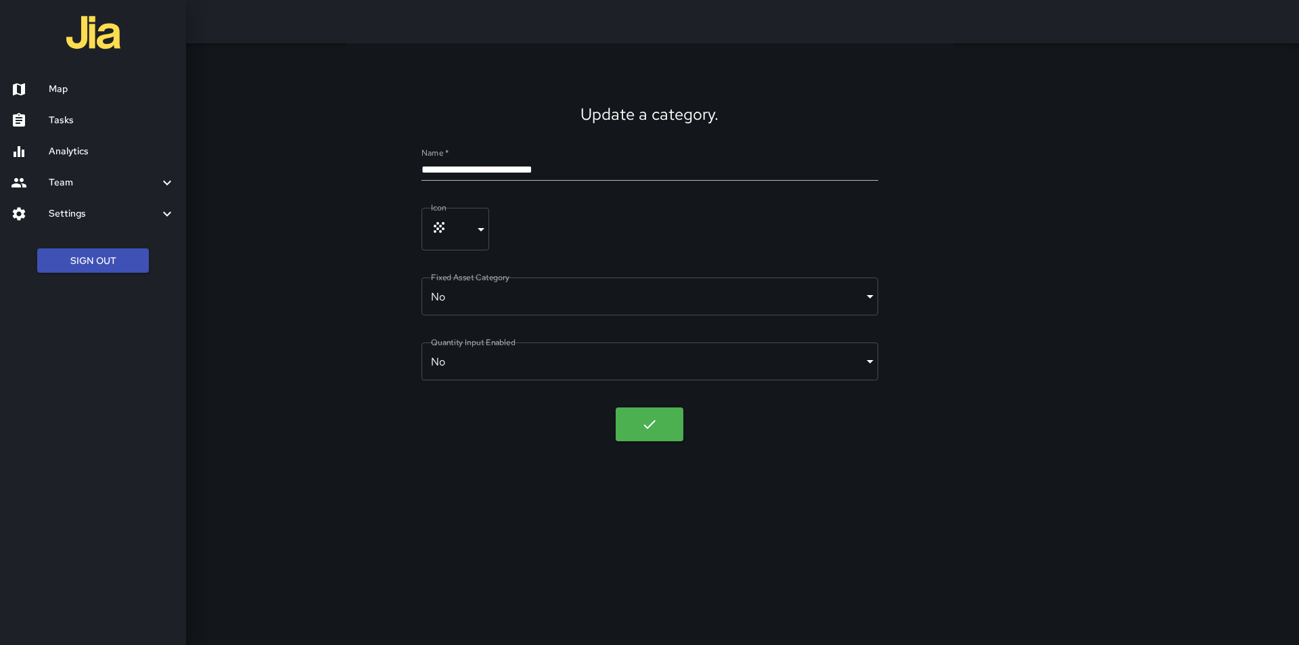
click at [64, 210] on h6 "Settings" at bounding box center [104, 213] width 110 height 15
click at [60, 257] on h6 "Divisions and Categories" at bounding box center [112, 250] width 126 height 15
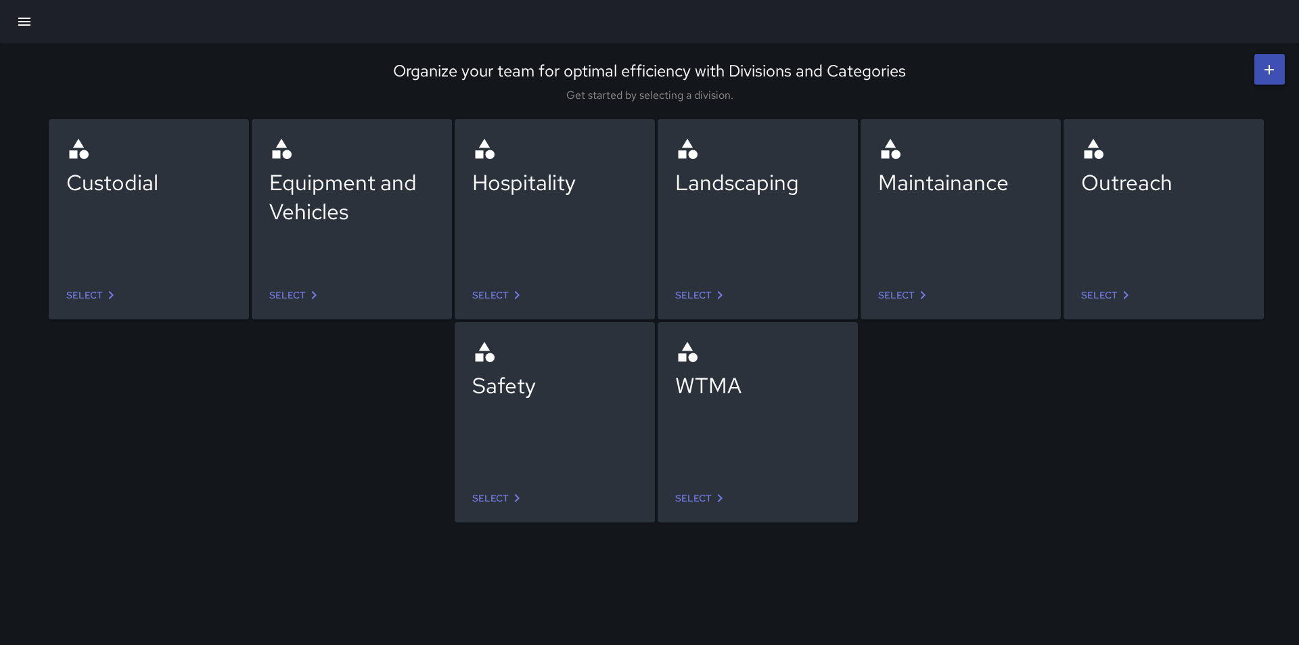
click at [104, 297] on icon at bounding box center [111, 295] width 16 height 16
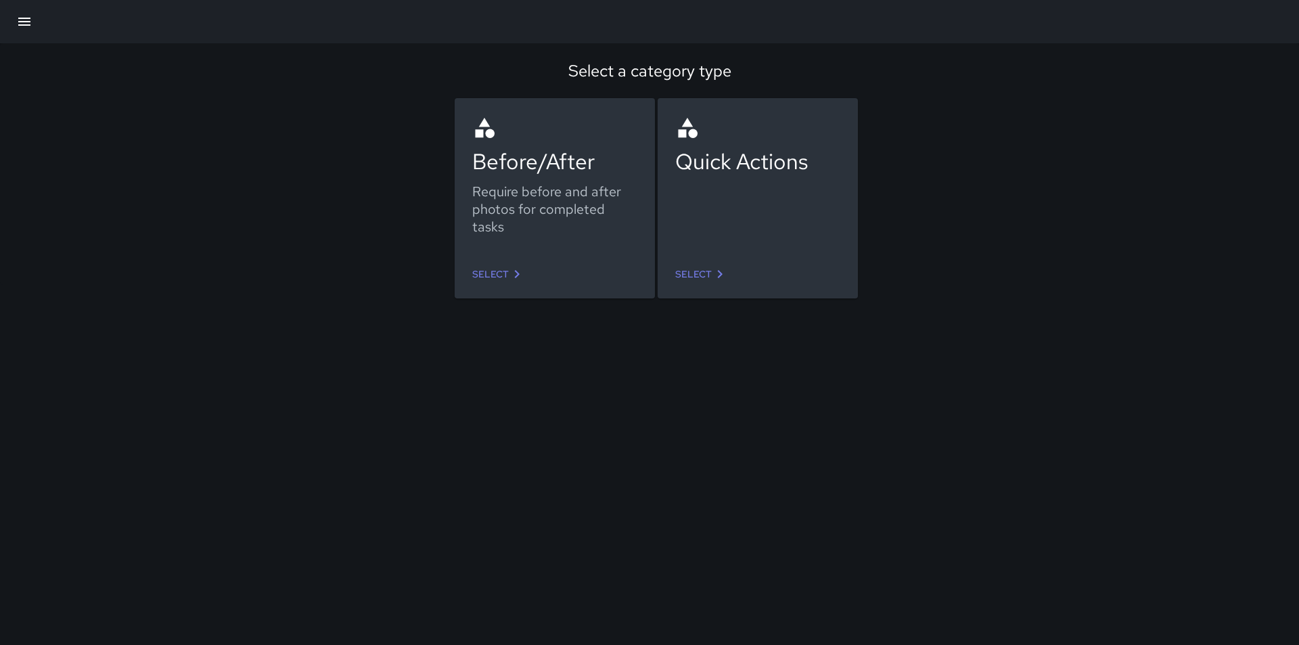
click at [697, 278] on link "Select" at bounding box center [702, 274] width 64 height 25
click at [515, 277] on icon at bounding box center [517, 274] width 5 height 8
click at [695, 271] on link "Select" at bounding box center [702, 274] width 64 height 25
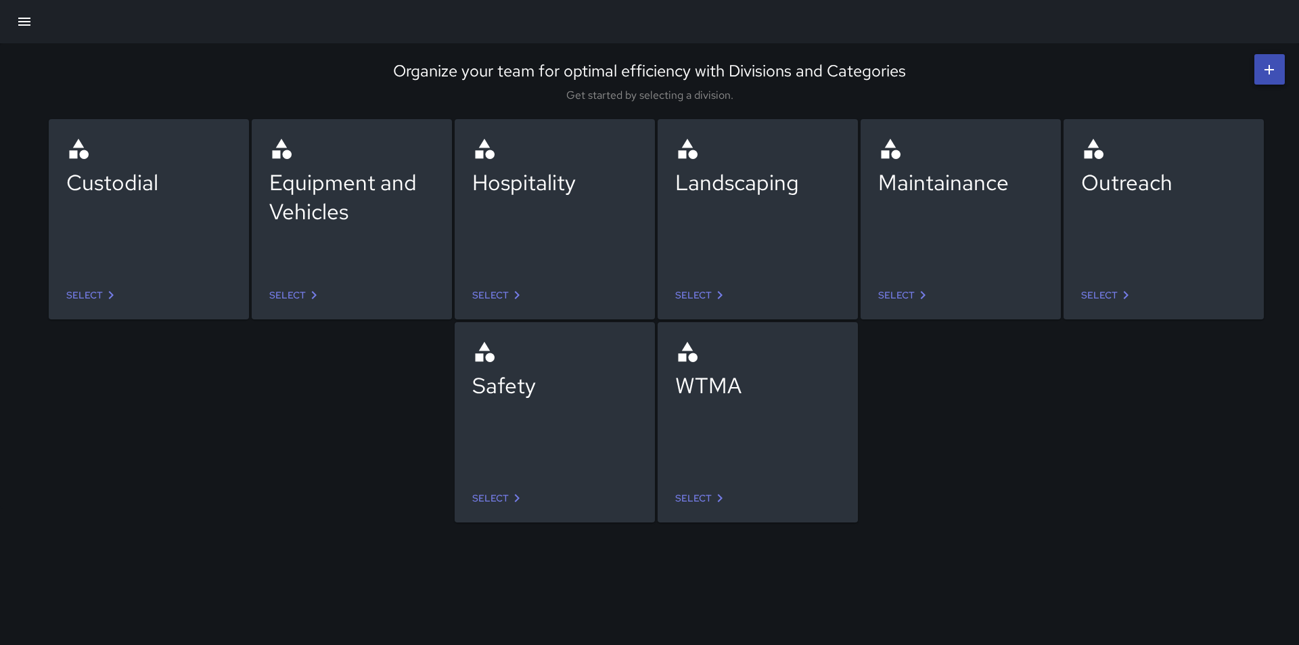
click at [313, 302] on icon at bounding box center [314, 295] width 16 height 16
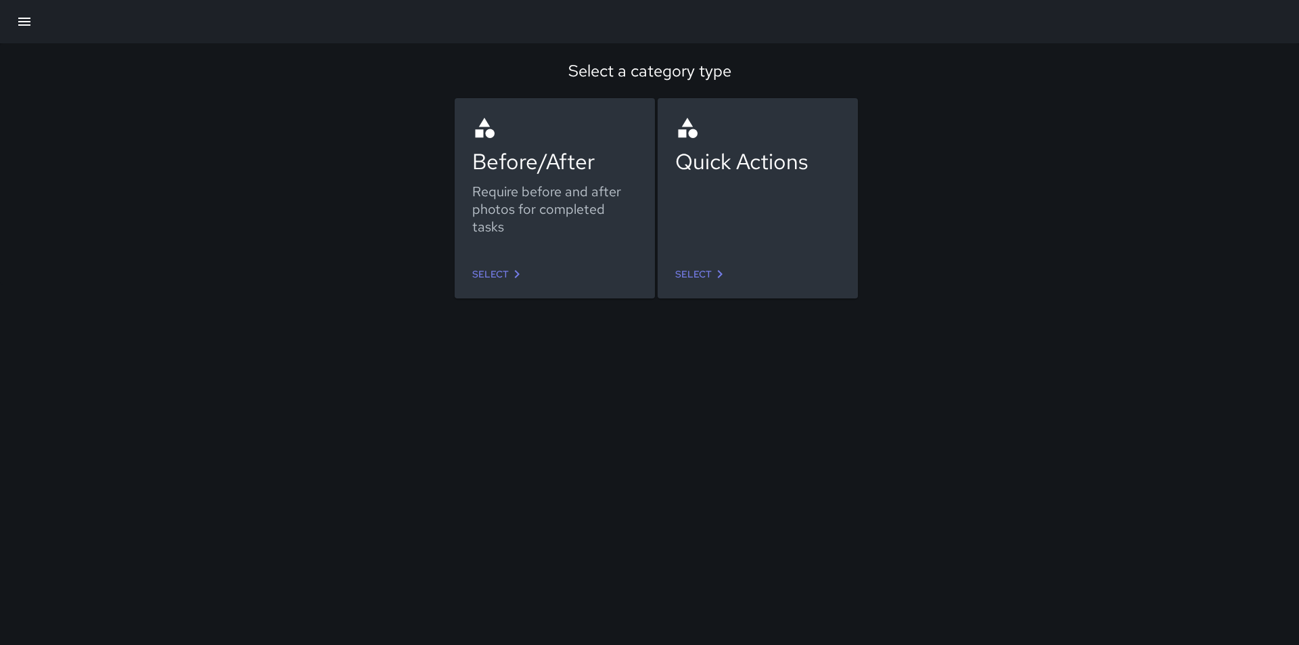
click at [515, 271] on icon at bounding box center [517, 274] width 5 height 8
click at [712, 275] on icon at bounding box center [720, 274] width 16 height 16
click at [496, 270] on link "Select" at bounding box center [499, 274] width 64 height 25
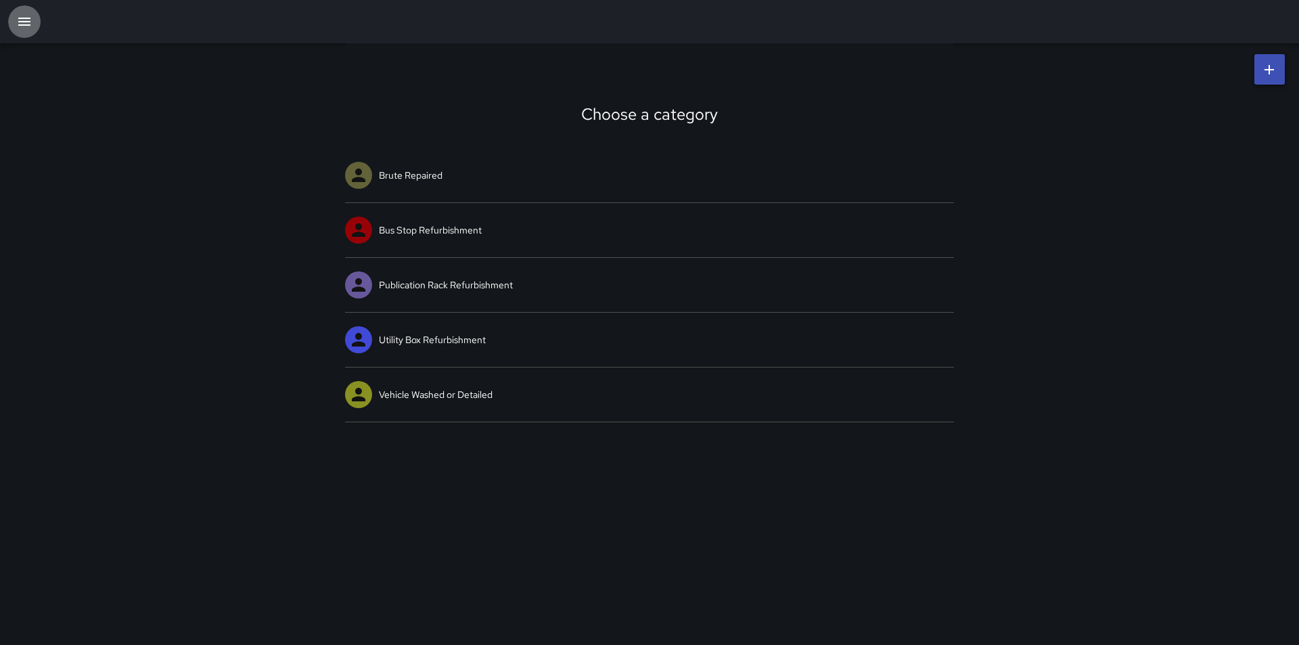
click at [26, 13] on button "button" at bounding box center [24, 21] width 32 height 32
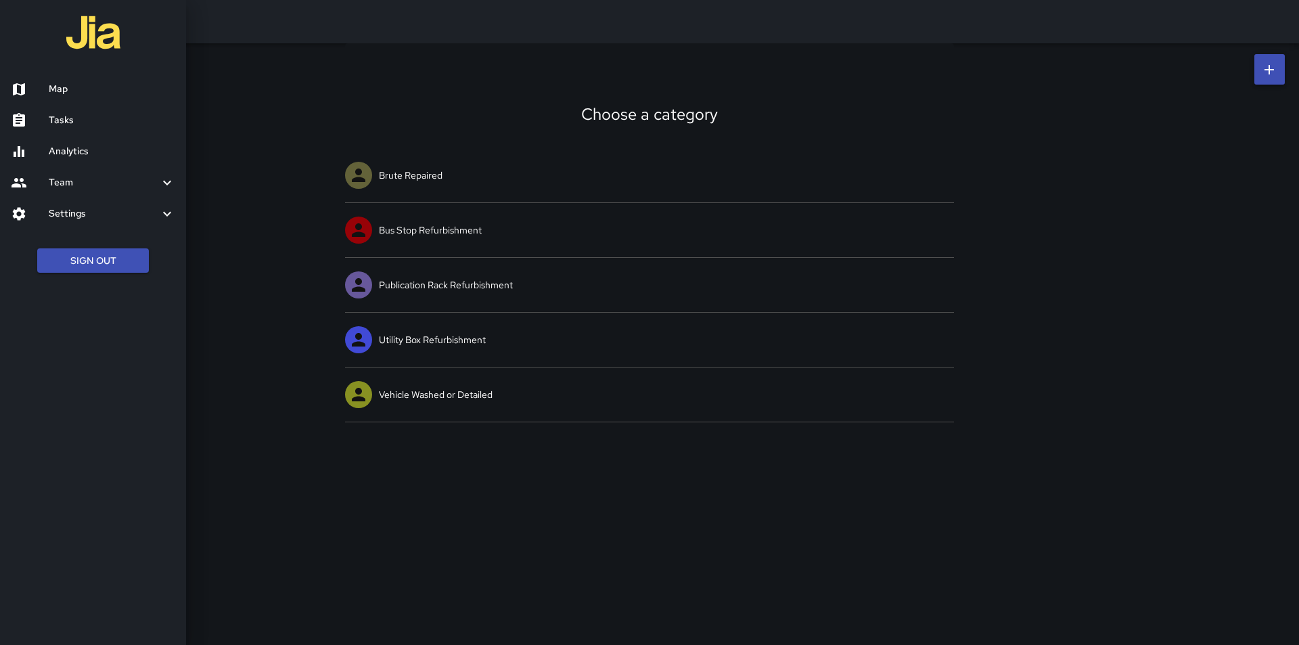
click at [342, 82] on div at bounding box center [649, 322] width 1299 height 645
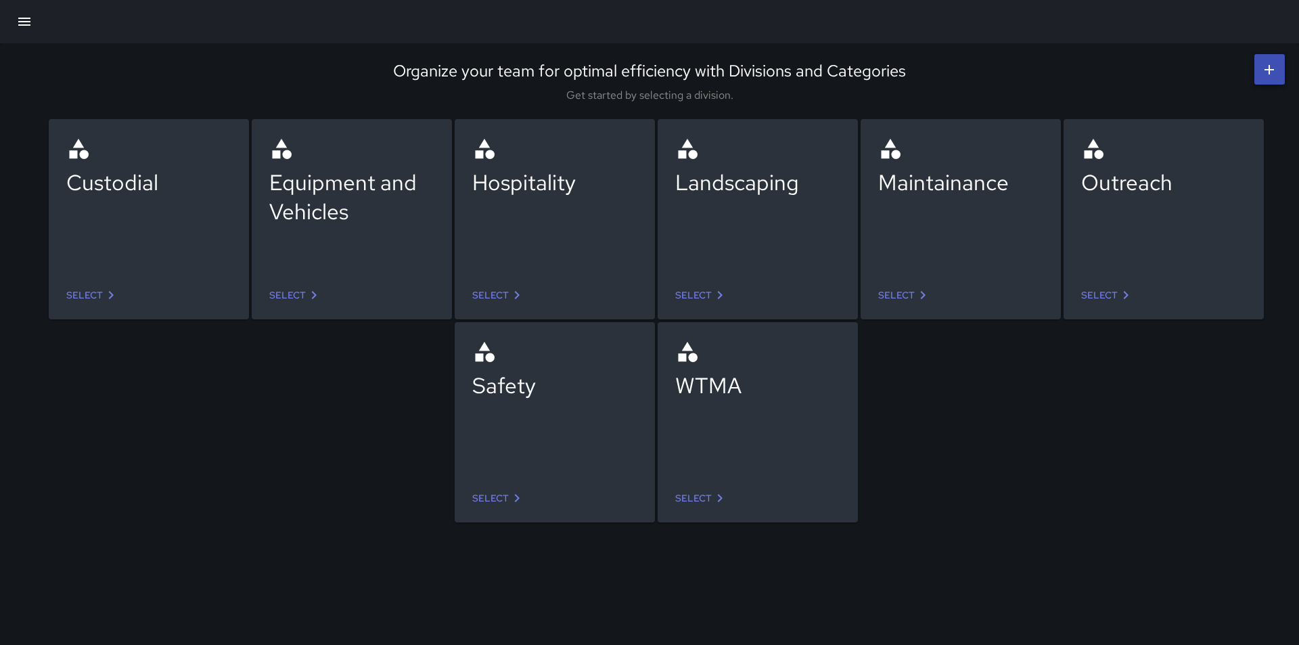
click at [509, 292] on icon at bounding box center [517, 295] width 16 height 16
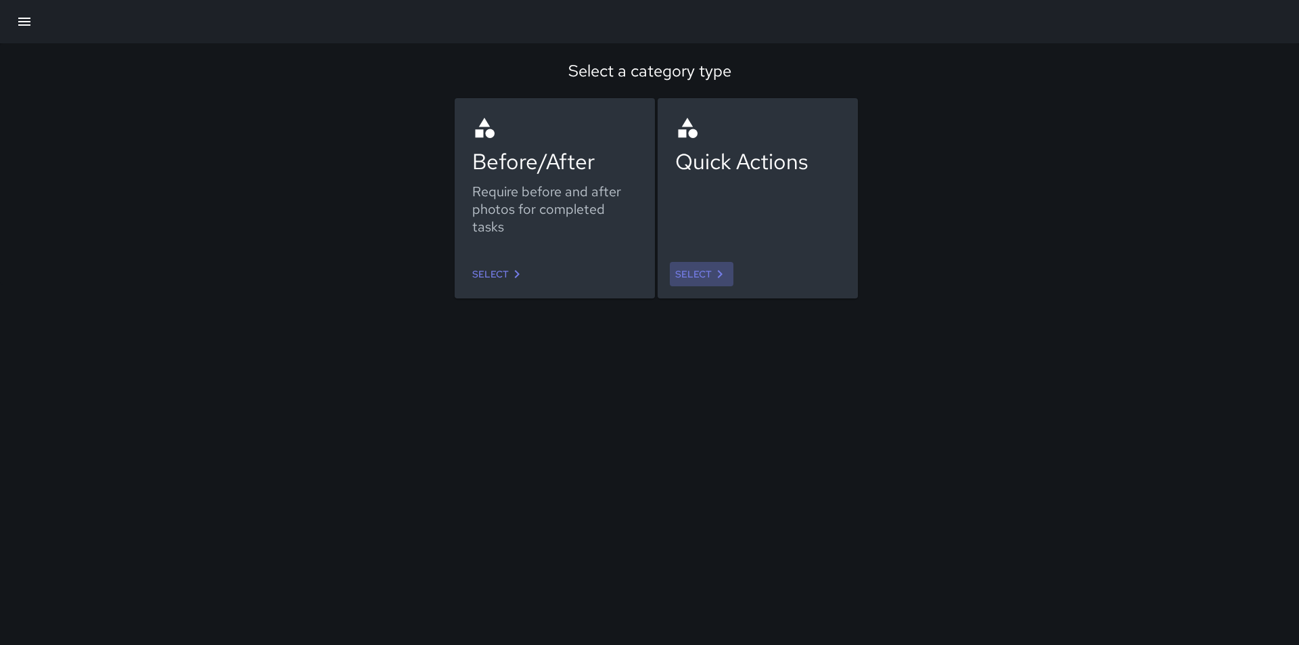
click at [694, 273] on link "Select" at bounding box center [702, 274] width 64 height 25
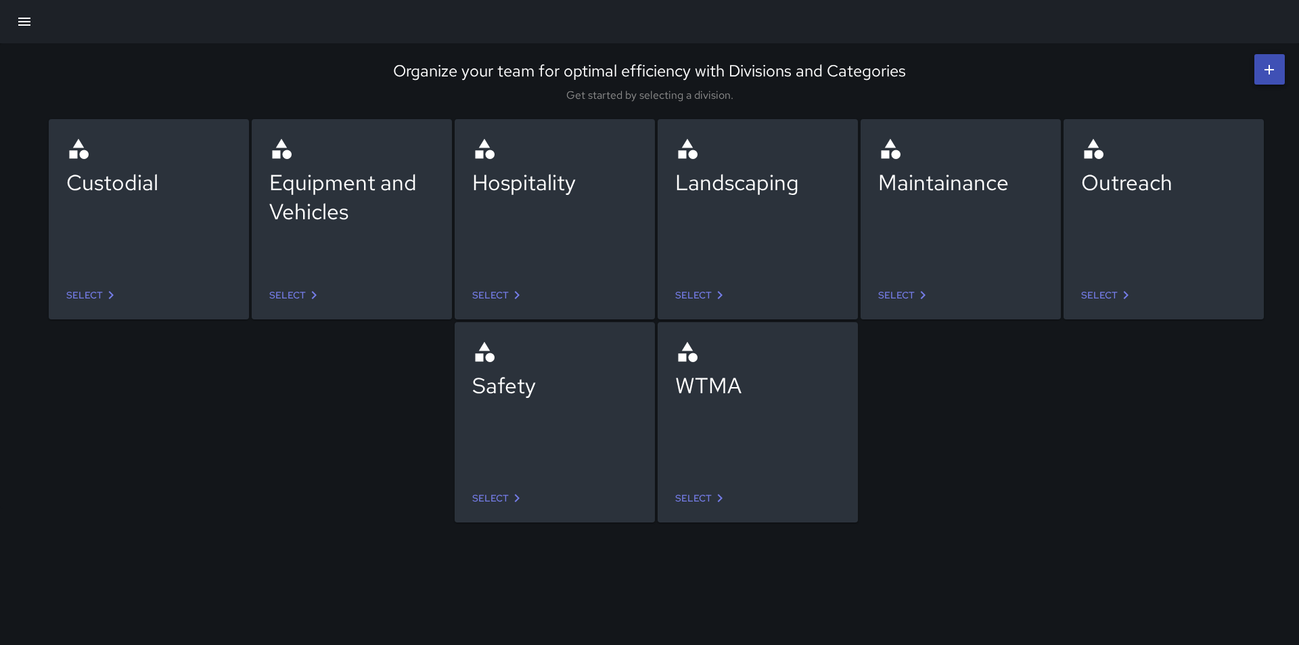
click at [115, 287] on icon at bounding box center [111, 295] width 16 height 16
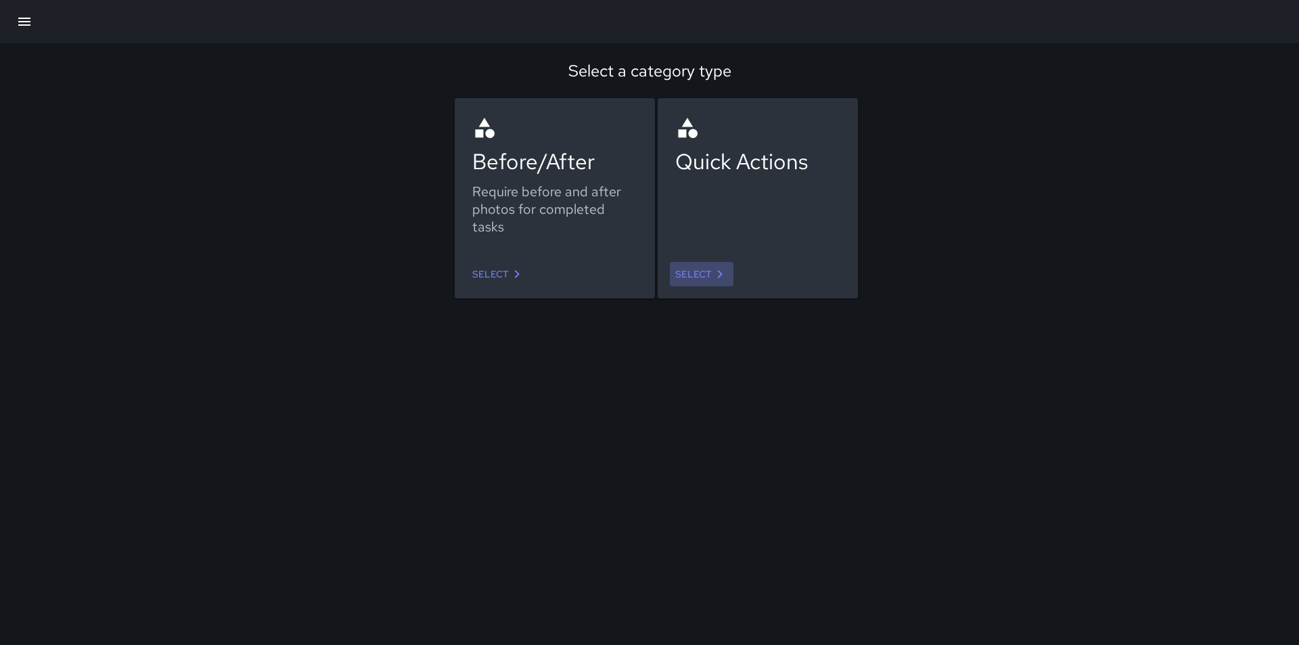
click at [718, 275] on icon at bounding box center [720, 274] width 16 height 16
click at [519, 274] on icon at bounding box center [517, 274] width 5 height 8
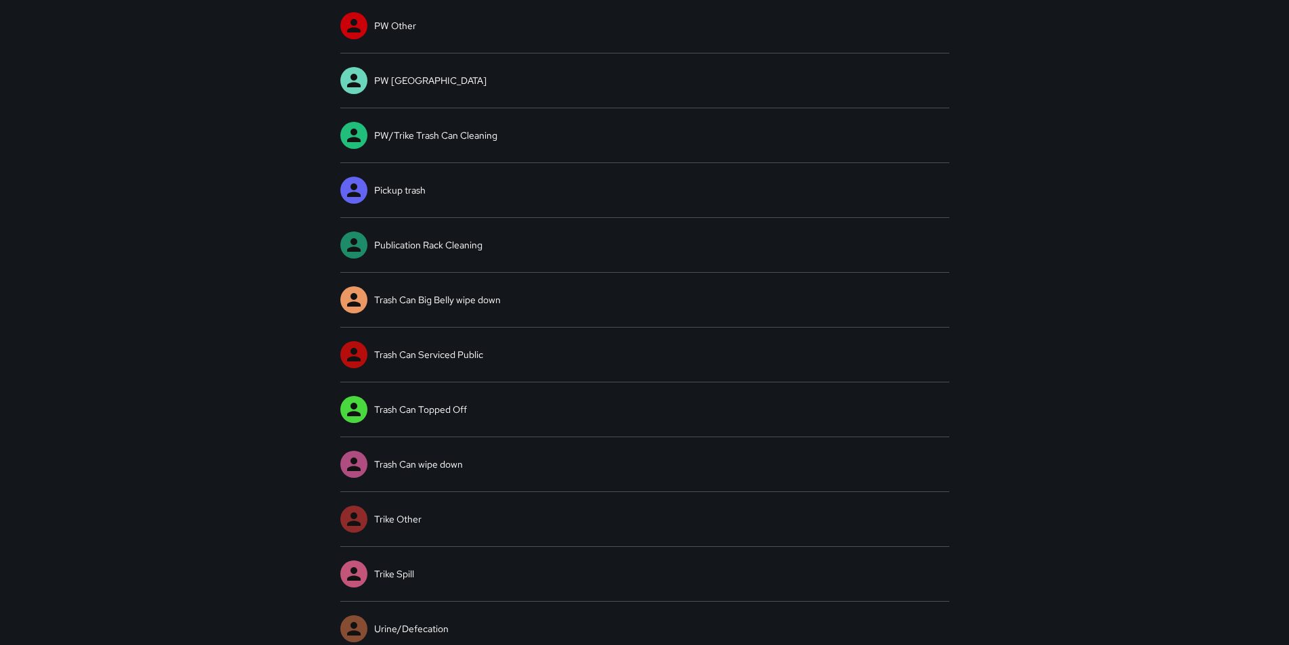
scroll to position [709, 0]
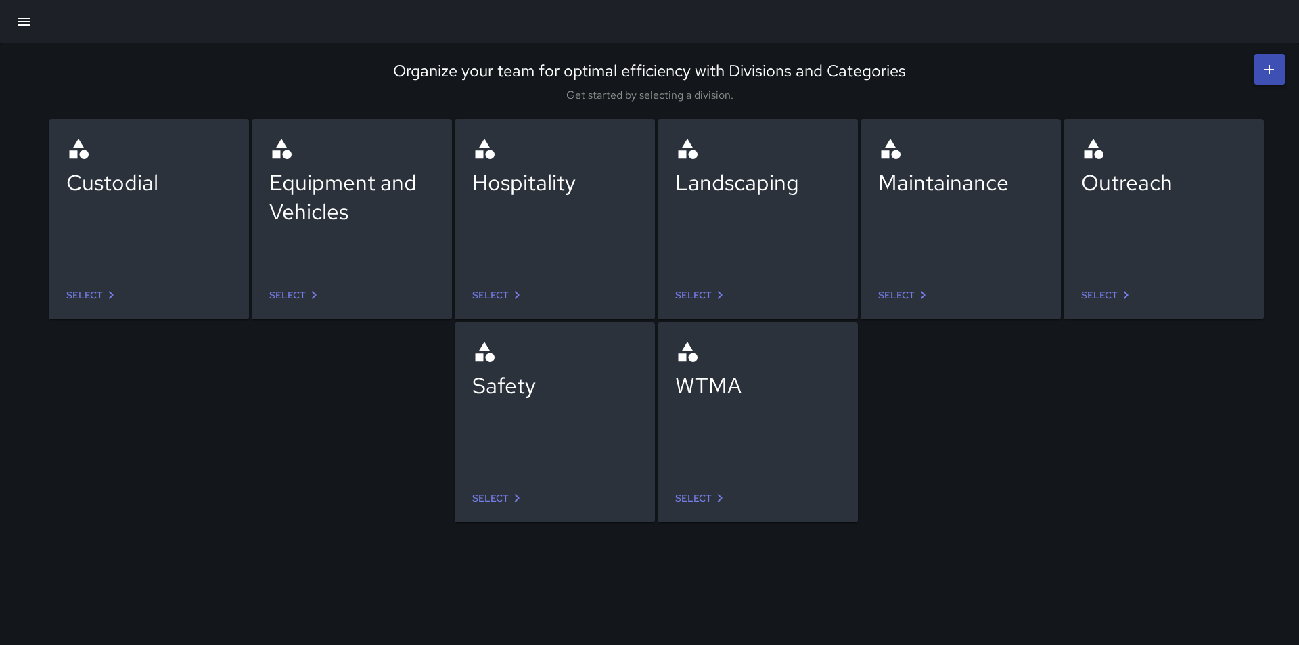
click at [492, 494] on link "Select" at bounding box center [499, 498] width 64 height 25
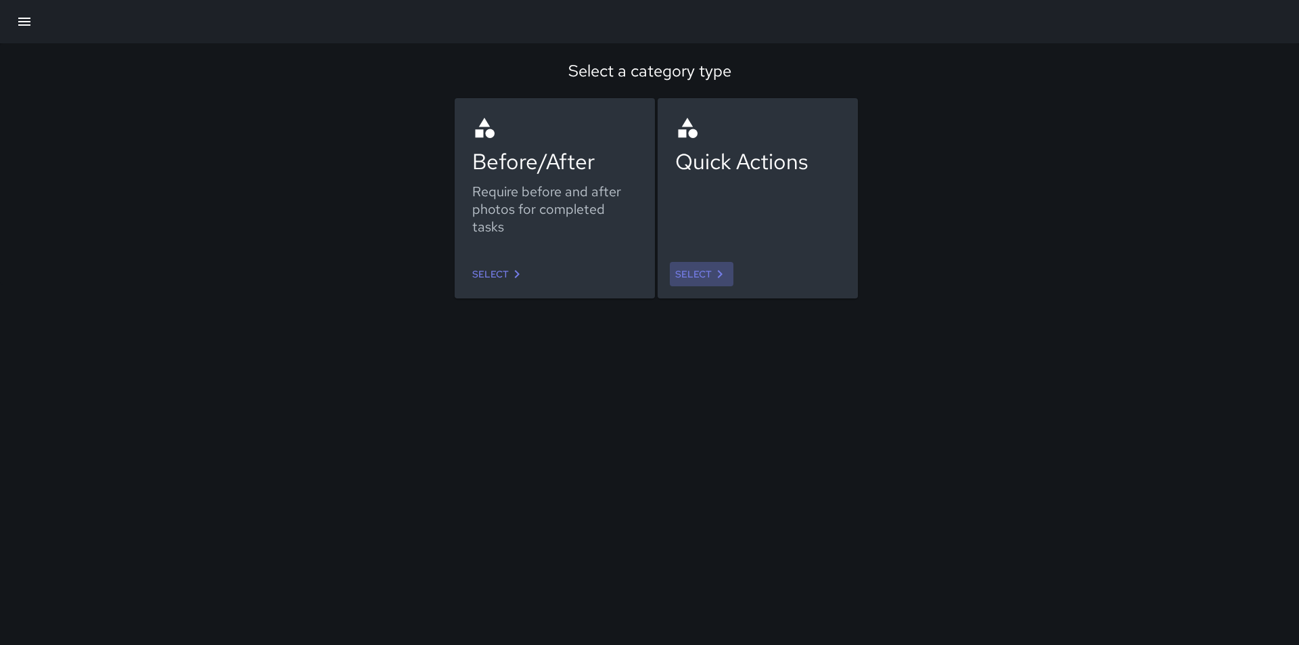
click at [713, 267] on icon at bounding box center [720, 274] width 16 height 16
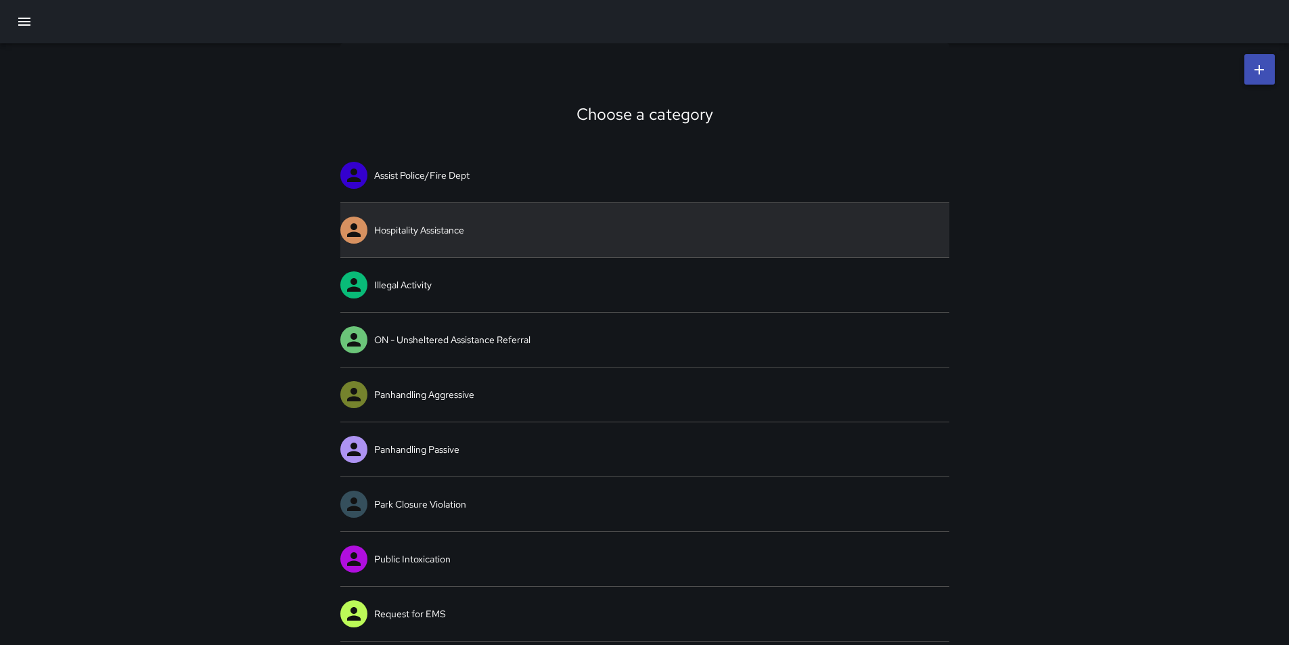
click at [572, 225] on link "Hospitality Assistance" at bounding box center [644, 230] width 609 height 54
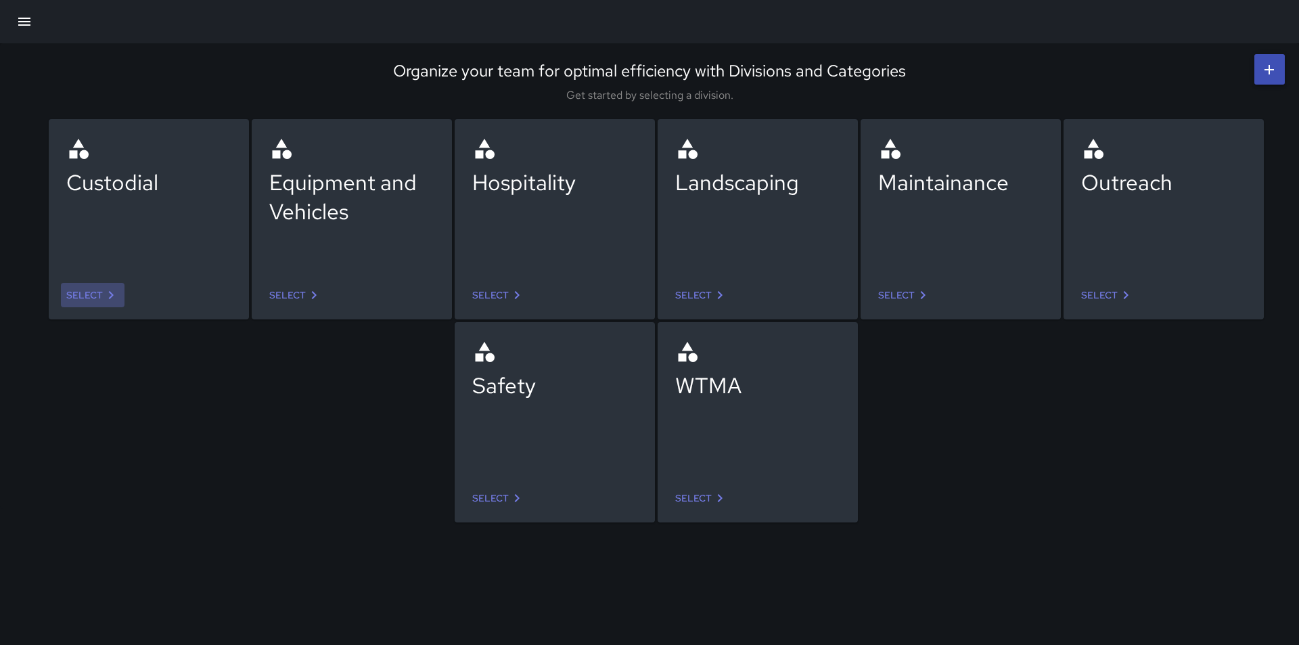
click at [93, 297] on link "Select" at bounding box center [93, 295] width 64 height 25
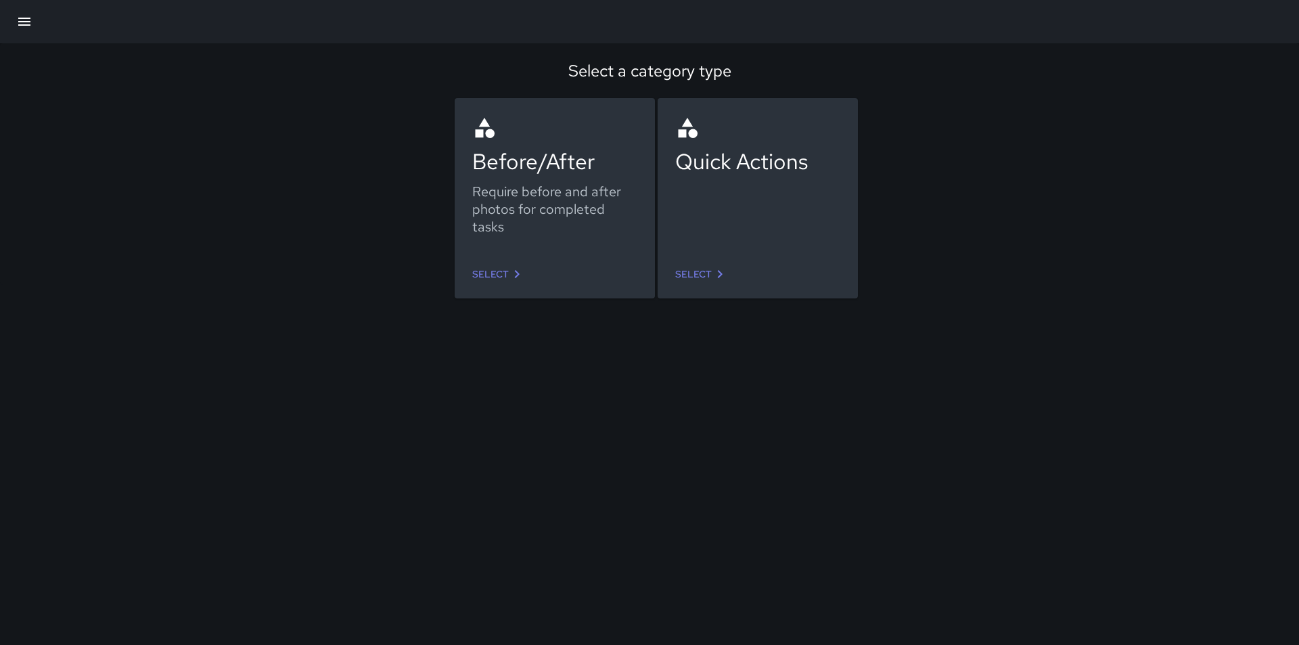
click at [706, 277] on link "Select" at bounding box center [702, 274] width 64 height 25
click at [503, 274] on link "Select" at bounding box center [499, 274] width 64 height 25
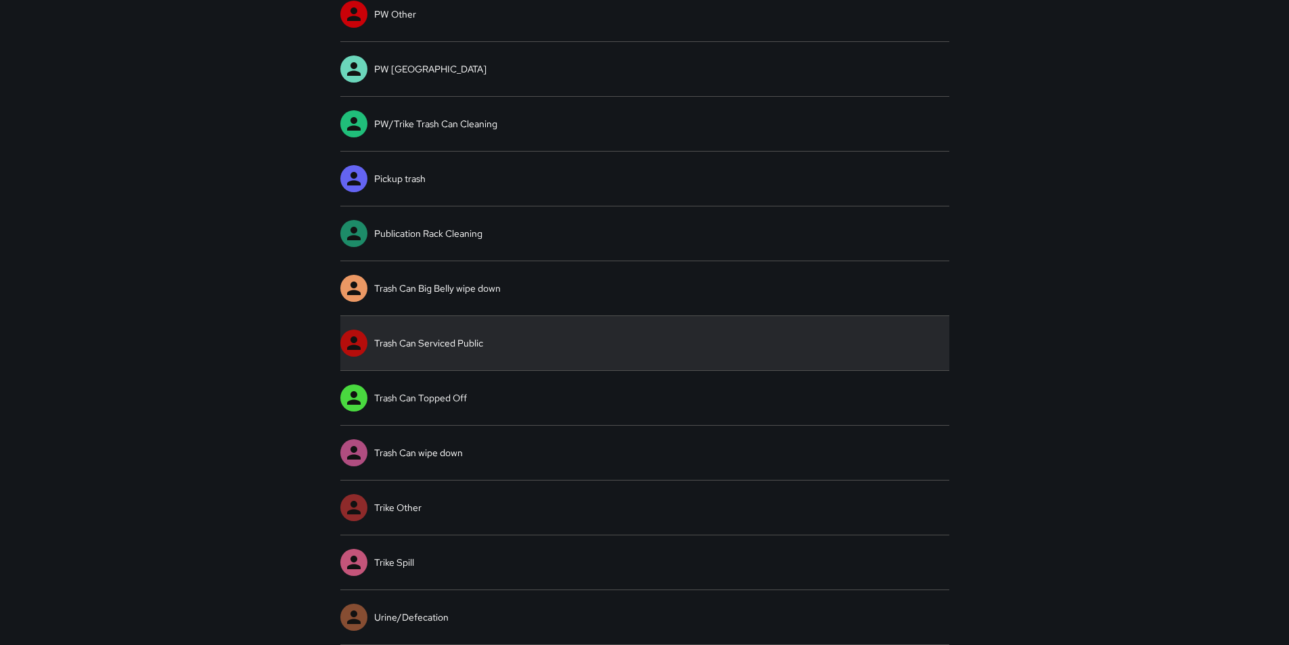
scroll to position [438, 0]
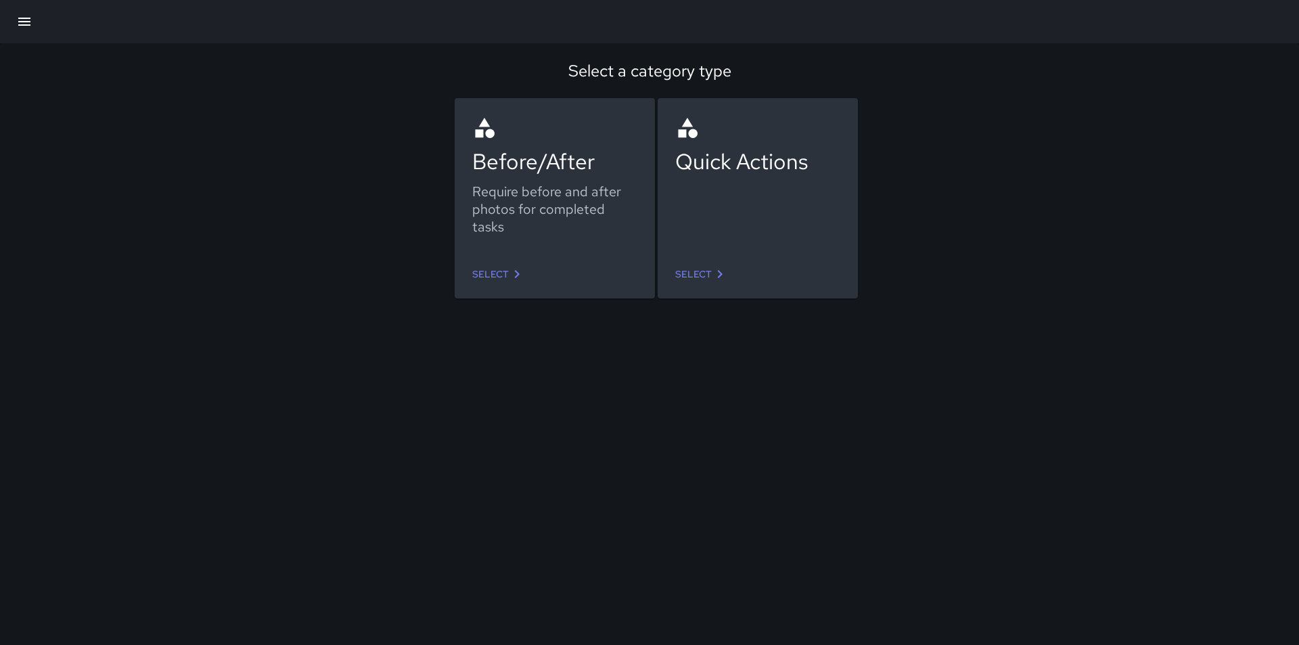
click at [712, 273] on icon at bounding box center [720, 274] width 16 height 16
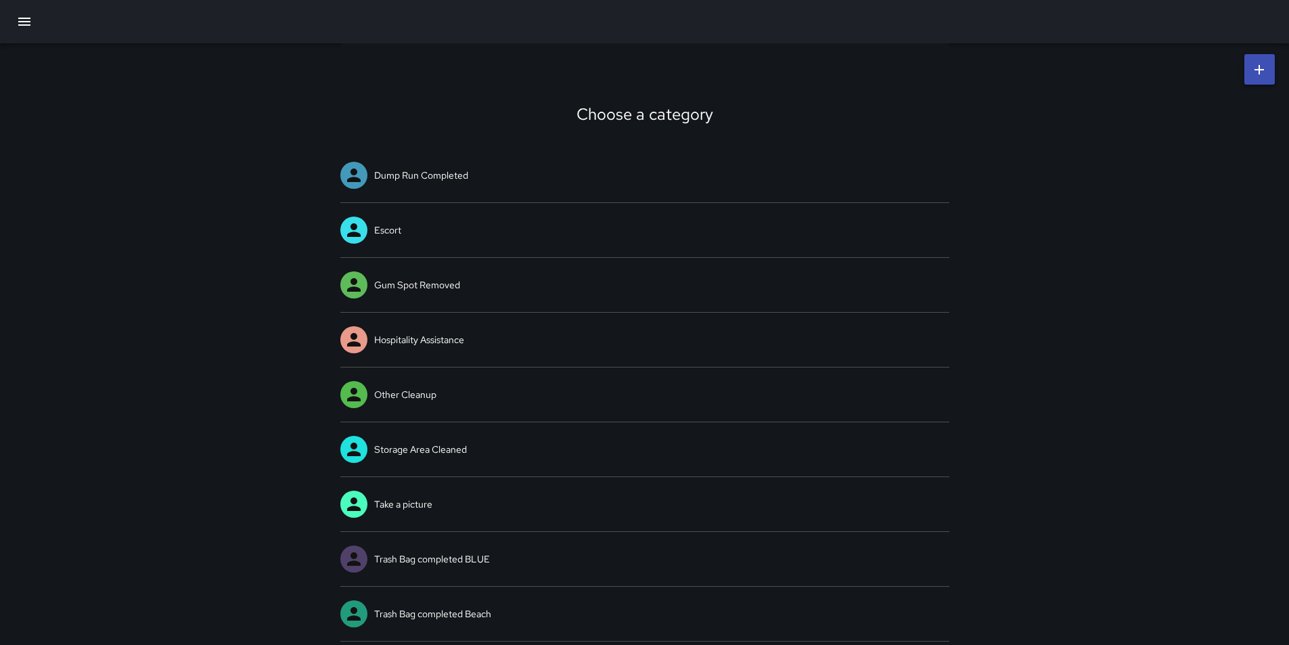
click at [1263, 66] on icon at bounding box center [1259, 70] width 16 height 16
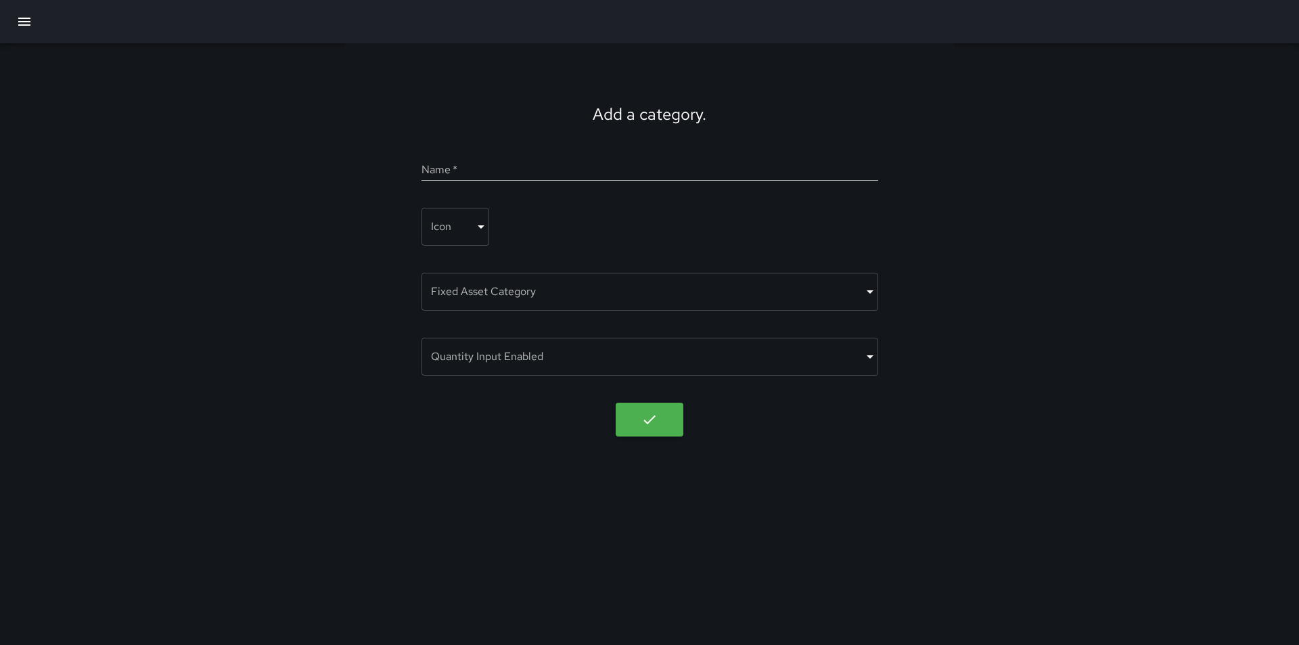
click at [572, 169] on input "Name   *" at bounding box center [649, 170] width 457 height 22
type input "**********"
click at [480, 226] on body "**********" at bounding box center [649, 322] width 1299 height 645
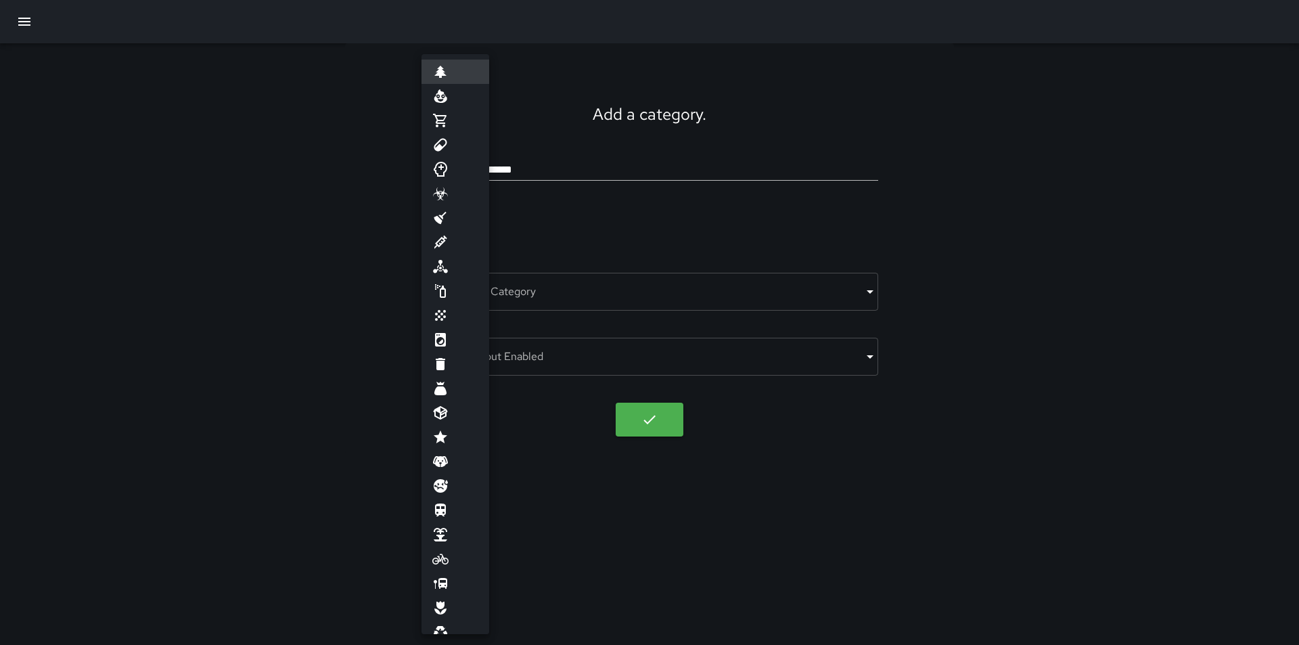
click at [257, 243] on div at bounding box center [649, 322] width 1299 height 645
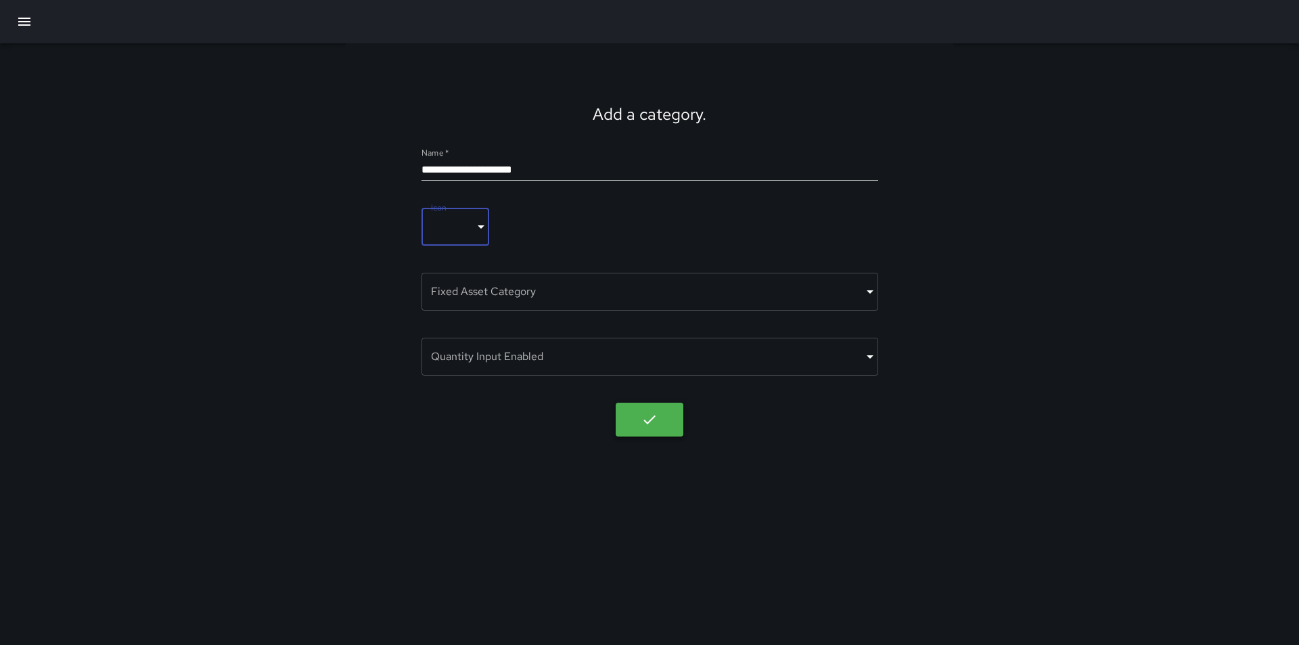
click at [649, 423] on icon "button" at bounding box center [649, 419] width 16 height 16
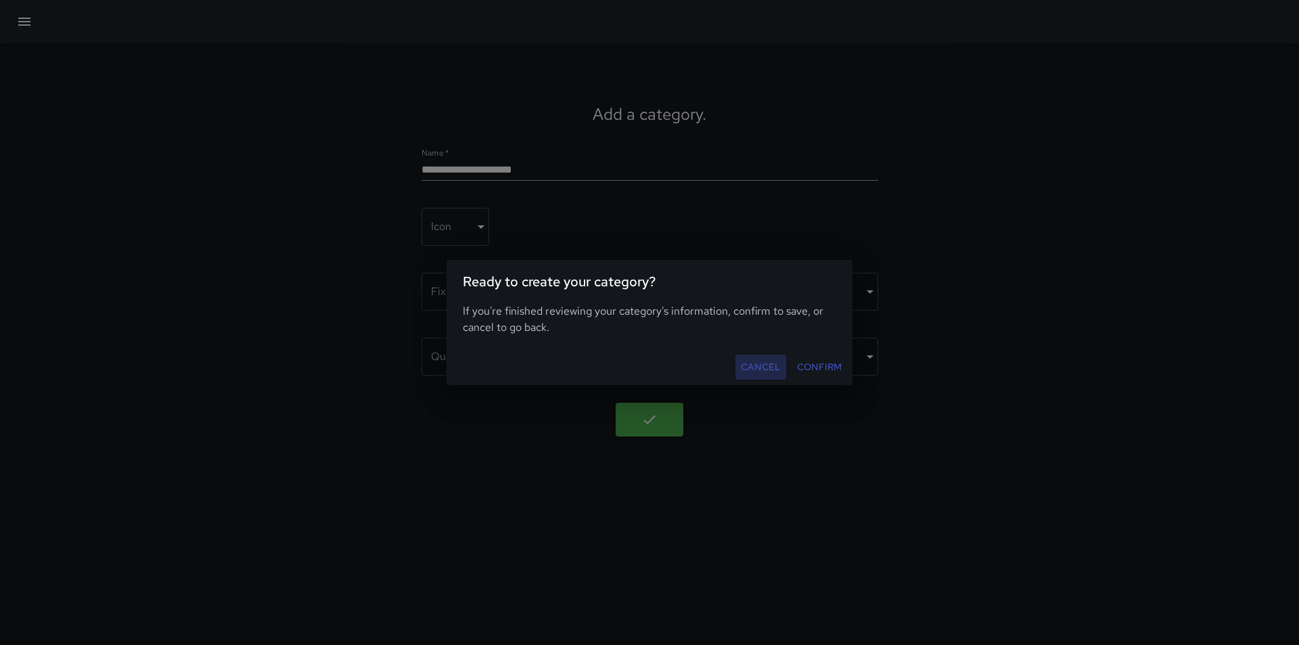
click at [762, 369] on button "Cancel" at bounding box center [760, 366] width 51 height 25
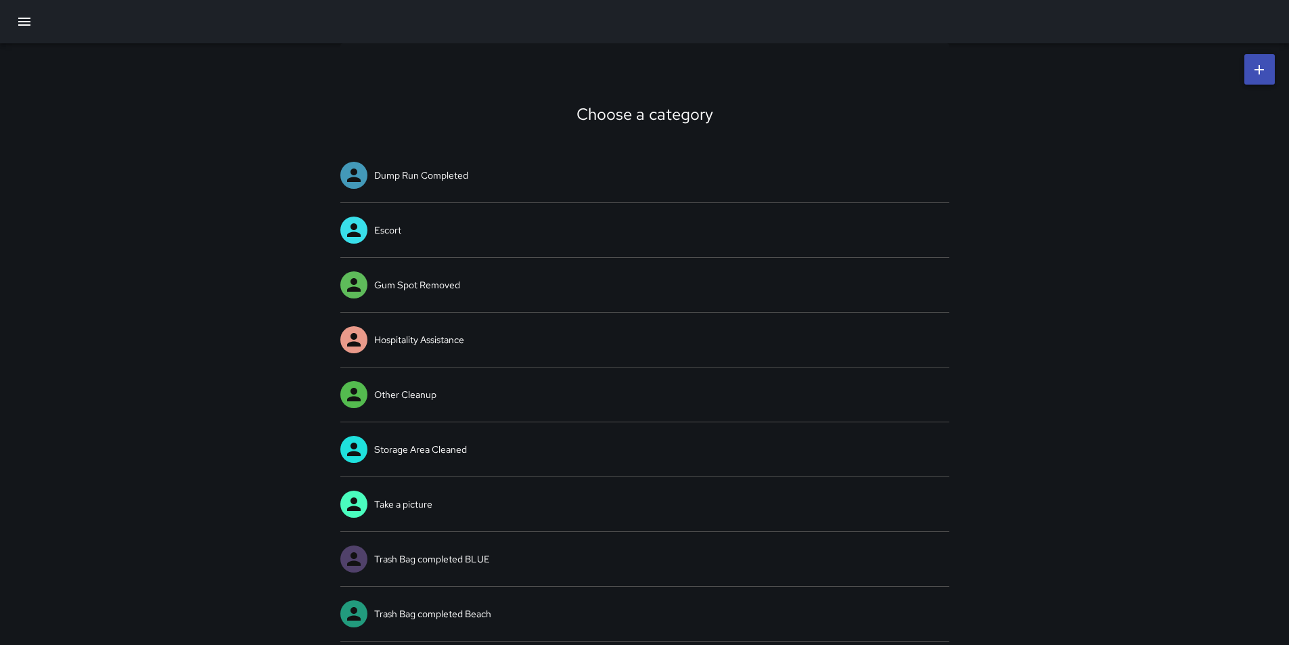
drag, startPoint x: 1100, startPoint y: 223, endPoint x: 1094, endPoint y: 172, distance: 51.0
click at [1094, 172] on div "Choose a category Dump Run Completed Escort Gum Spot Removed Hospitality Assist…" at bounding box center [644, 424] width 1289 height 762
click at [1253, 71] on icon at bounding box center [1259, 70] width 16 height 16
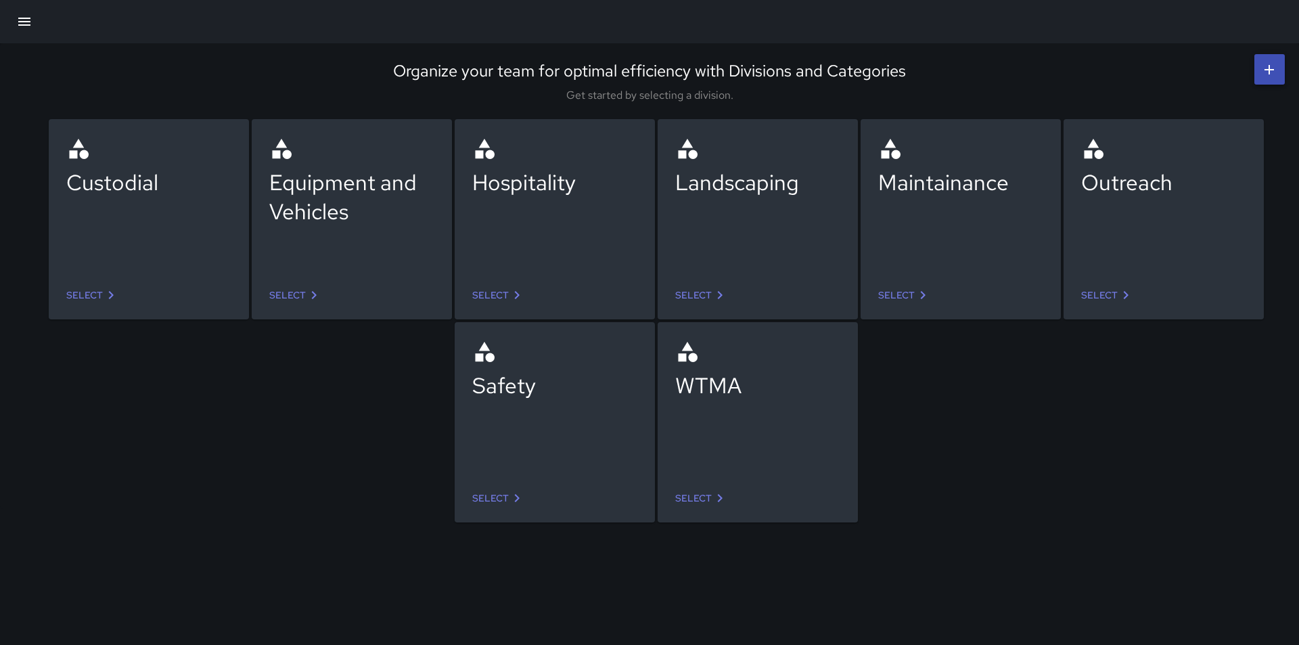
click at [517, 296] on icon at bounding box center [517, 295] width 5 height 8
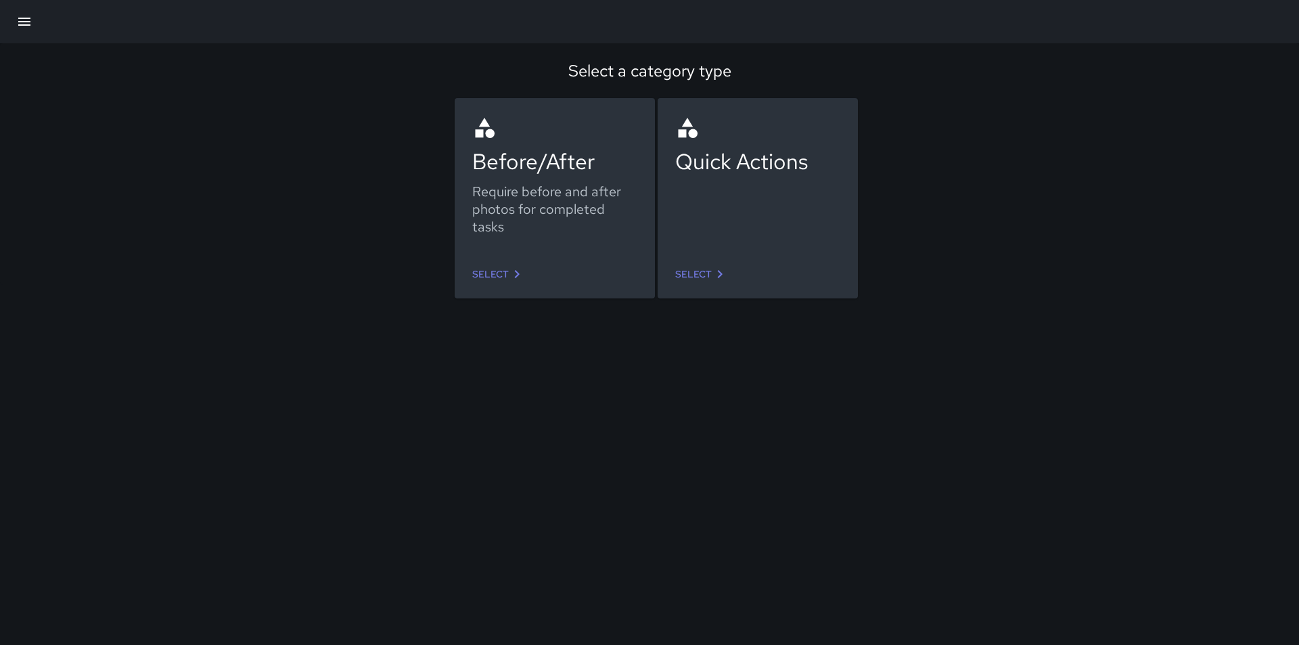
click at [712, 273] on icon at bounding box center [720, 274] width 16 height 16
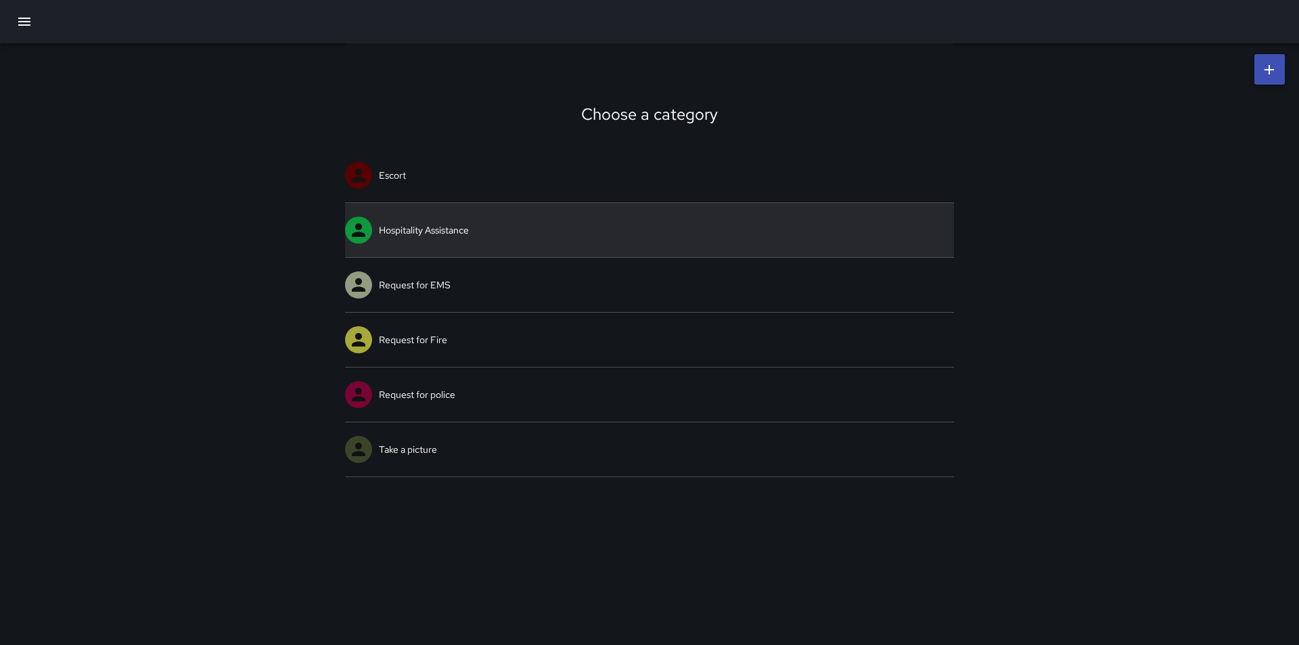
click at [398, 233] on link "Hospitality Assistance" at bounding box center [649, 230] width 609 height 54
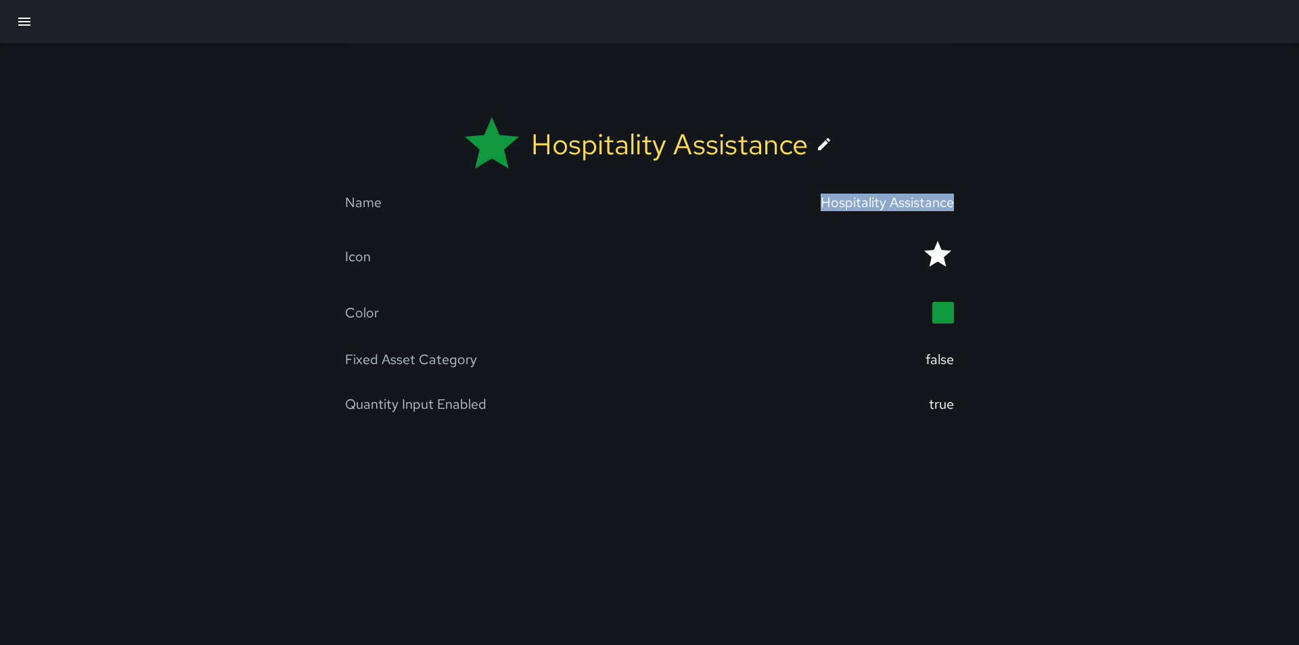
drag, startPoint x: 815, startPoint y: 203, endPoint x: 946, endPoint y: 206, distance: 130.6
click at [946, 206] on div "Name Hospitality Assistance Icon Color Fixed Asset Category false Quantity Inpu…" at bounding box center [649, 316] width 609 height 272
copy div "Hospitality Assistance"
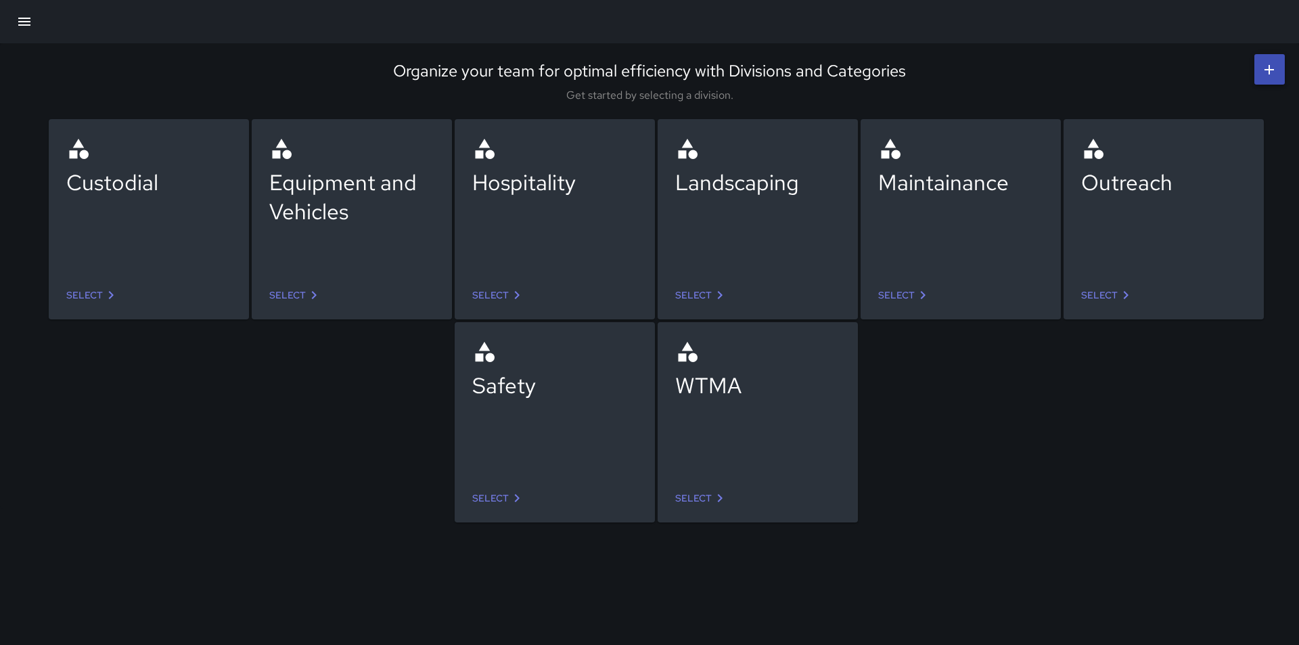
click at [113, 293] on icon at bounding box center [111, 295] width 16 height 16
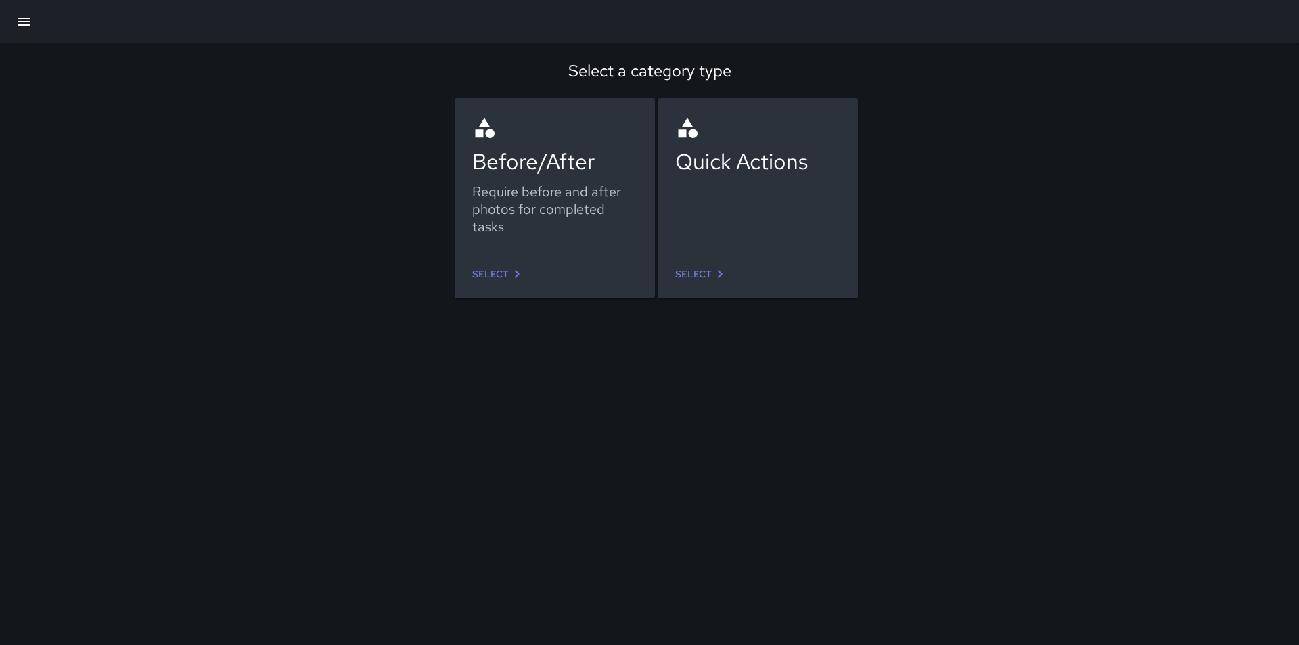
click at [709, 273] on link "Select" at bounding box center [702, 274] width 64 height 25
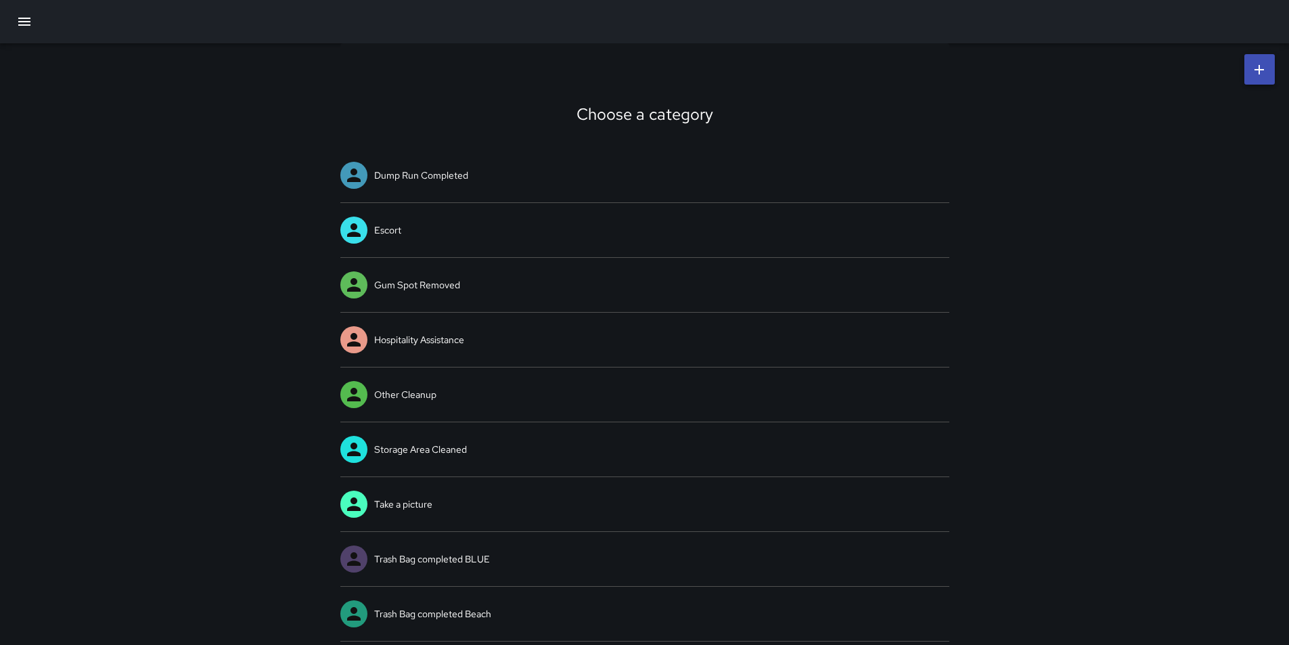
click at [1262, 67] on icon at bounding box center [1259, 70] width 16 height 16
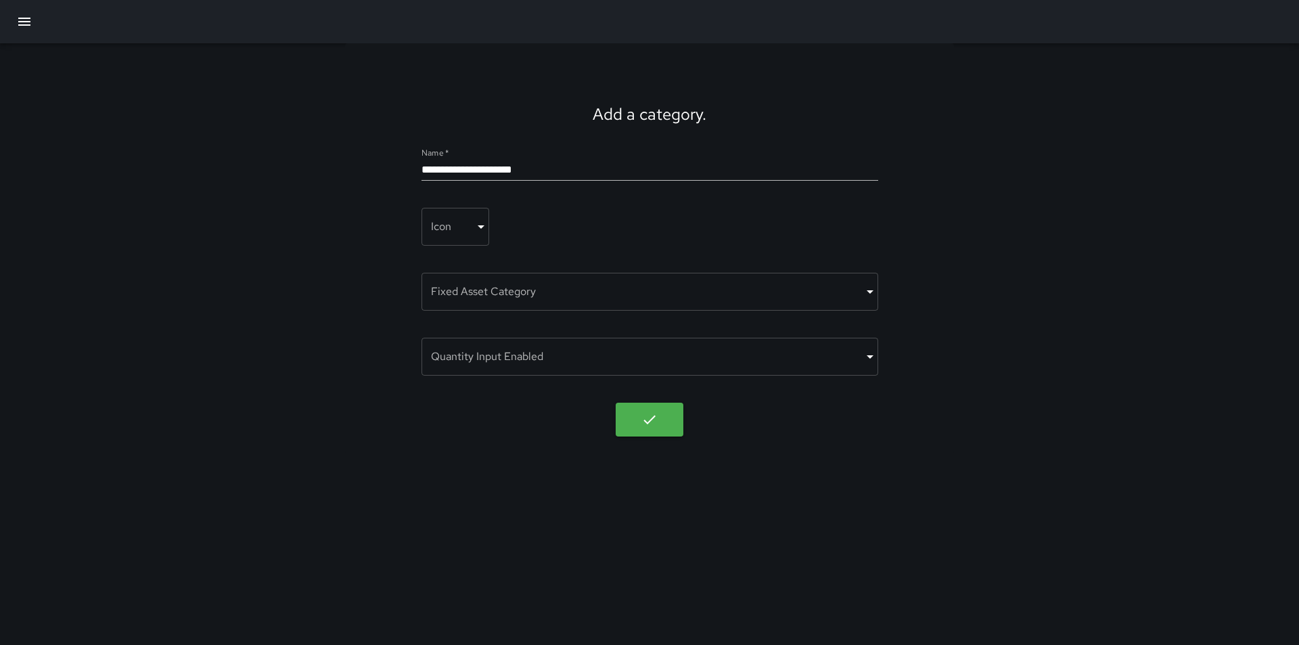
click at [482, 229] on body "**********" at bounding box center [649, 322] width 1299 height 645
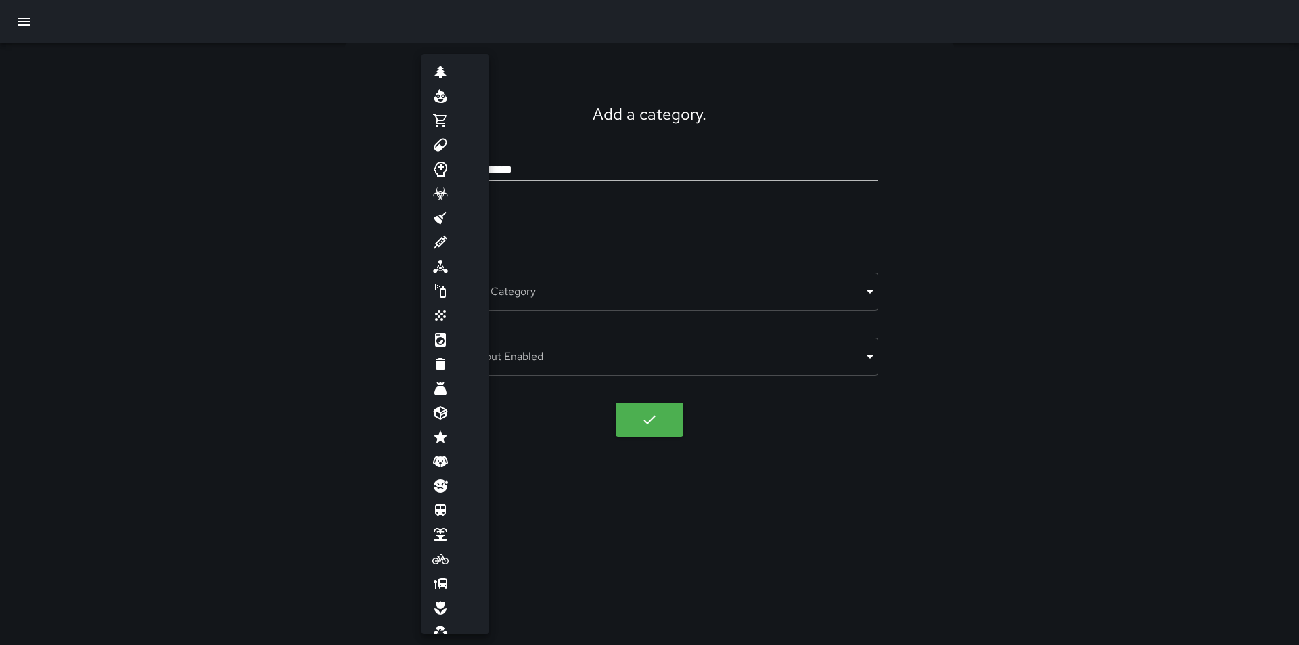
click at [441, 428] on li at bounding box center [455, 437] width 68 height 24
type input "****"
click at [485, 226] on body "**********" at bounding box center [649, 322] width 1299 height 645
click at [1105, 235] on div at bounding box center [649, 322] width 1299 height 645
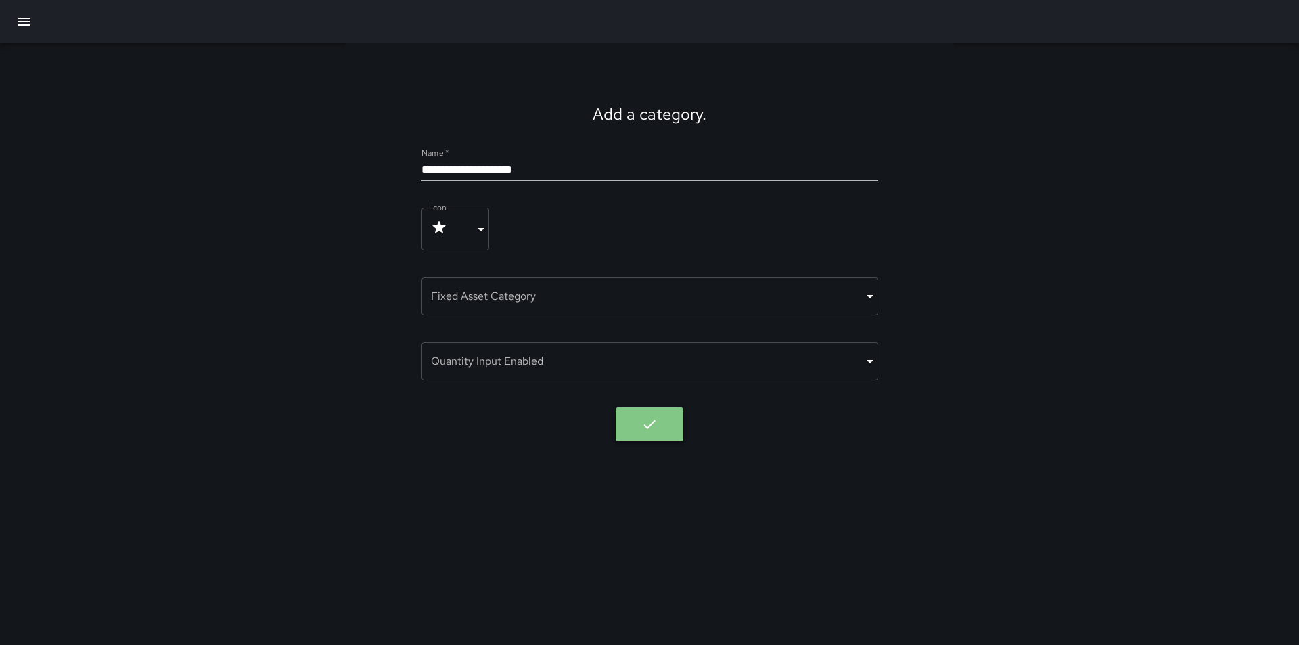
click at [650, 421] on icon "button" at bounding box center [649, 424] width 16 height 16
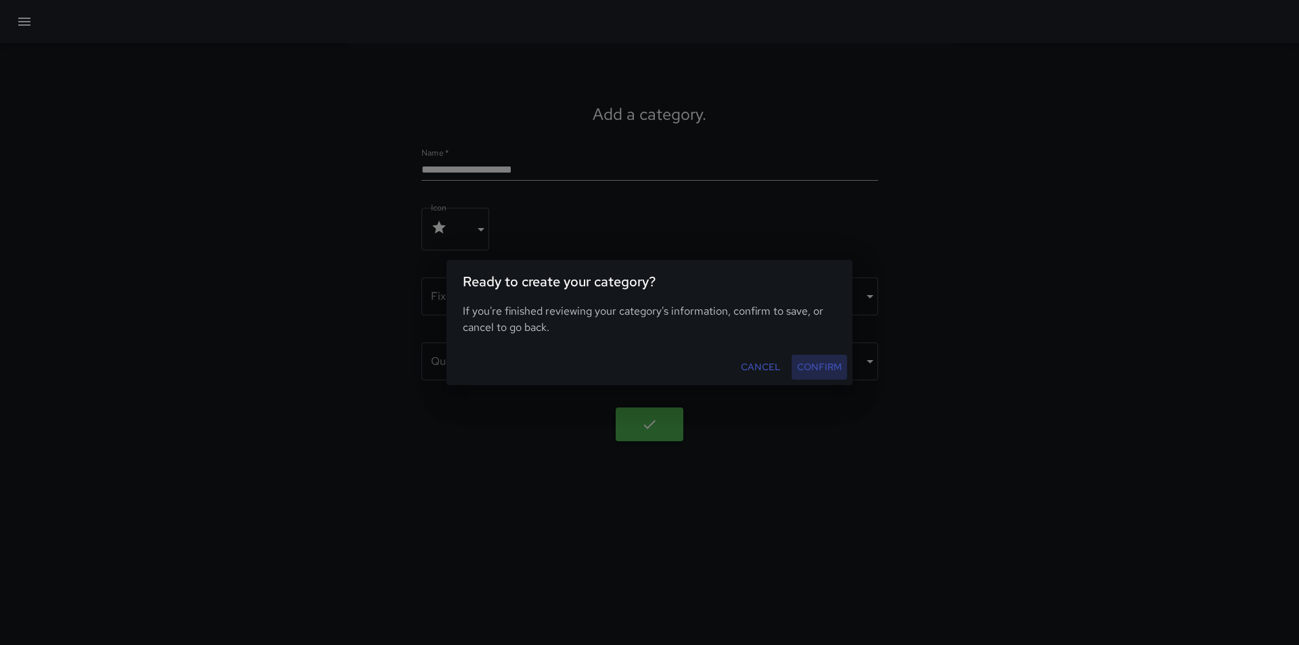
click at [816, 369] on button "Confirm" at bounding box center [818, 366] width 55 height 25
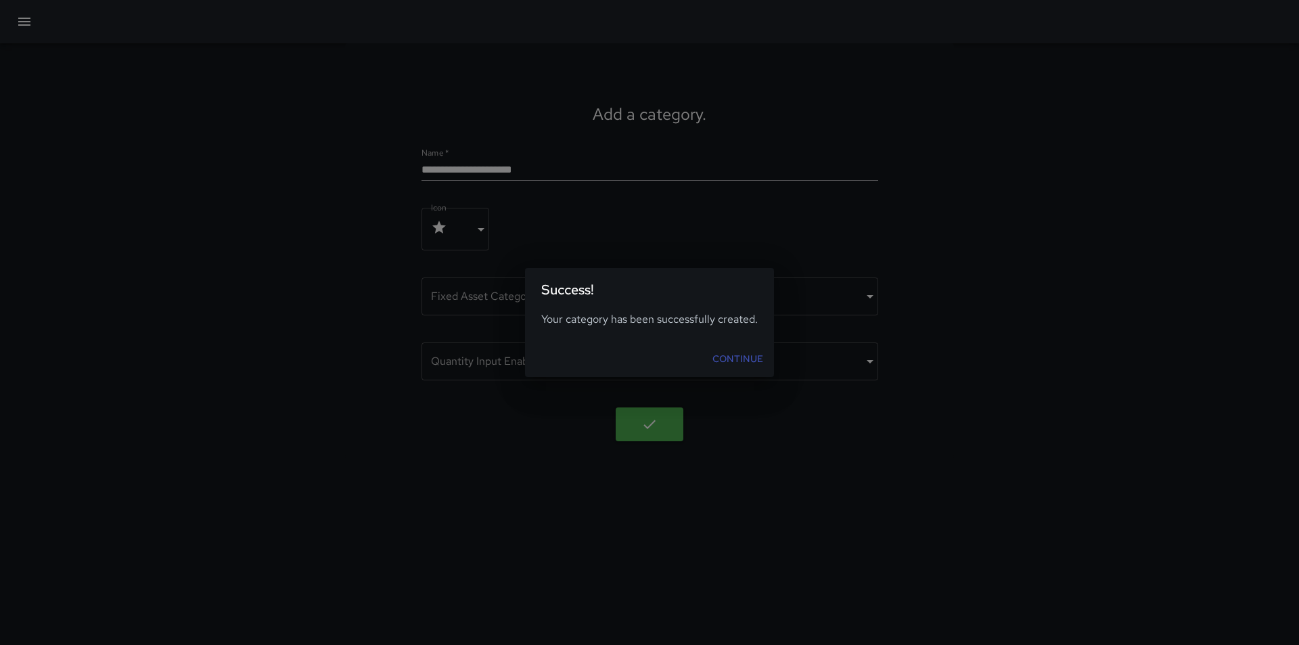
click at [748, 356] on link "Continue" at bounding box center [738, 358] width 62 height 25
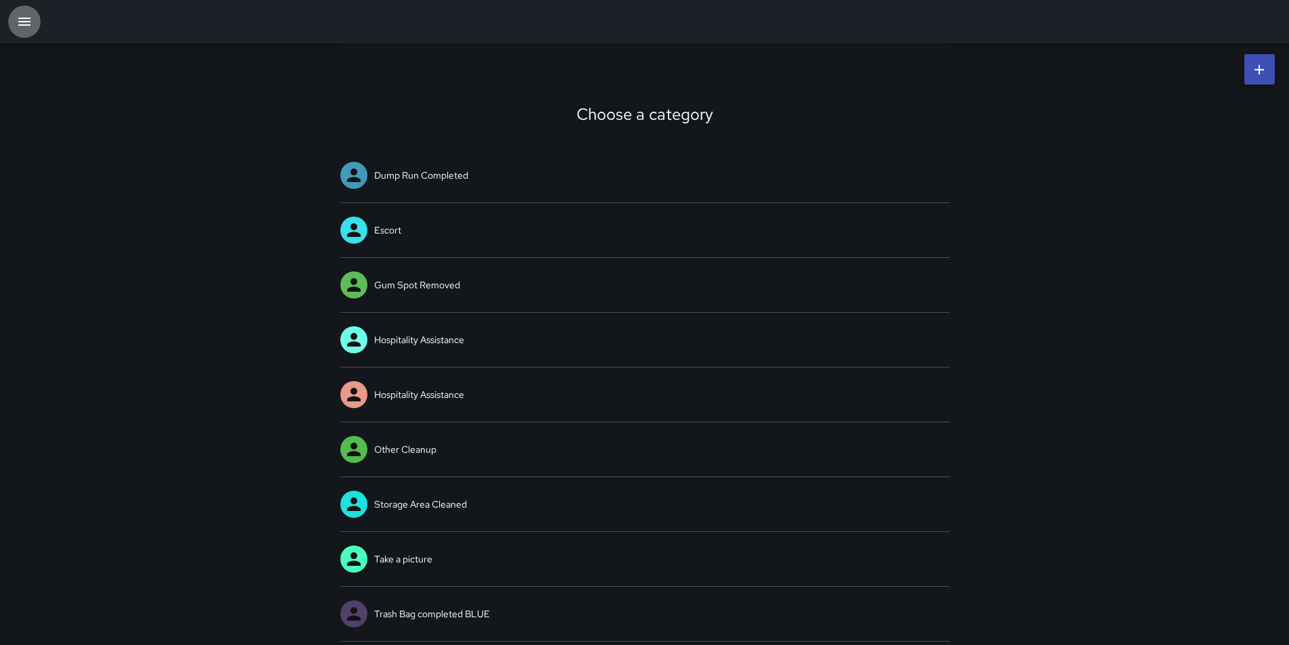
click at [26, 19] on icon "button" at bounding box center [24, 22] width 12 height 8
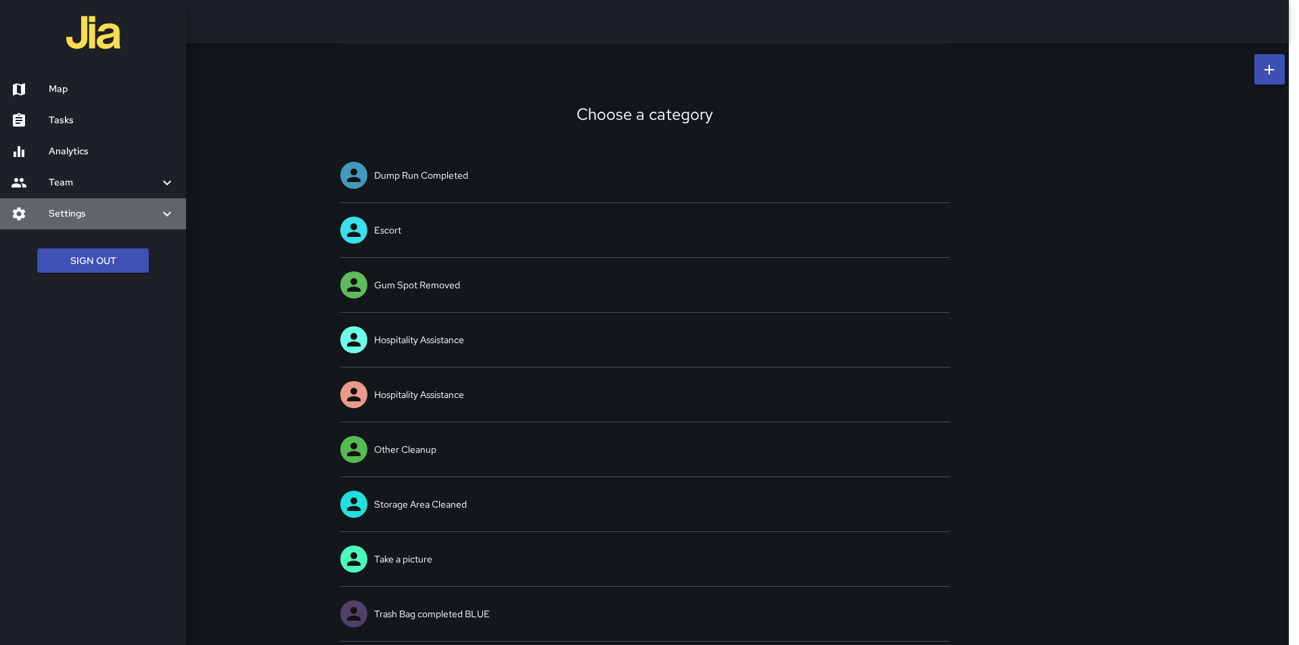
click at [70, 217] on h6 "Settings" at bounding box center [104, 213] width 110 height 15
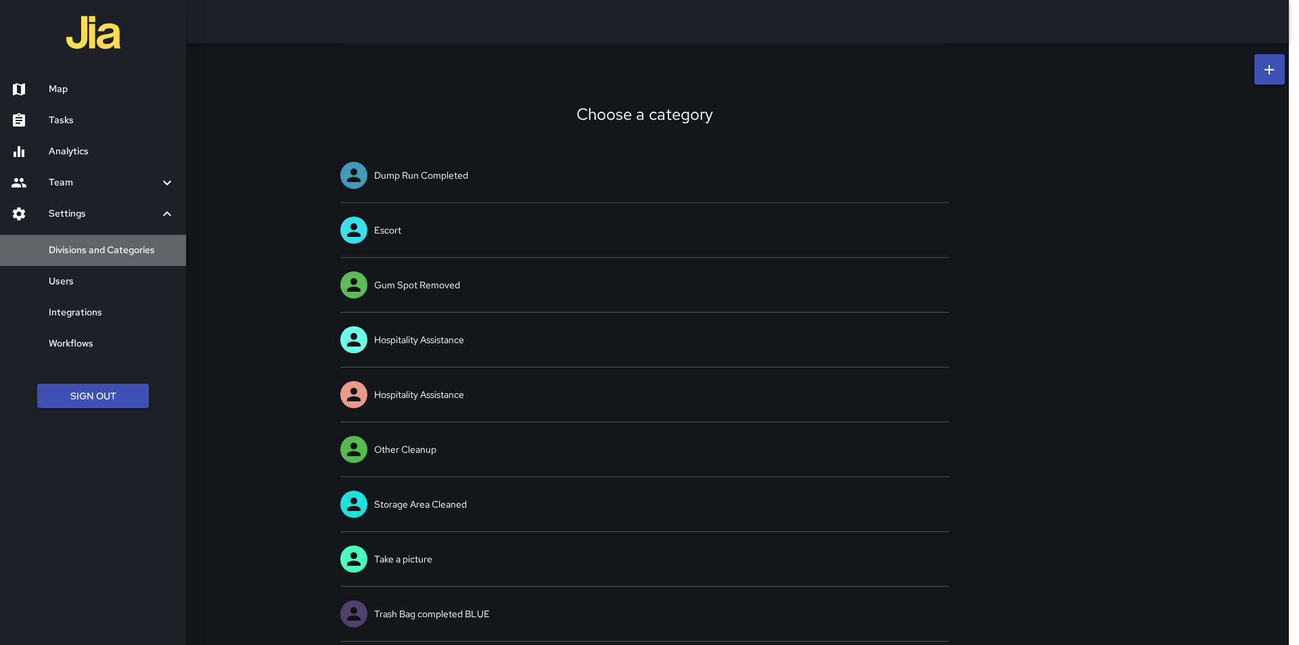
click at [81, 254] on h6 "Divisions and Categories" at bounding box center [112, 250] width 126 height 15
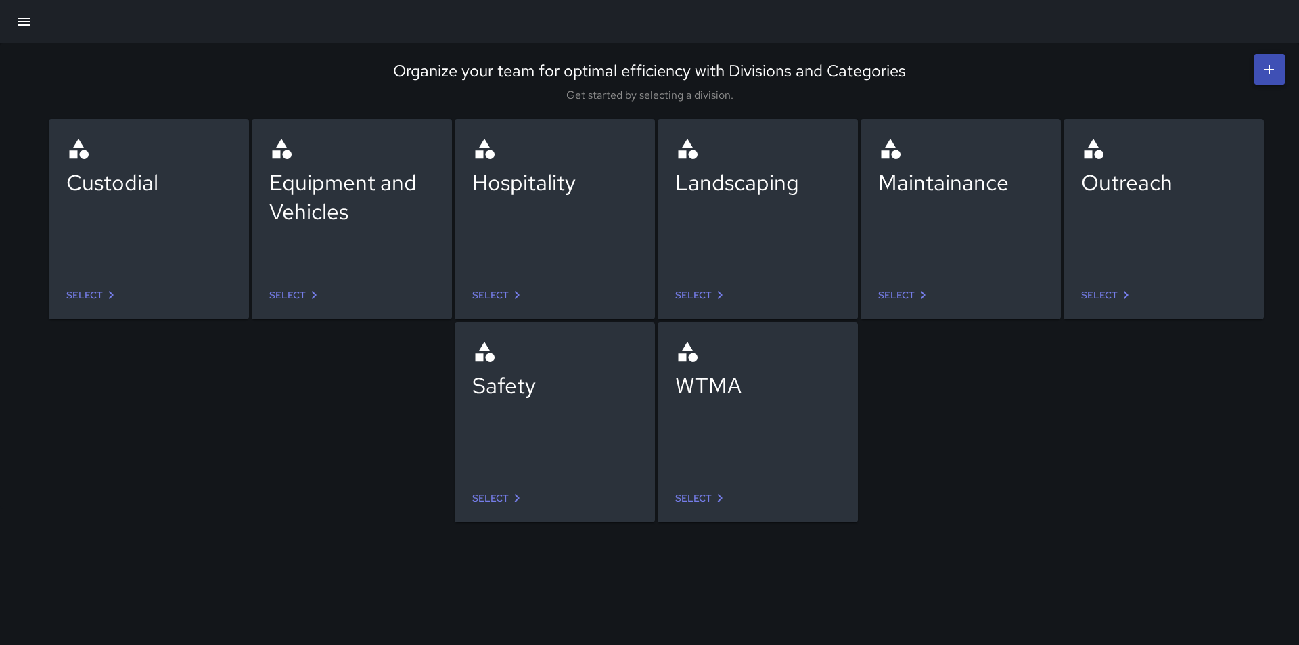
click at [318, 294] on icon at bounding box center [314, 295] width 16 height 16
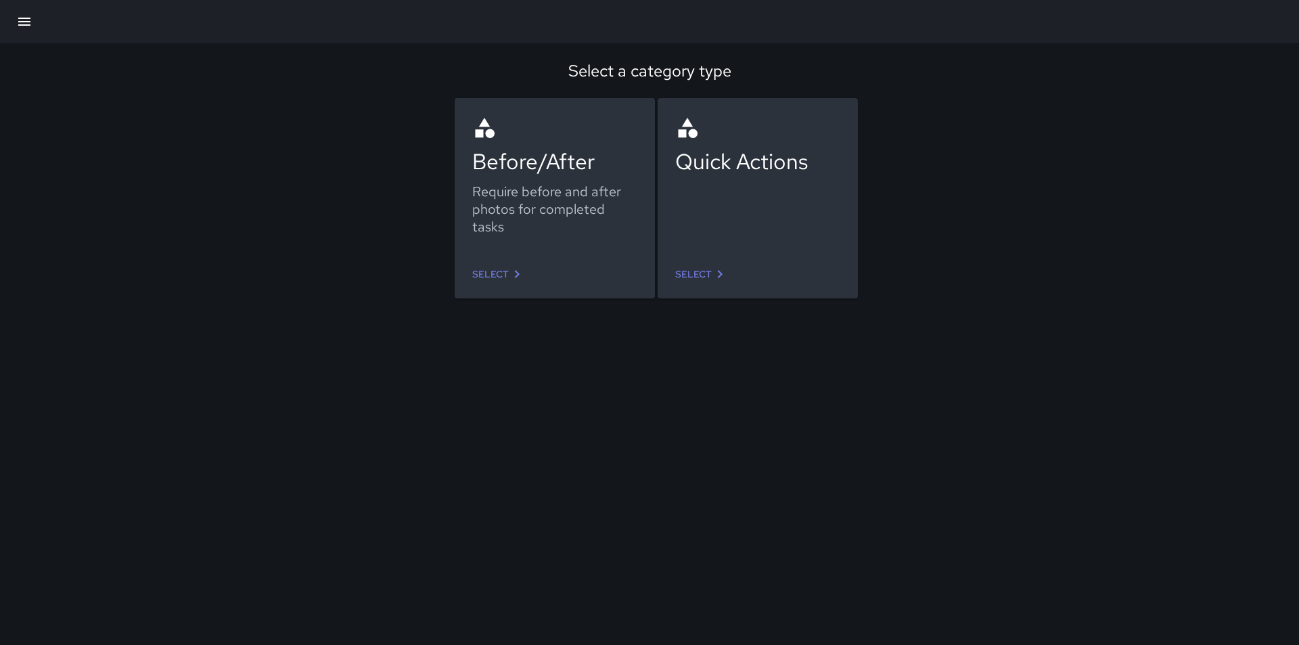
click at [705, 272] on link "Select" at bounding box center [702, 274] width 64 height 25
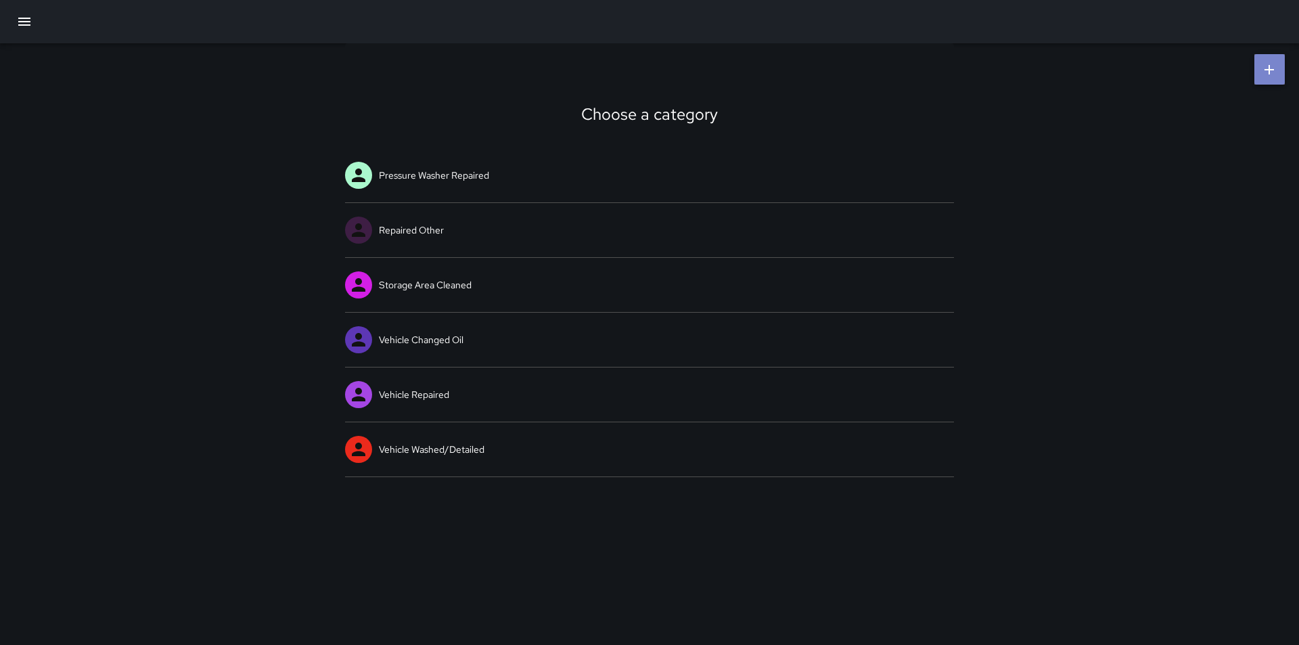
click at [1274, 68] on icon at bounding box center [1269, 70] width 16 height 16
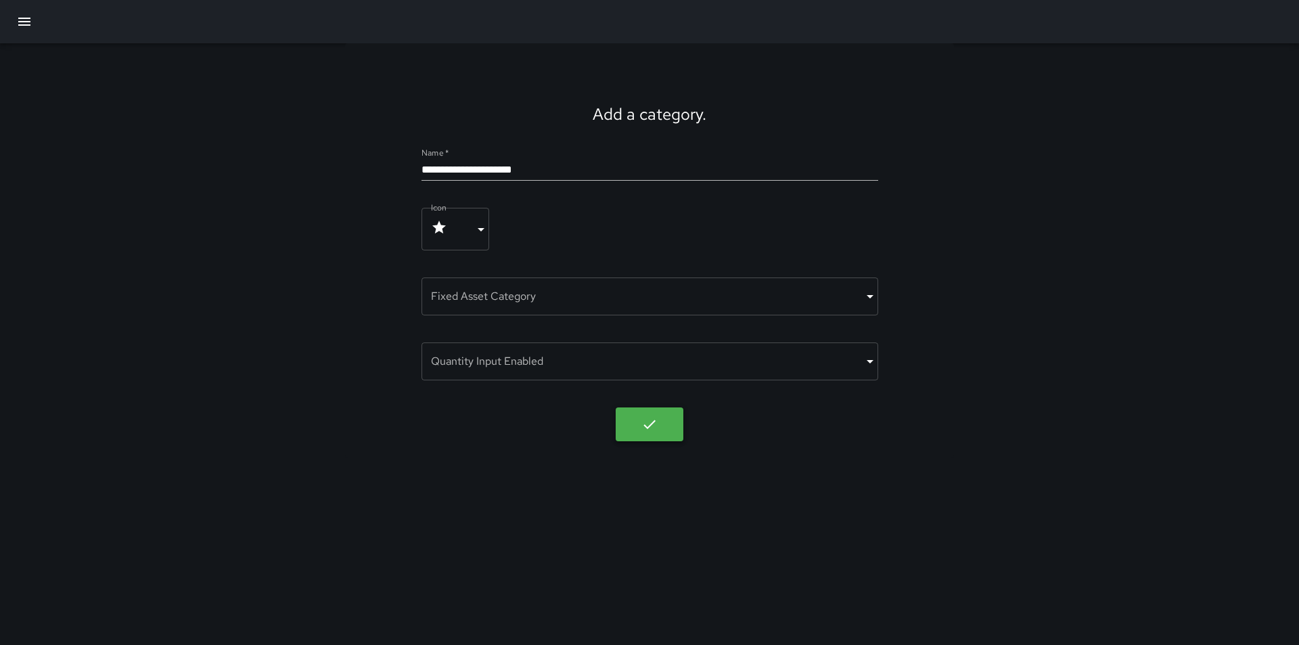
click at [649, 429] on icon "button" at bounding box center [649, 424] width 16 height 16
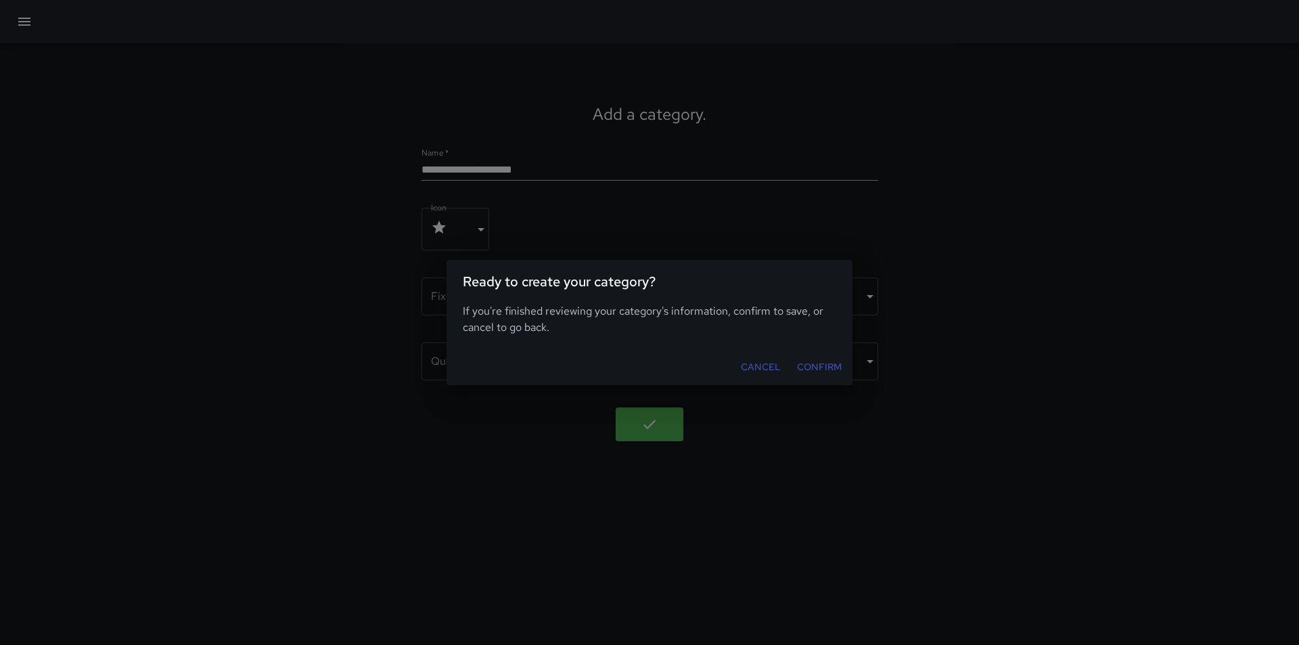
click at [823, 369] on button "Confirm" at bounding box center [818, 366] width 55 height 25
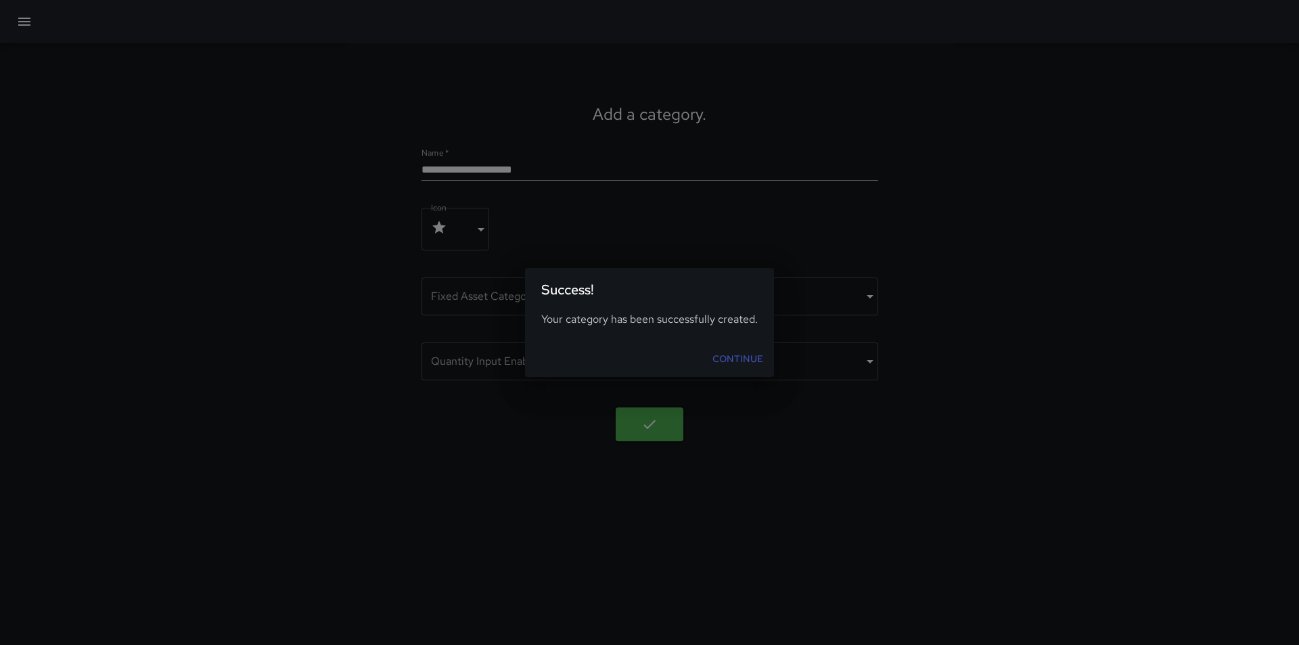
click at [747, 359] on link "Continue" at bounding box center [738, 358] width 62 height 25
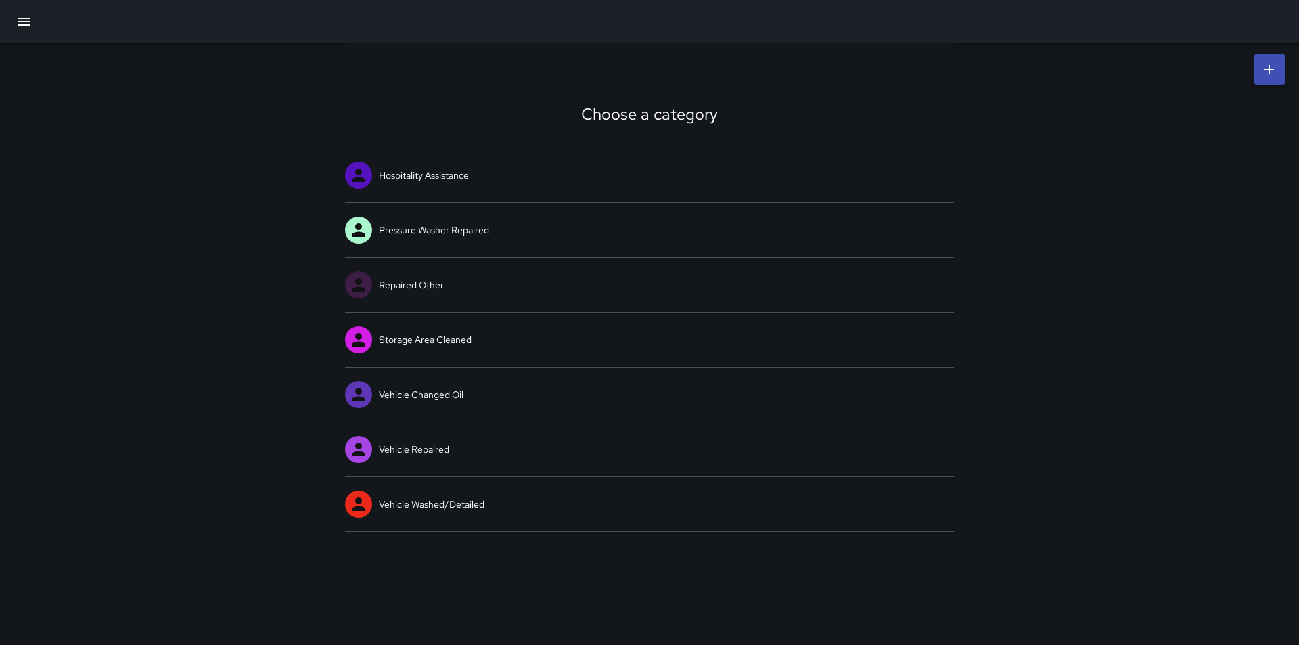
click at [20, 24] on icon "button" at bounding box center [24, 22] width 16 height 16
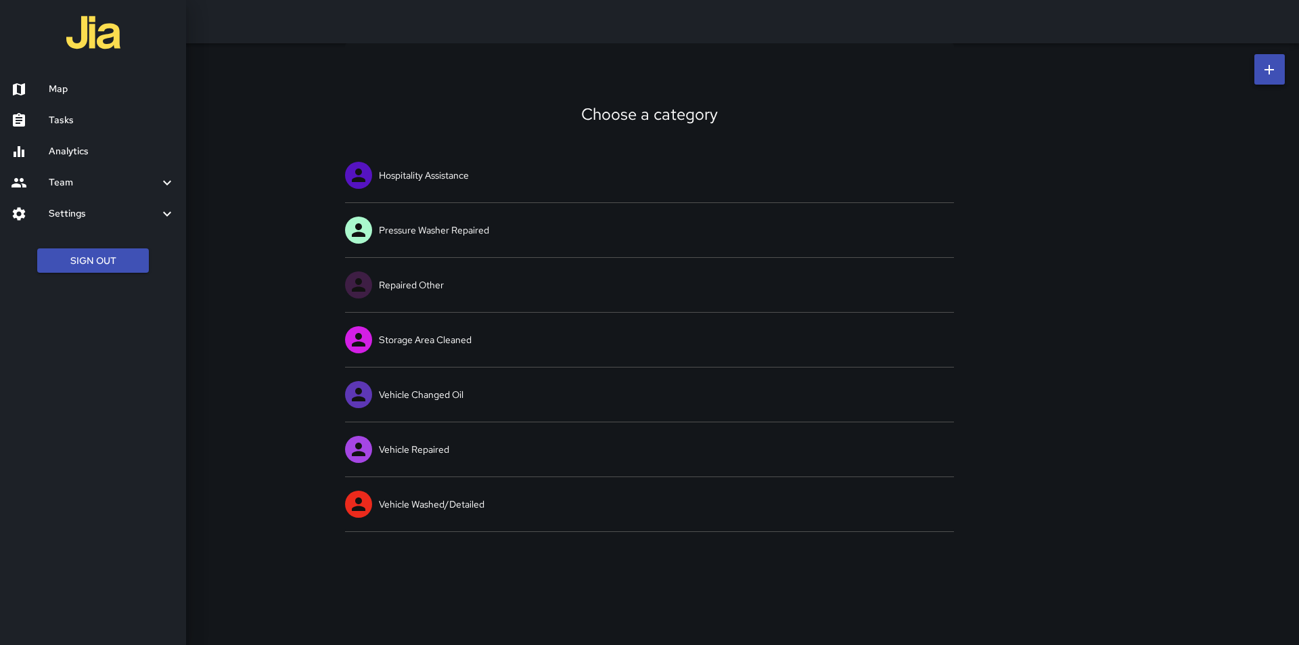
click at [58, 210] on h6 "Settings" at bounding box center [104, 213] width 110 height 15
click at [64, 252] on h6 "Divisions and Categories" at bounding box center [112, 250] width 126 height 15
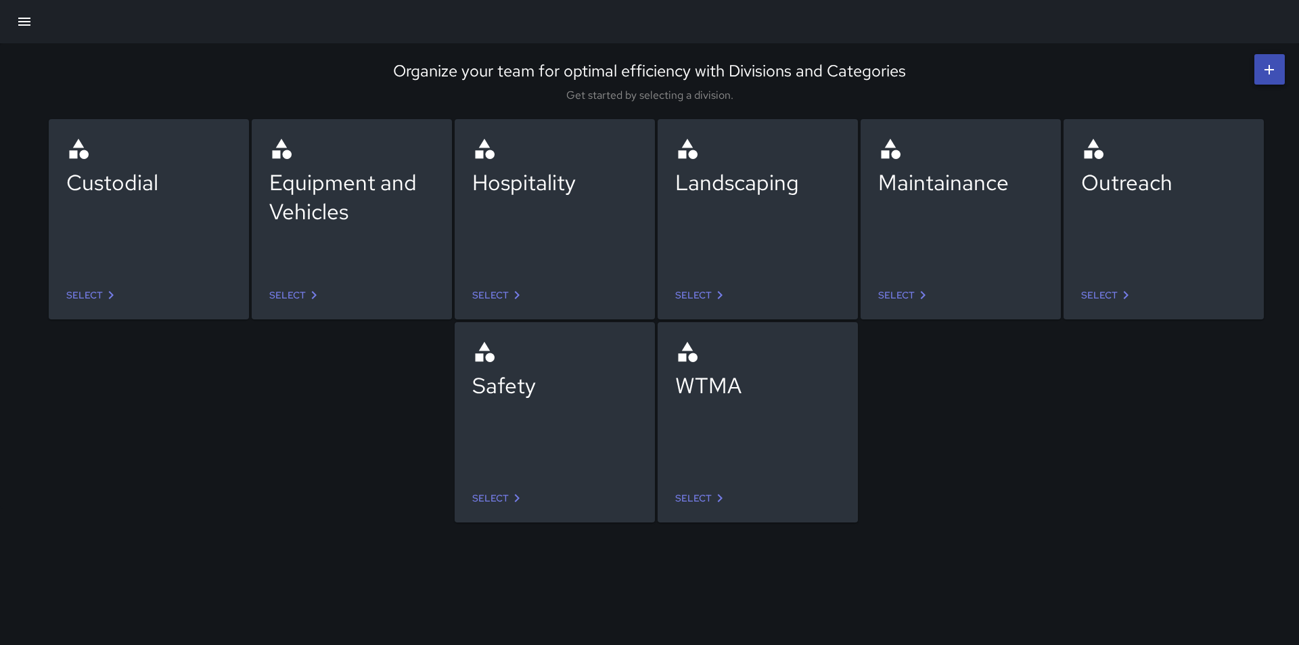
click at [517, 296] on icon at bounding box center [517, 295] width 5 height 8
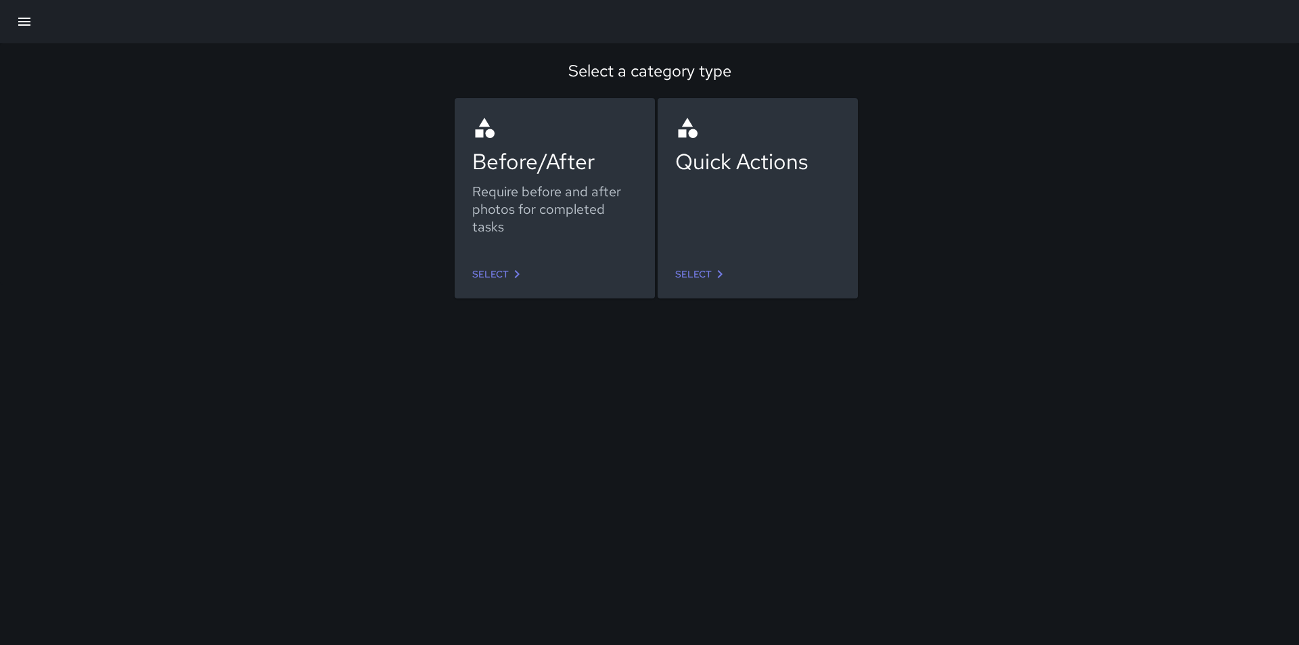
click at [689, 274] on link "Select" at bounding box center [702, 274] width 64 height 25
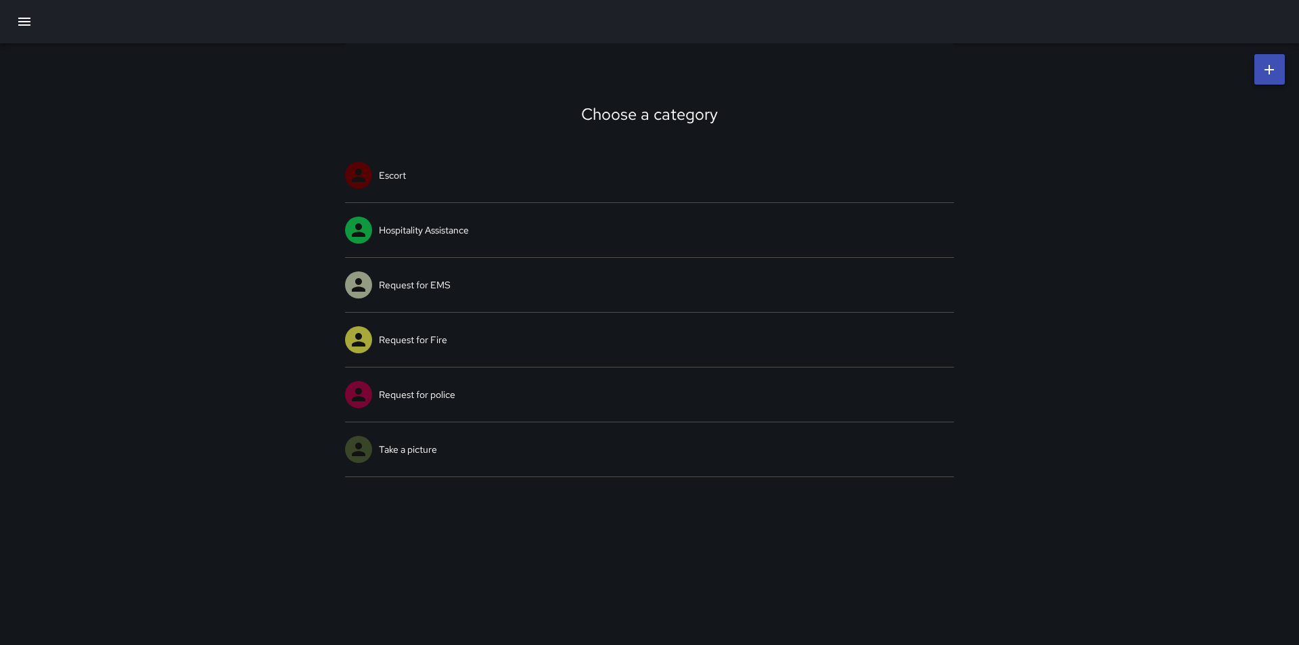
click at [21, 22] on icon "button" at bounding box center [24, 22] width 12 height 8
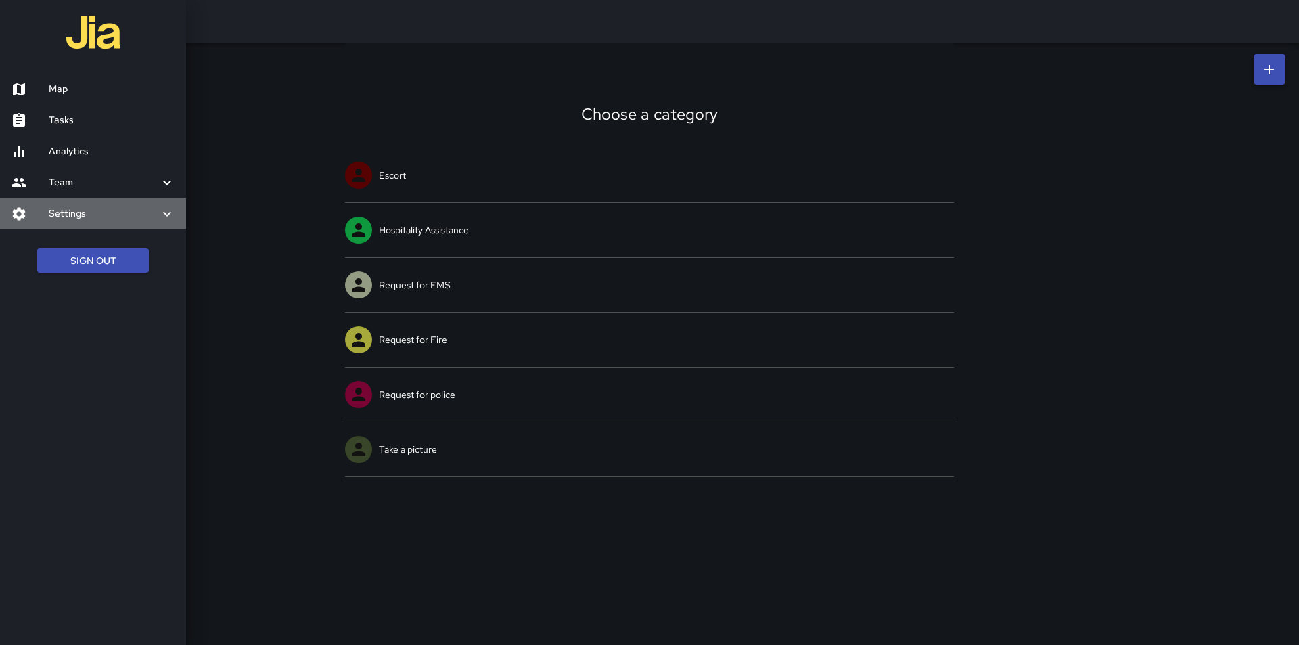
click at [66, 212] on h6 "Settings" at bounding box center [104, 213] width 110 height 15
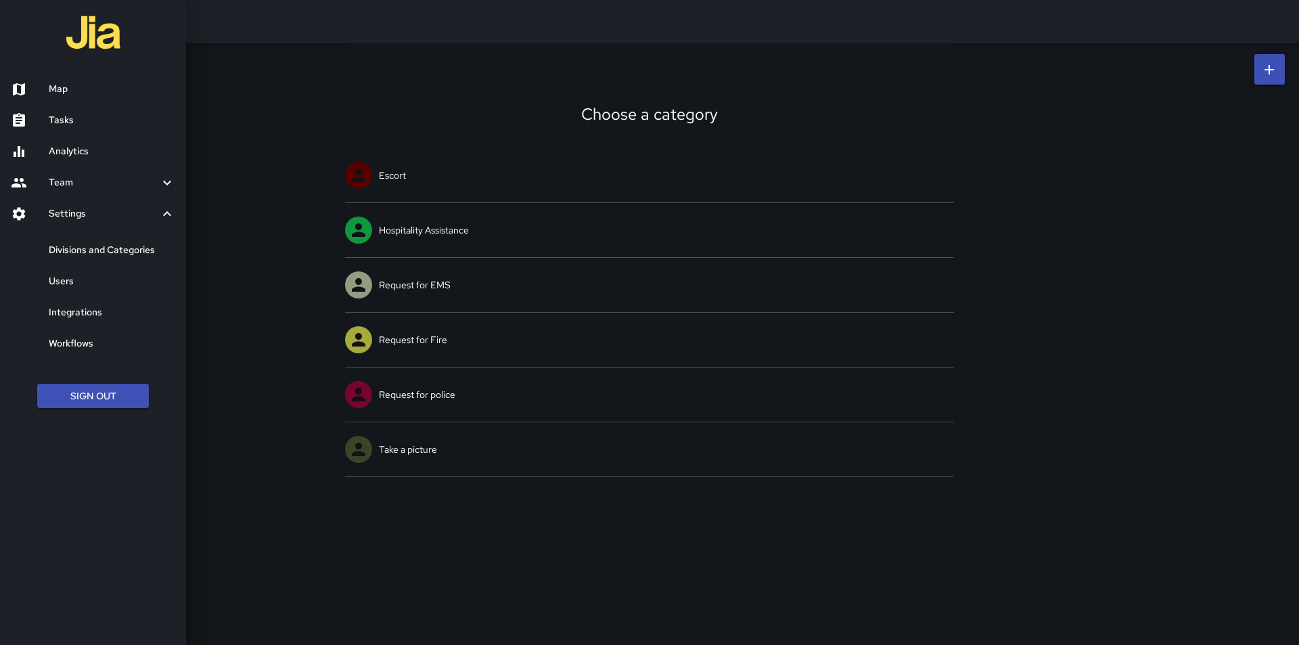
click at [74, 248] on h6 "Divisions and Categories" at bounding box center [112, 250] width 126 height 15
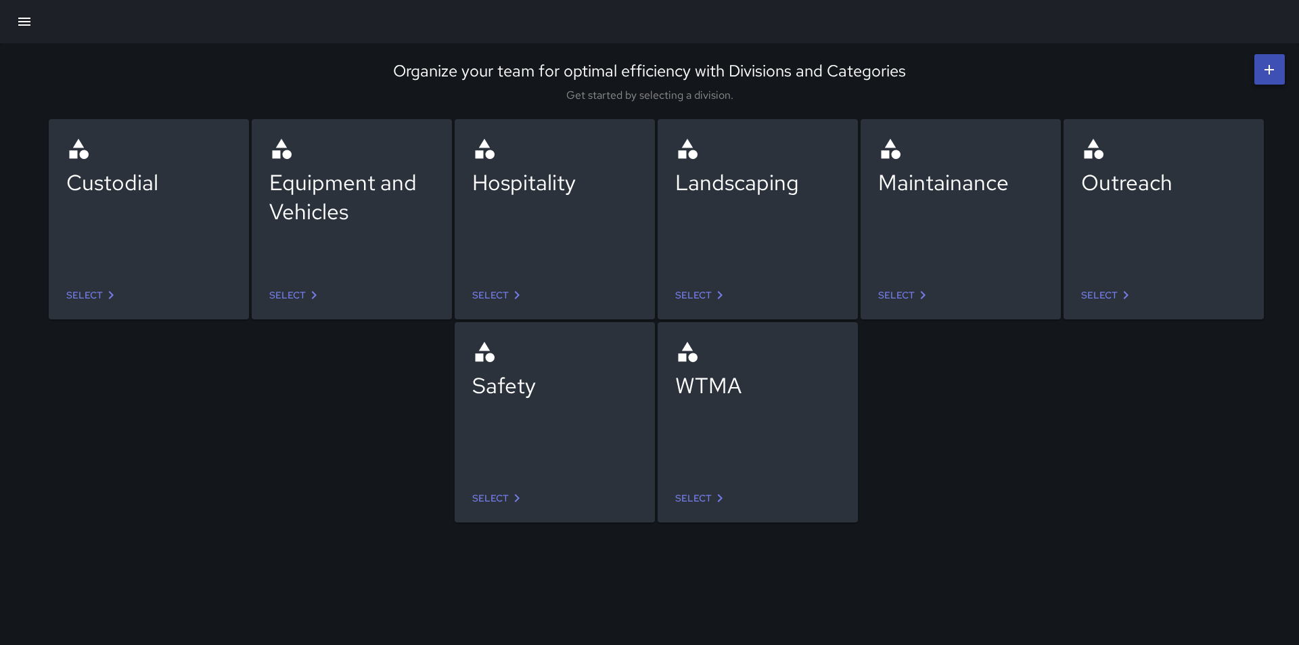
click at [915, 294] on icon at bounding box center [923, 295] width 16 height 16
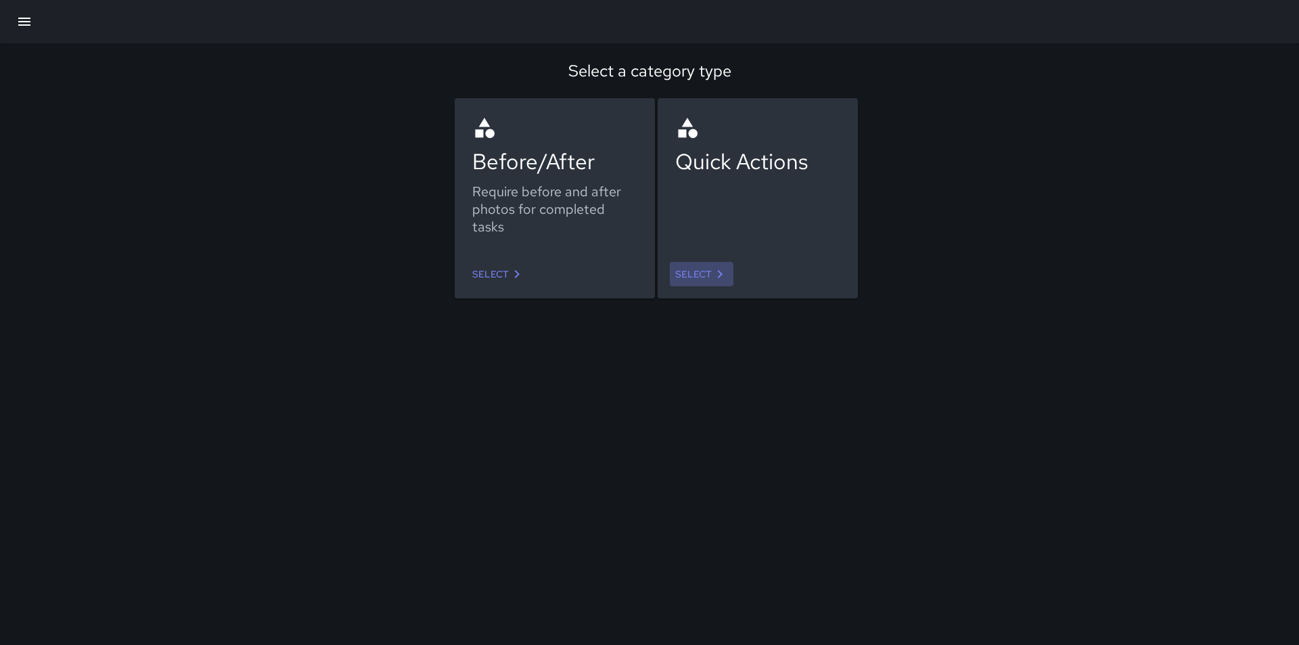
click at [699, 271] on link "Select" at bounding box center [702, 274] width 64 height 25
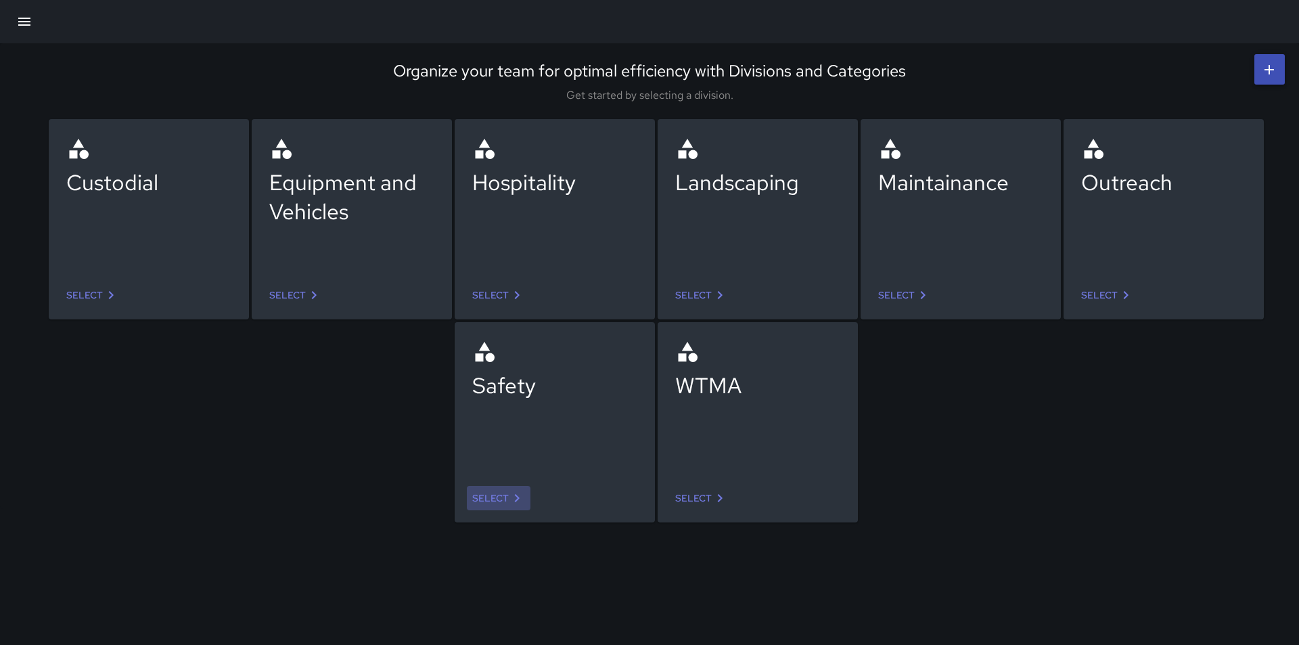
click at [499, 500] on link "Select" at bounding box center [499, 498] width 64 height 25
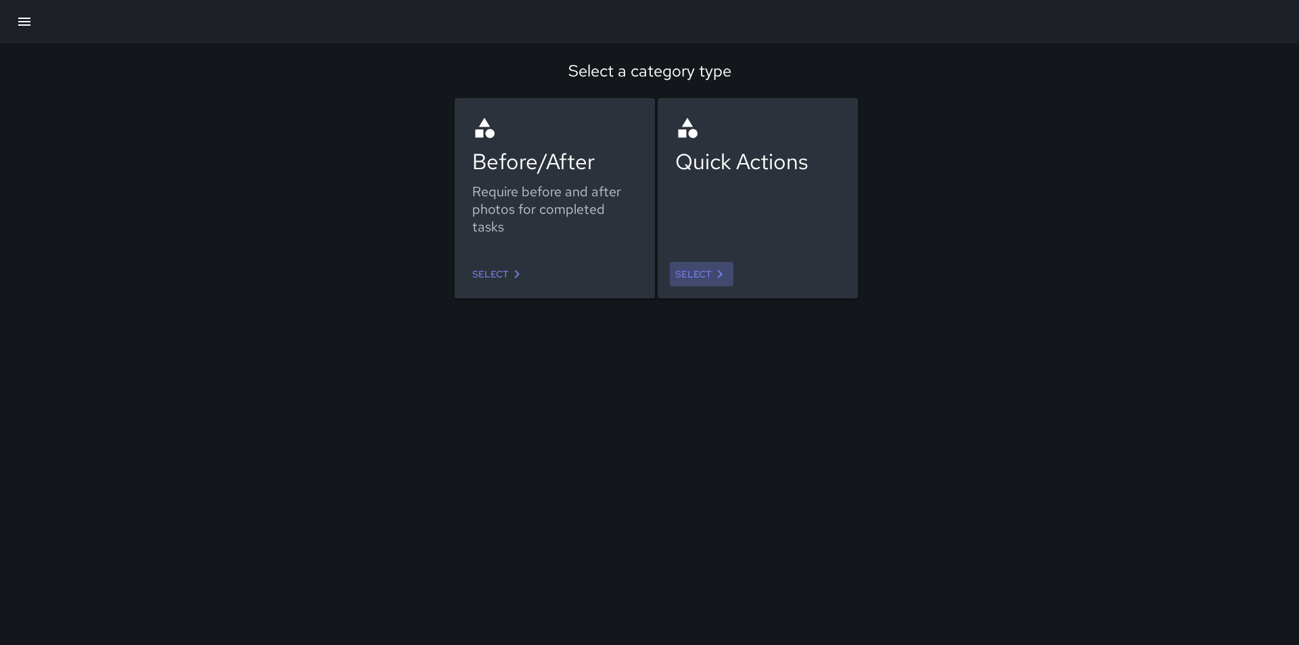
click at [691, 269] on link "Select" at bounding box center [702, 274] width 64 height 25
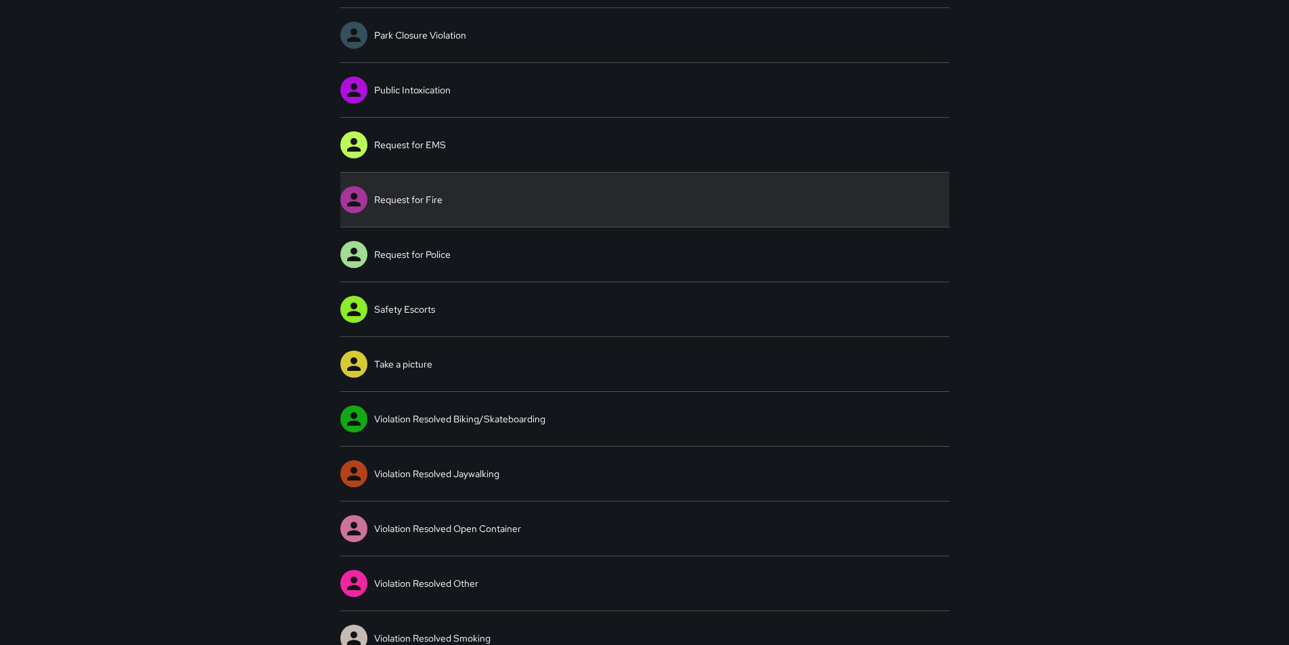
scroll to position [490, 0]
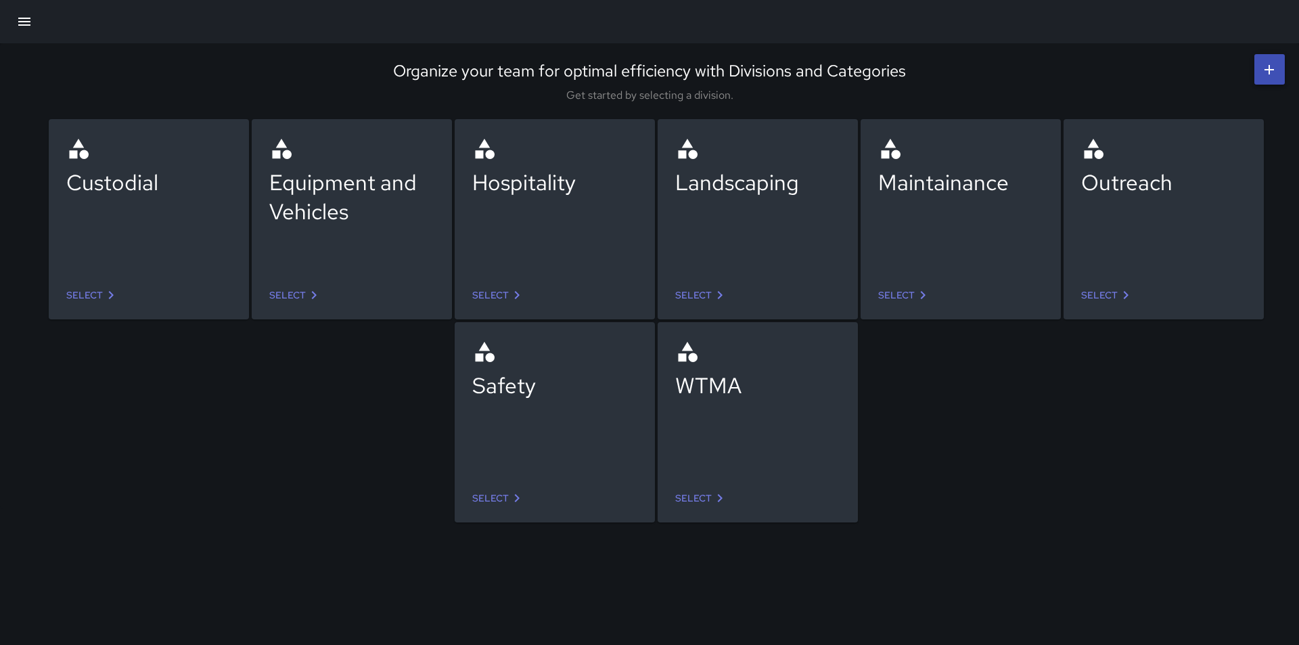
click at [708, 499] on link "Select" at bounding box center [702, 498] width 64 height 25
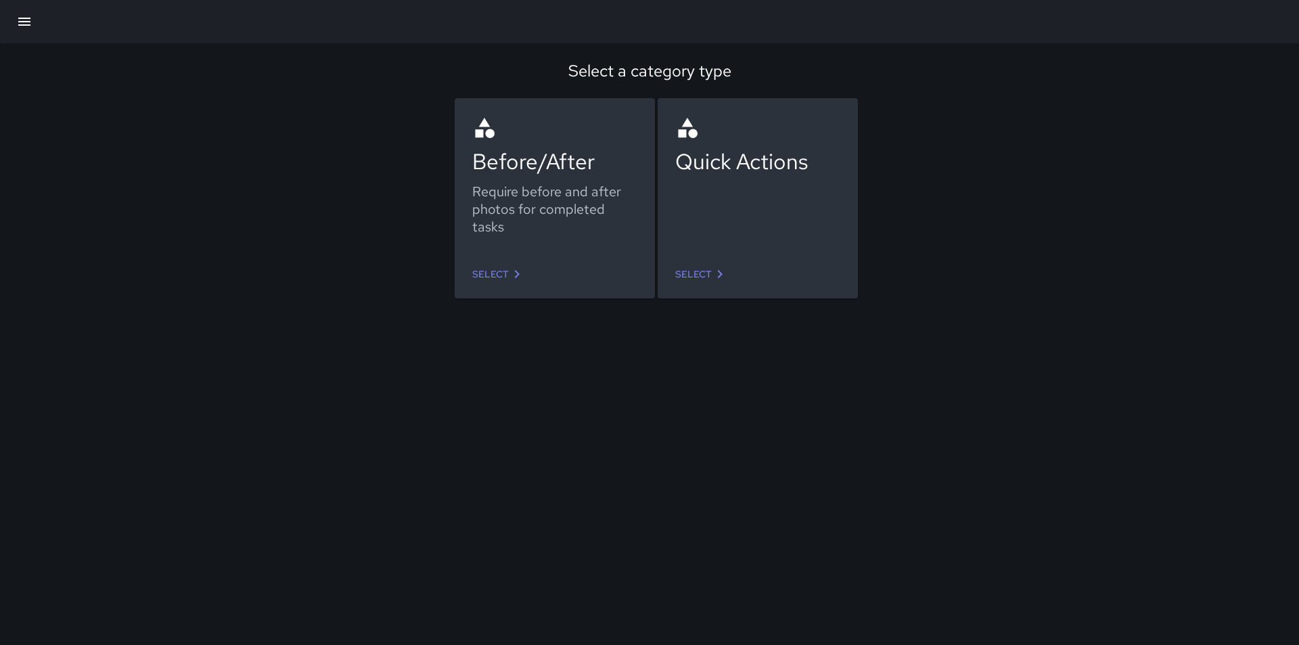
click at [697, 274] on link "Select" at bounding box center [702, 274] width 64 height 25
click at [513, 276] on icon at bounding box center [517, 274] width 16 height 16
click at [718, 268] on icon at bounding box center [720, 274] width 16 height 16
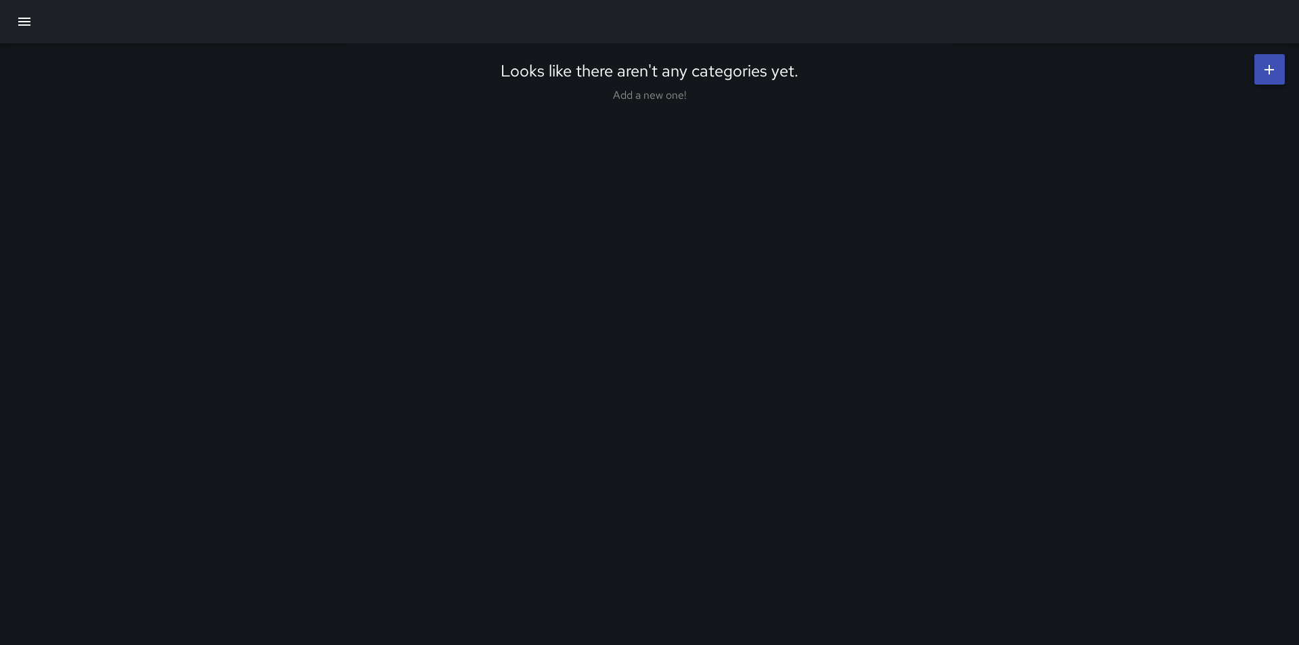
click at [1265, 64] on icon at bounding box center [1269, 70] width 16 height 16
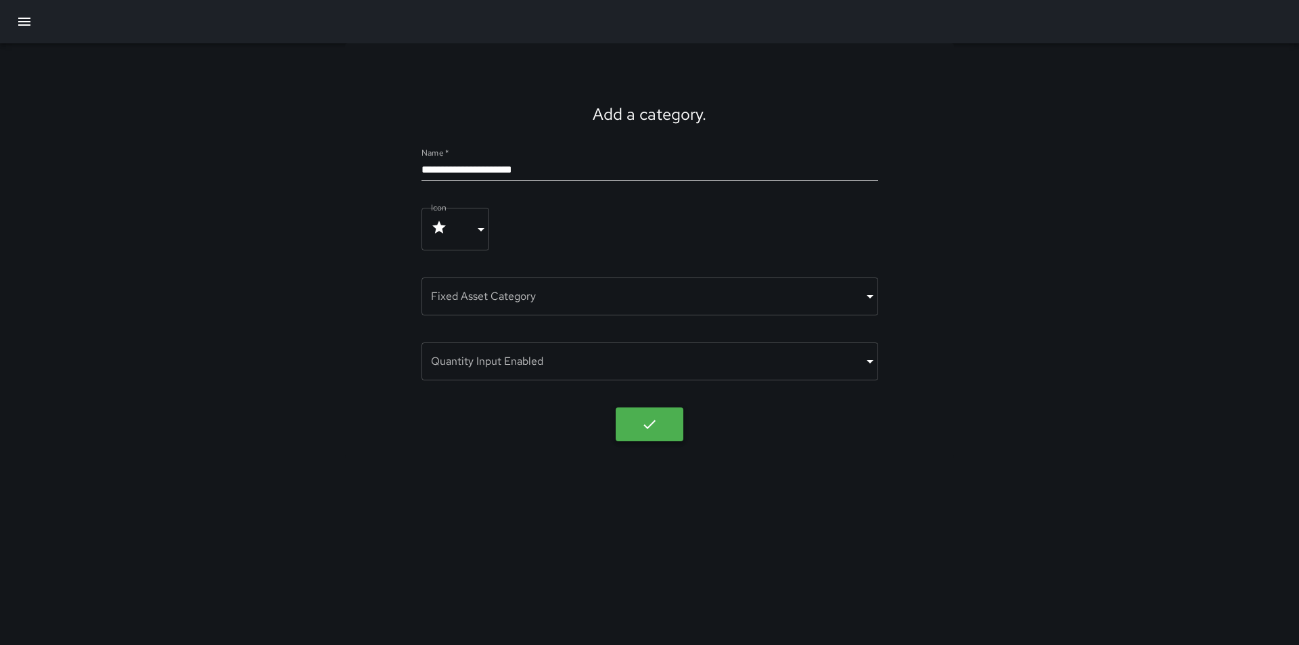
click at [638, 427] on button "button" at bounding box center [650, 424] width 68 height 34
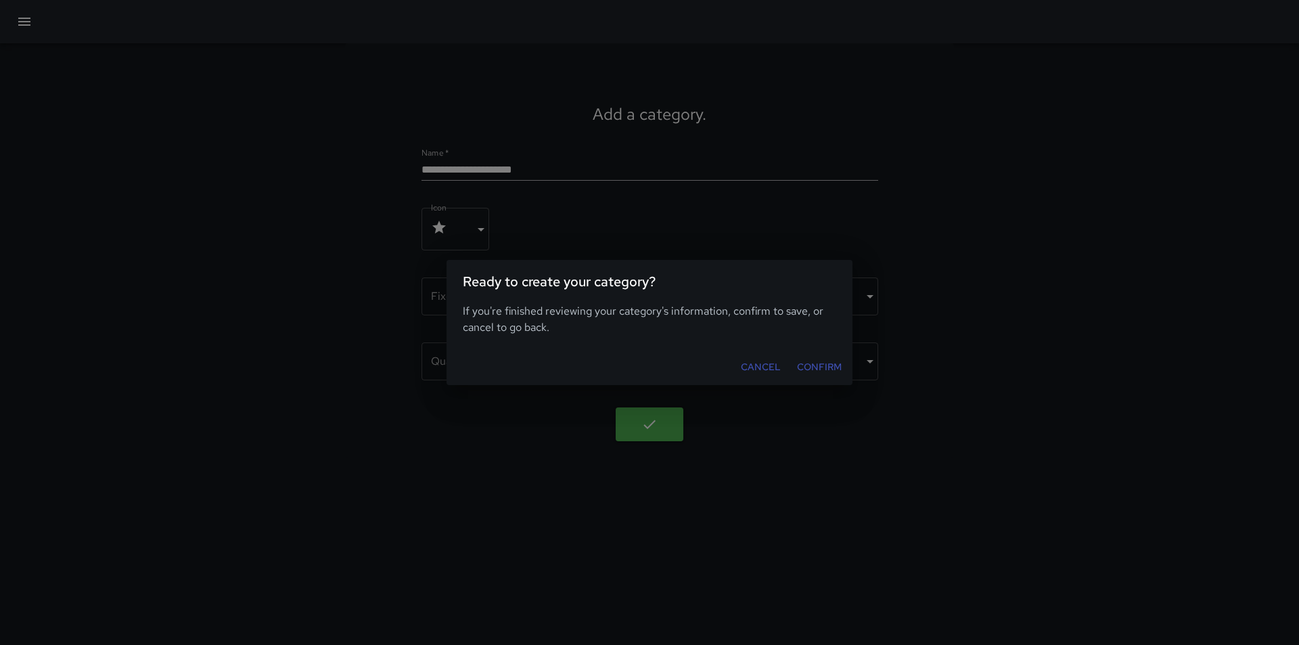
click at [814, 367] on button "Confirm" at bounding box center [818, 366] width 55 height 25
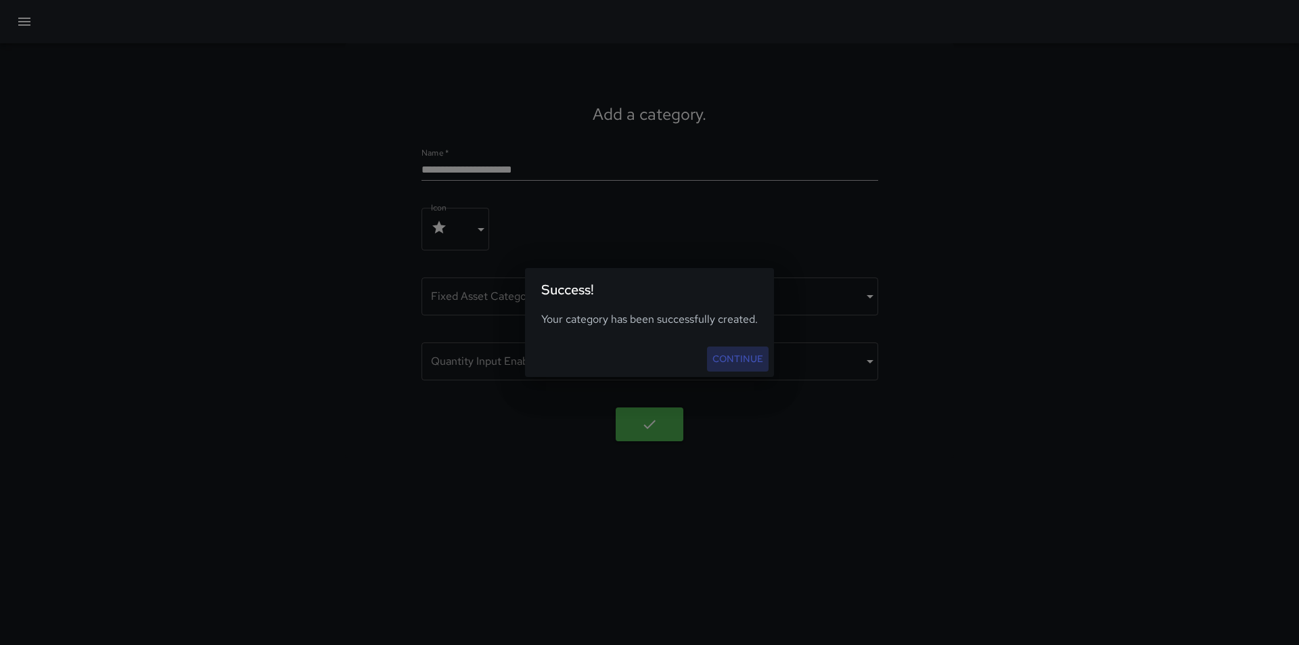
click at [756, 356] on link "Continue" at bounding box center [738, 358] width 62 height 25
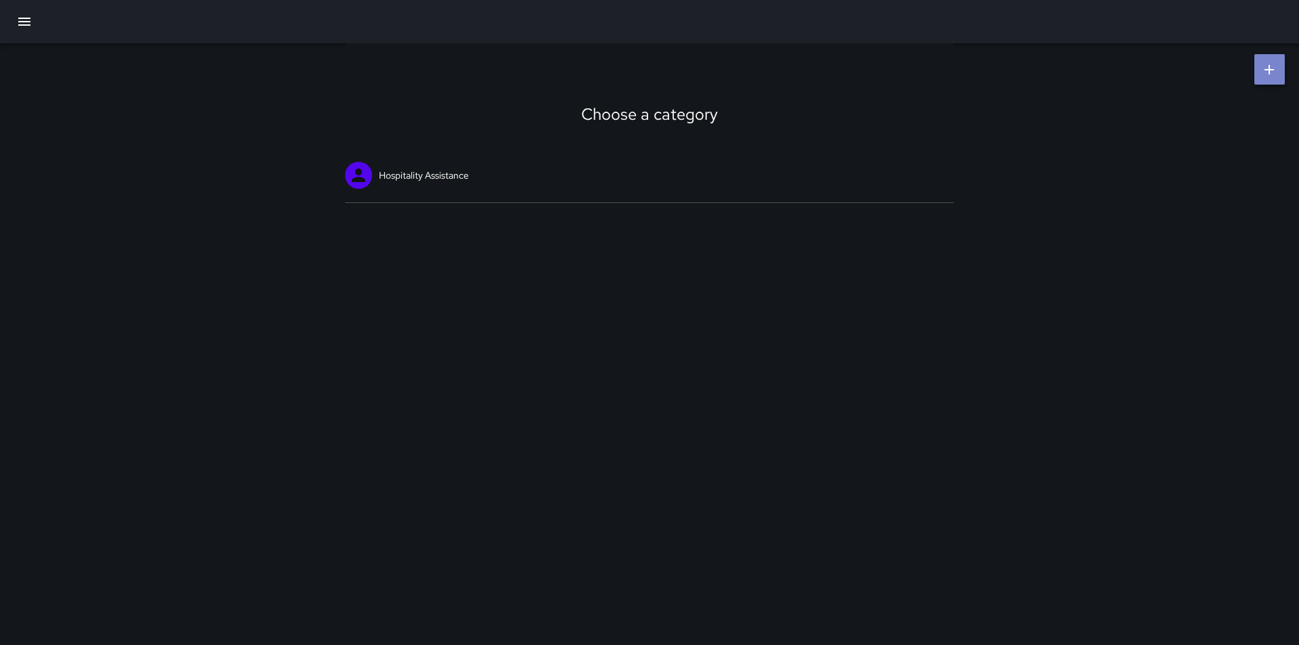
click at [1272, 70] on icon at bounding box center [1268, 69] width 9 height 9
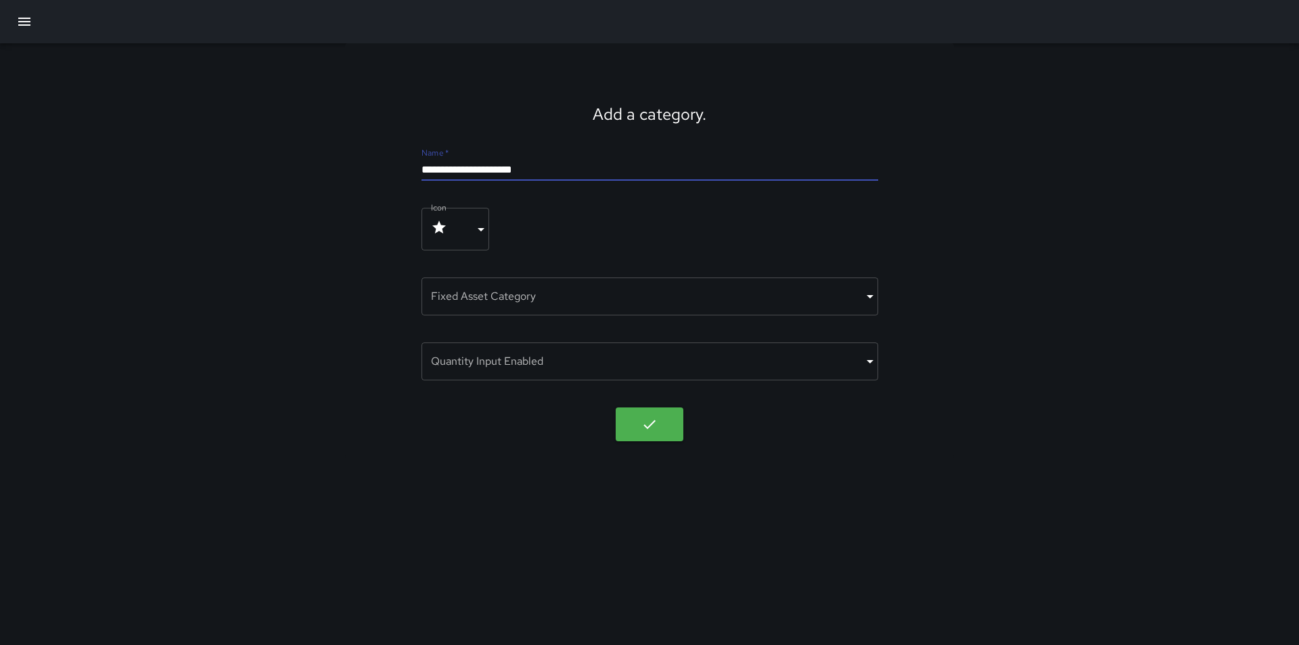
click at [823, 165] on input "**********" at bounding box center [649, 170] width 457 height 22
type input "*"
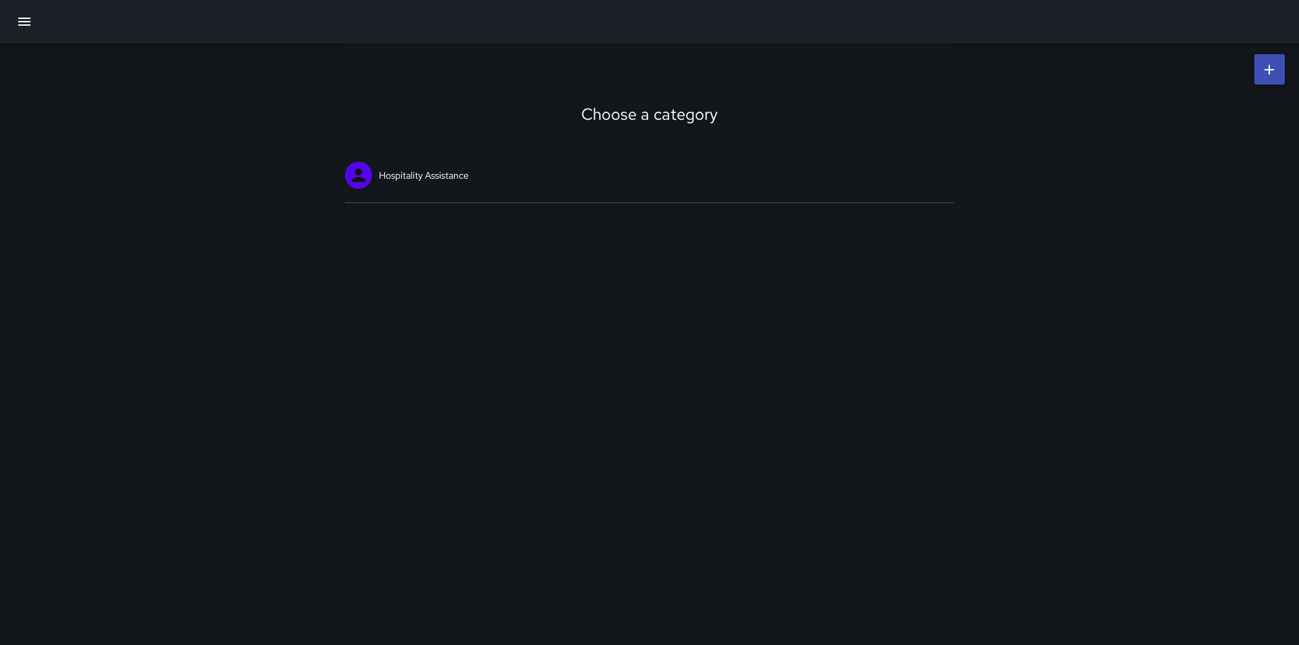
click at [22, 19] on icon "button" at bounding box center [24, 22] width 12 height 8
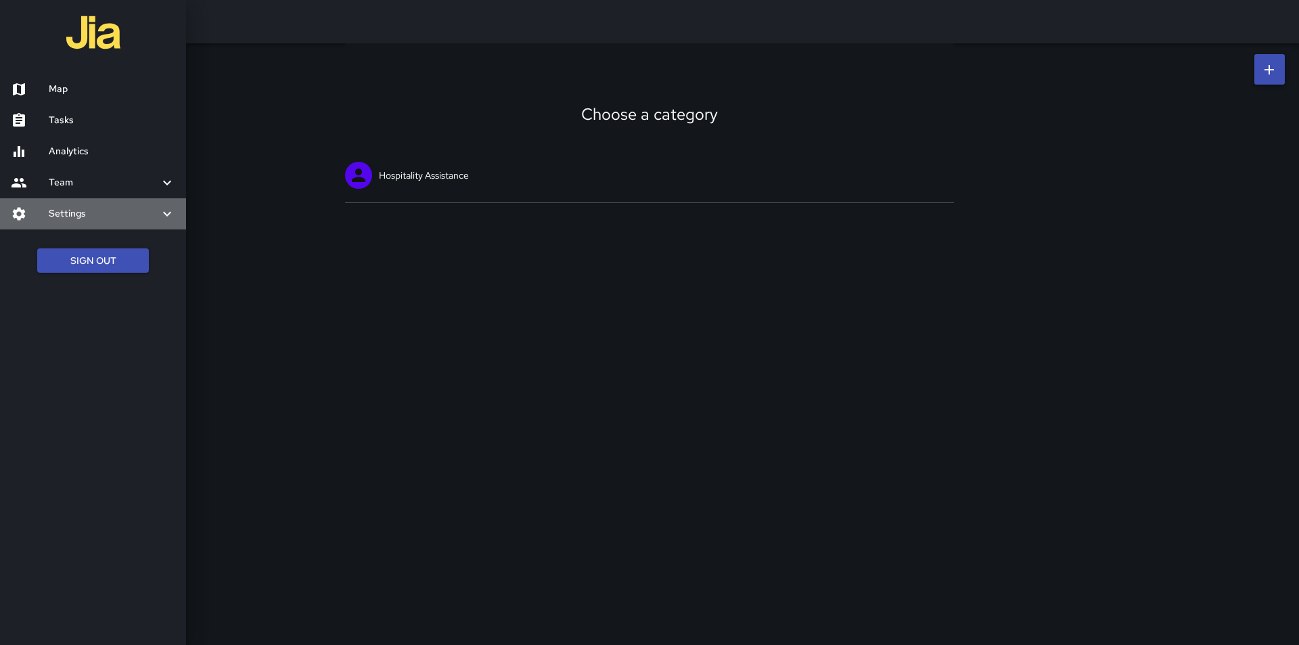
click at [71, 209] on h6 "Settings" at bounding box center [104, 213] width 110 height 15
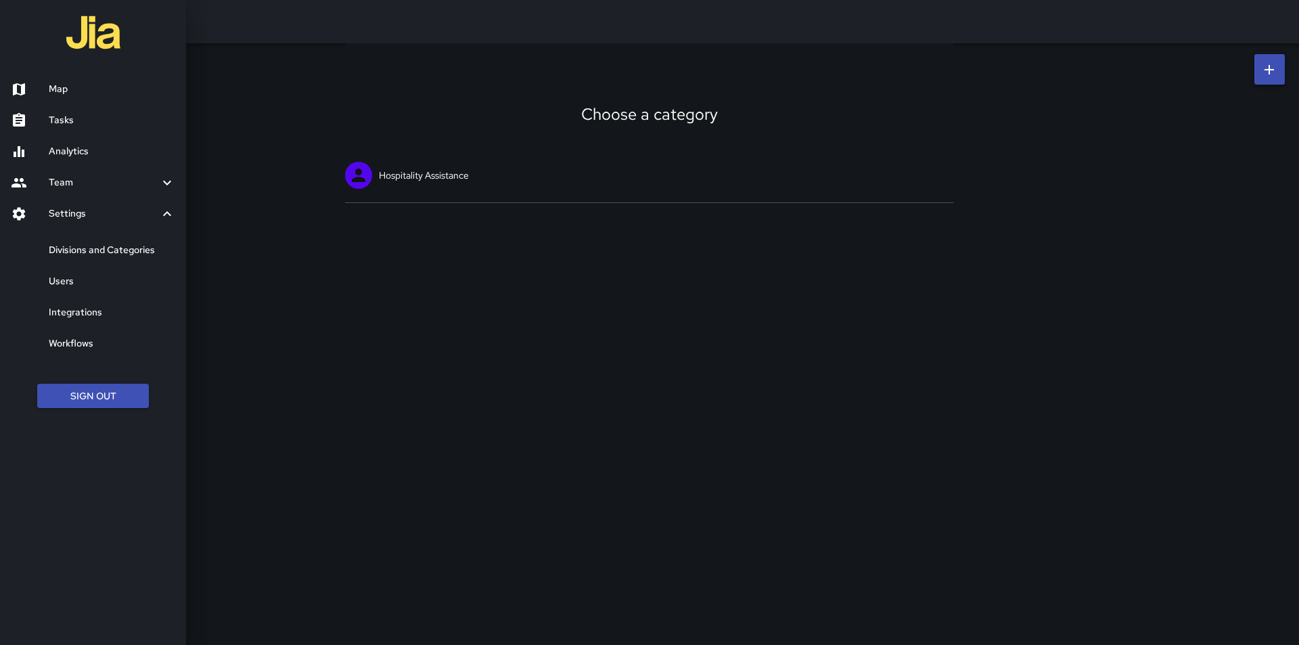
click at [73, 250] on h6 "Divisions and Categories" at bounding box center [112, 250] width 126 height 15
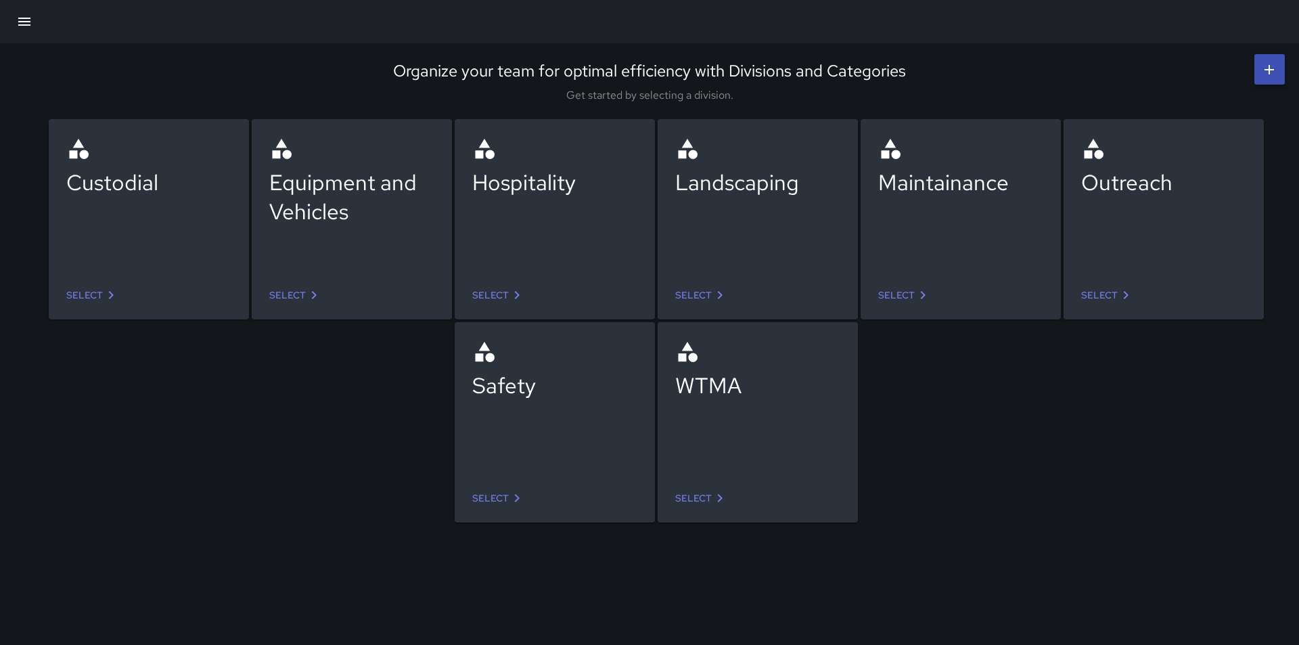
click at [701, 294] on link "Select" at bounding box center [702, 295] width 64 height 25
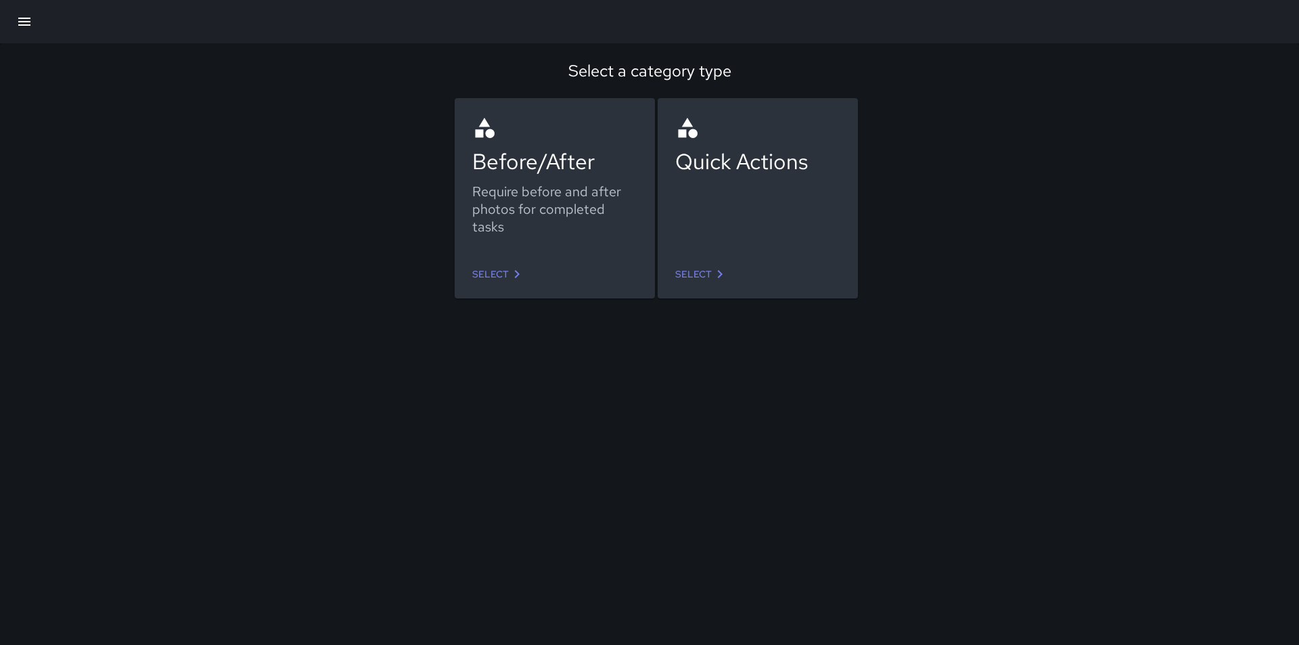
click at [512, 271] on icon at bounding box center [517, 274] width 16 height 16
click at [25, 17] on icon "button" at bounding box center [24, 22] width 16 height 16
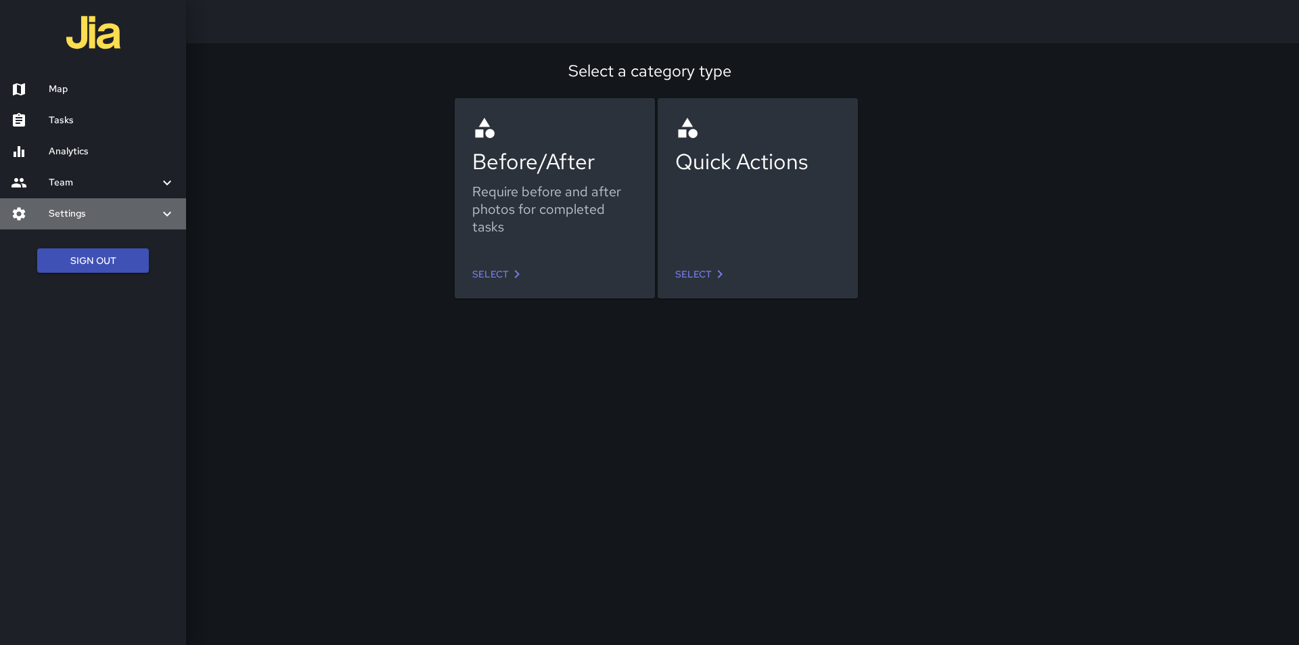
click at [77, 217] on h6 "Settings" at bounding box center [104, 213] width 110 height 15
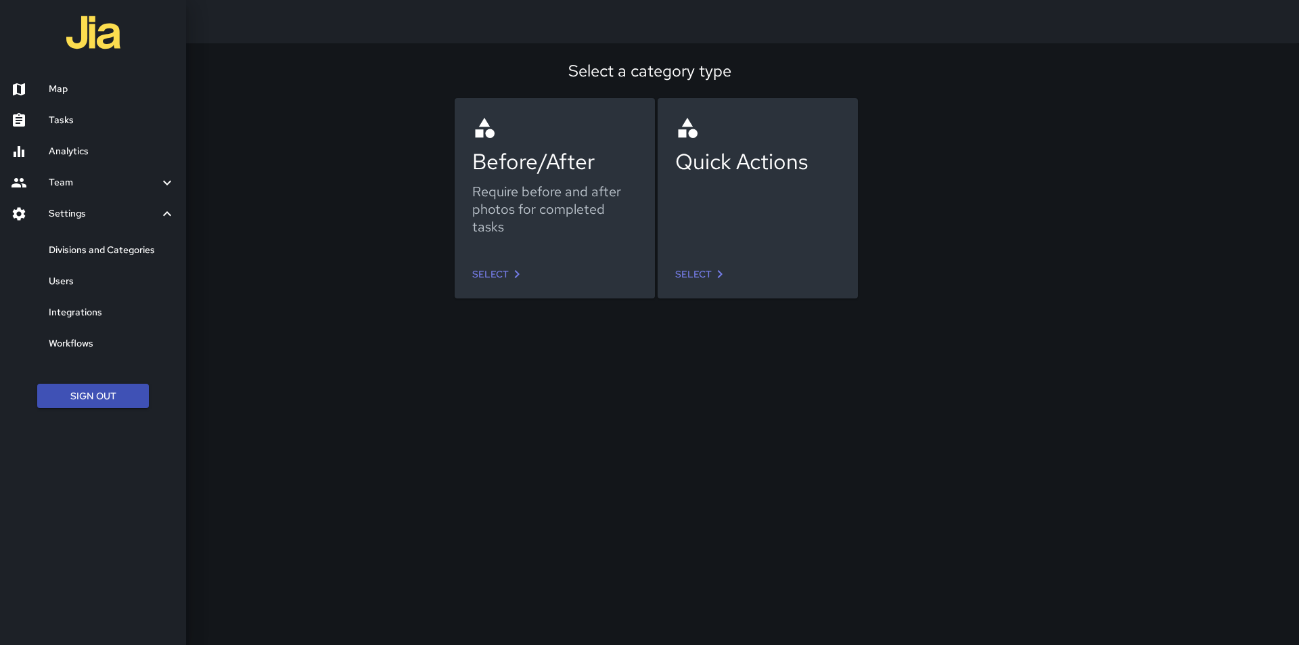
click at [101, 242] on link "Divisions and Categories" at bounding box center [93, 250] width 186 height 31
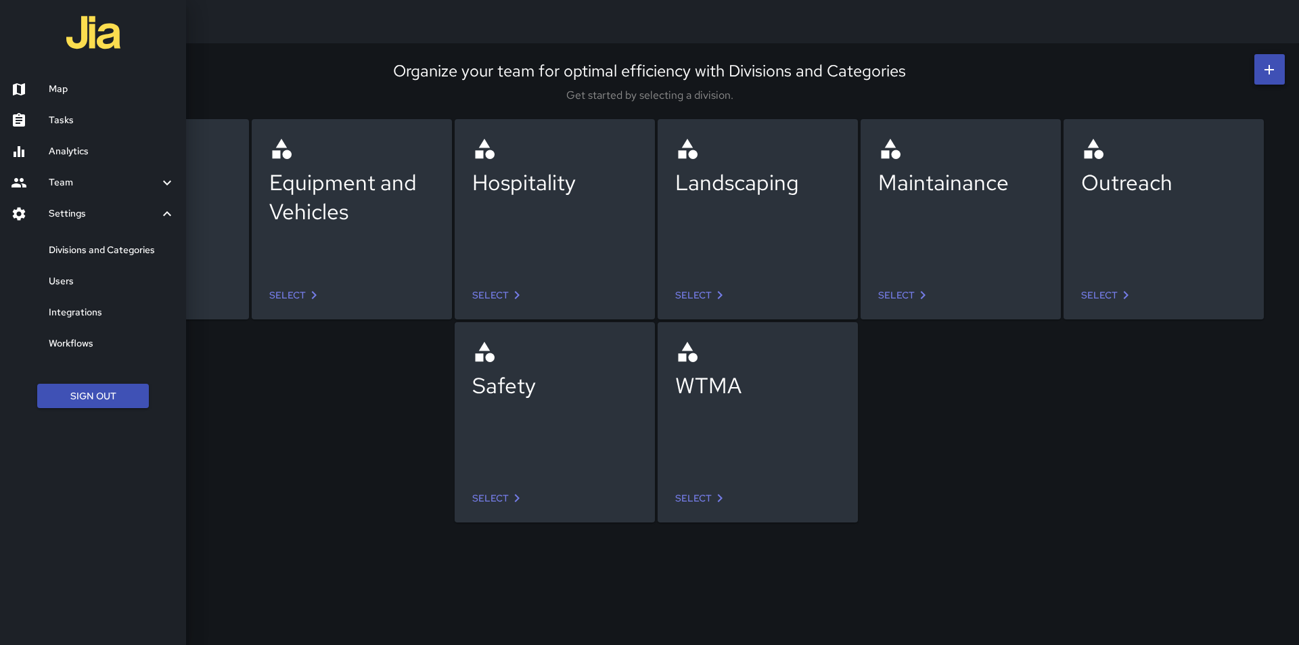
click at [347, 482] on div at bounding box center [649, 322] width 1299 height 645
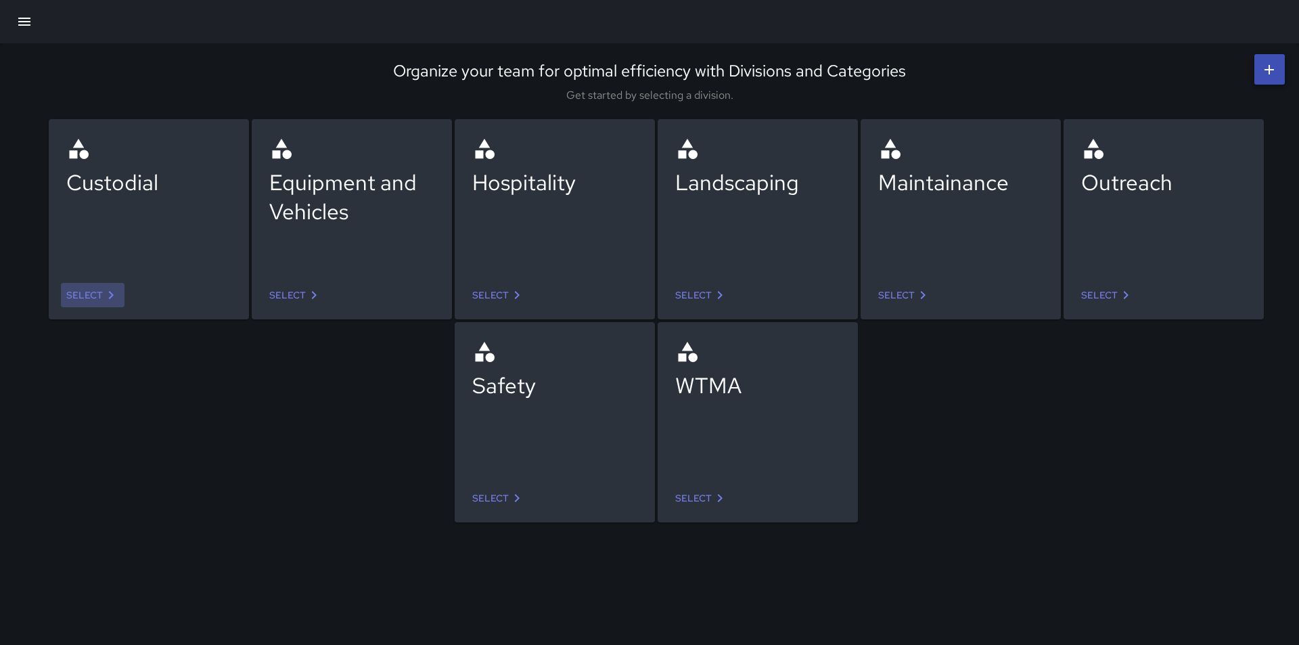
click at [109, 292] on icon at bounding box center [111, 295] width 5 height 8
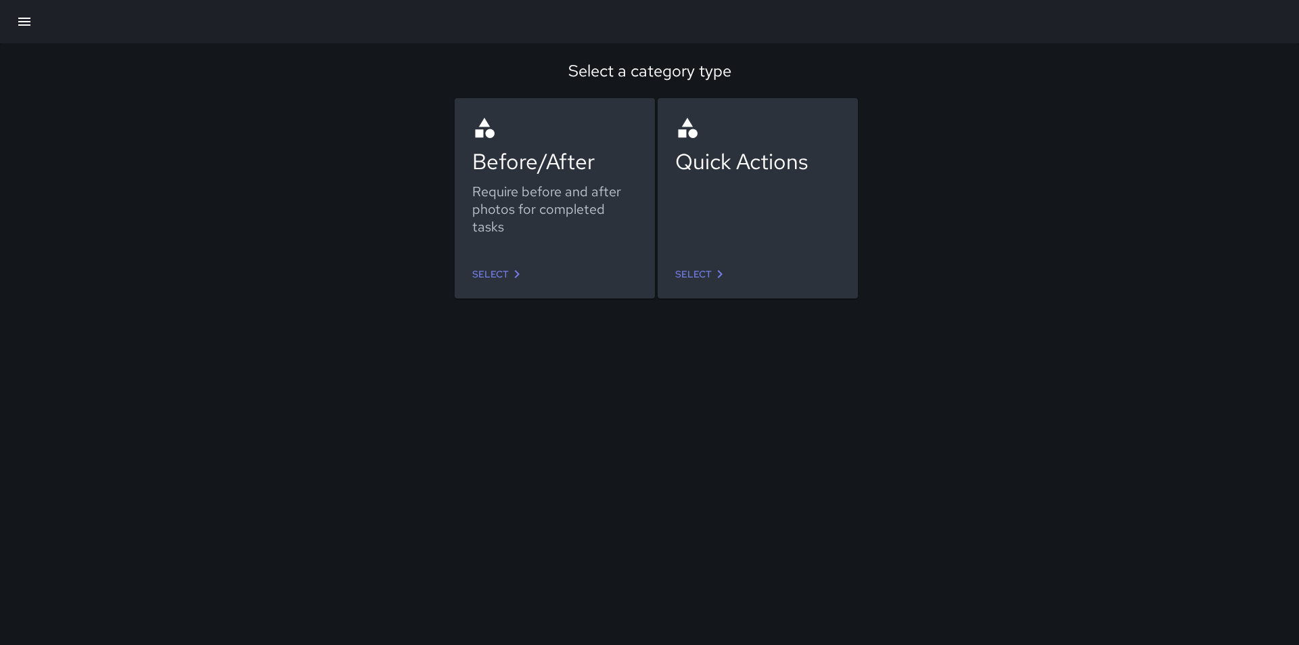
click at [699, 271] on link "Select" at bounding box center [702, 274] width 64 height 25
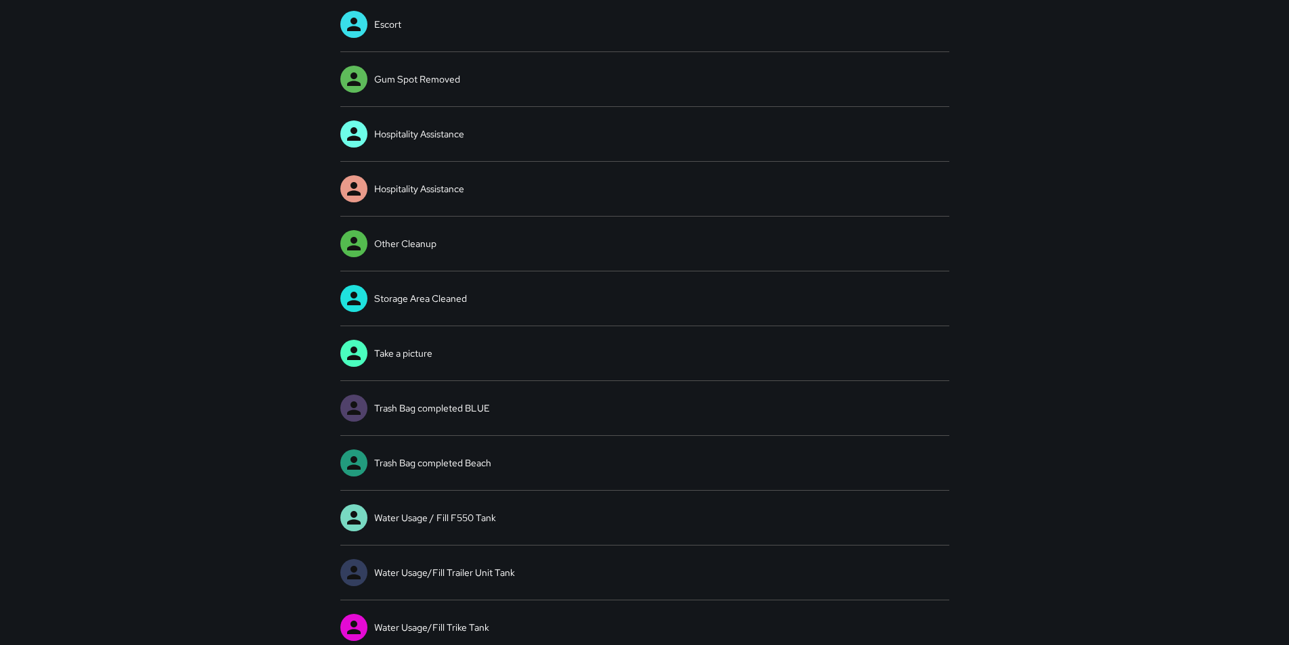
scroll to position [216, 0]
